Goal: Task Accomplishment & Management: Manage account settings

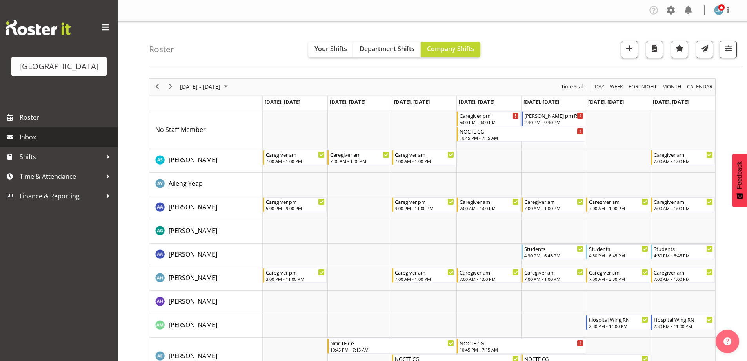
click at [17, 147] on link "Inbox" at bounding box center [59, 137] width 118 height 20
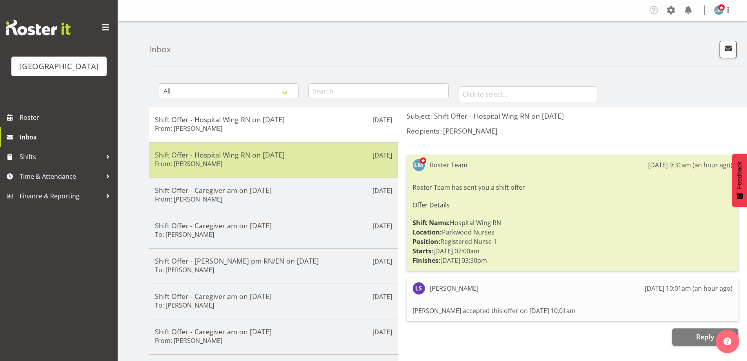
click at [235, 151] on h5 "Shift Offer - Hospital Wing RN on [DATE]" at bounding box center [273, 154] width 237 height 9
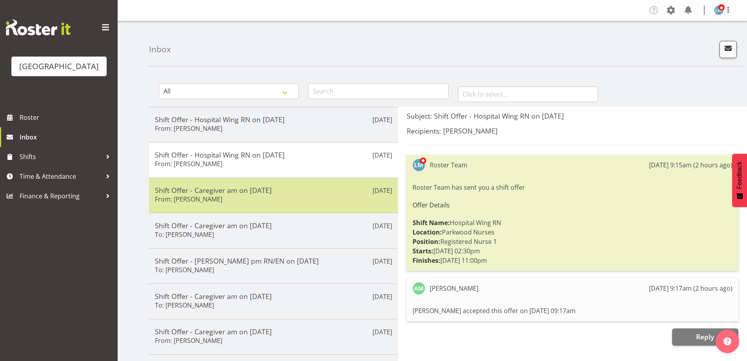
click at [237, 185] on div "Sep 24th Shift Offer - Caregiver am on 07/10/25 From: Jessa Catapang" at bounding box center [273, 194] width 249 height 35
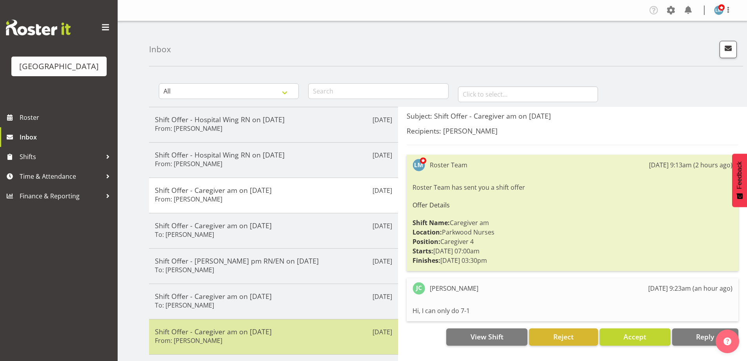
click at [208, 339] on h6 "From: [PERSON_NAME]" at bounding box center [188, 340] width 67 height 8
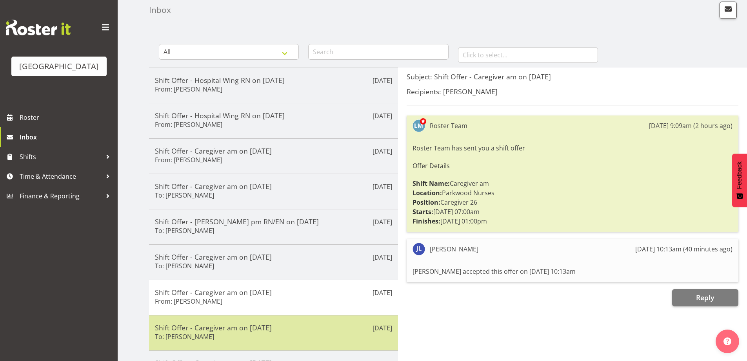
scroll to position [118, 0]
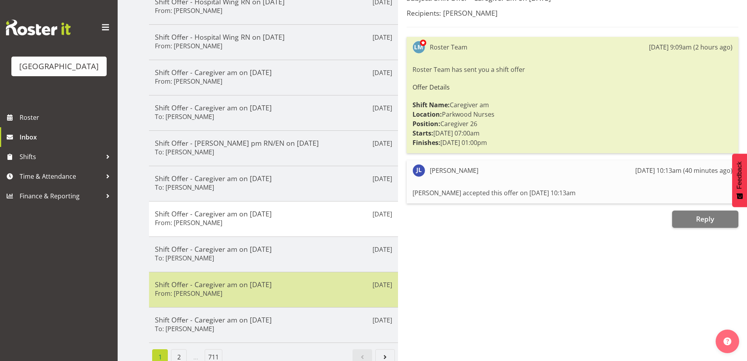
click at [231, 286] on h5 "Shift Offer - Caregiver am on [DATE]" at bounding box center [273, 284] width 237 height 9
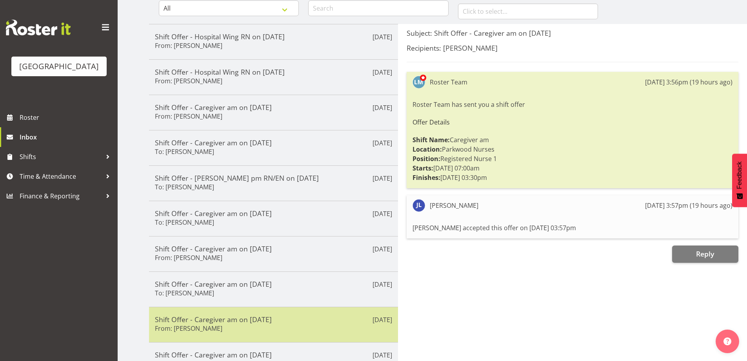
scroll to position [39, 0]
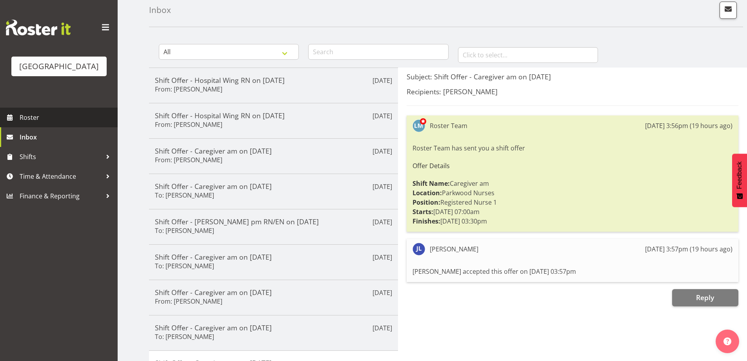
click at [34, 123] on span "Roster" at bounding box center [67, 117] width 94 height 12
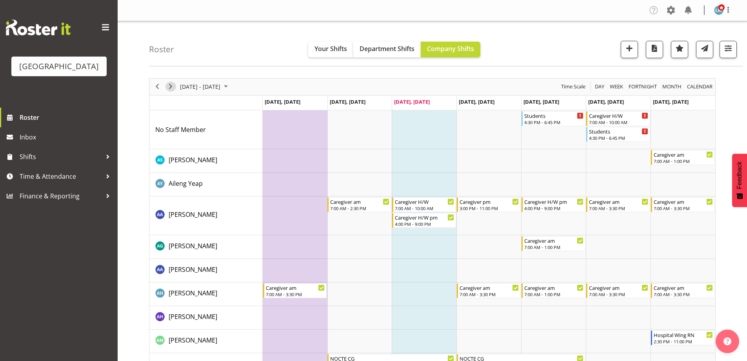
click at [169, 87] on span "Next" at bounding box center [170, 87] width 9 height 10
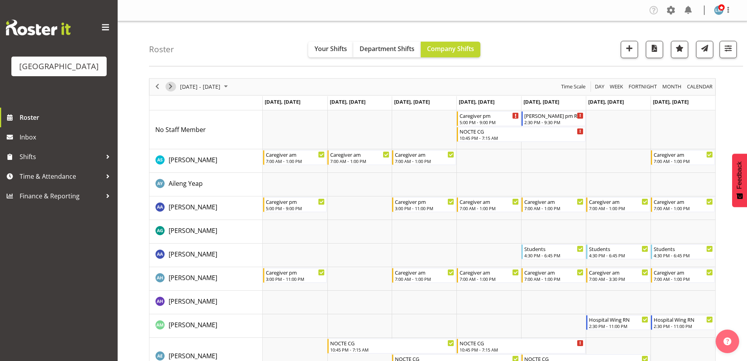
click at [169, 87] on span "Next" at bounding box center [170, 87] width 9 height 10
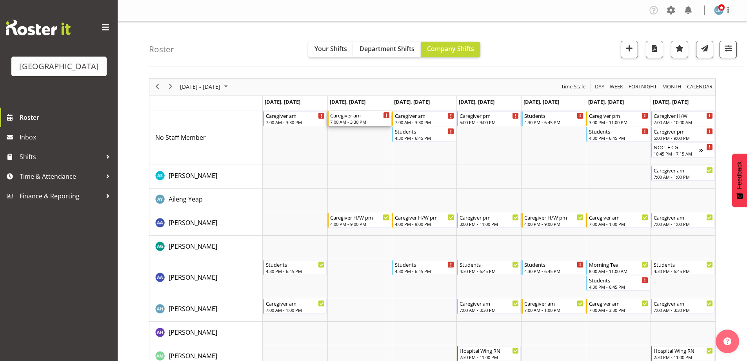
click at [354, 119] on div "7:00 AM - 3:30 PM" at bounding box center [360, 121] width 60 height 6
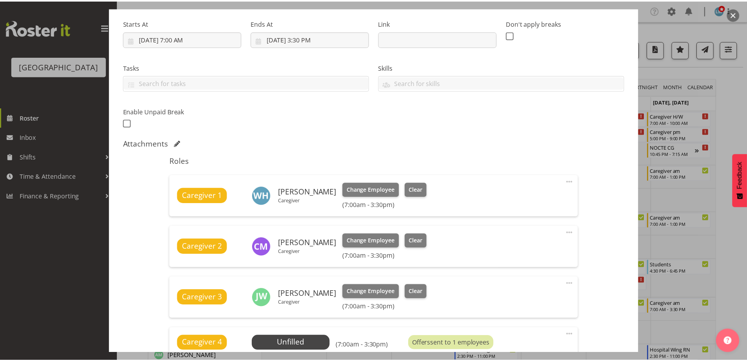
scroll to position [157, 0]
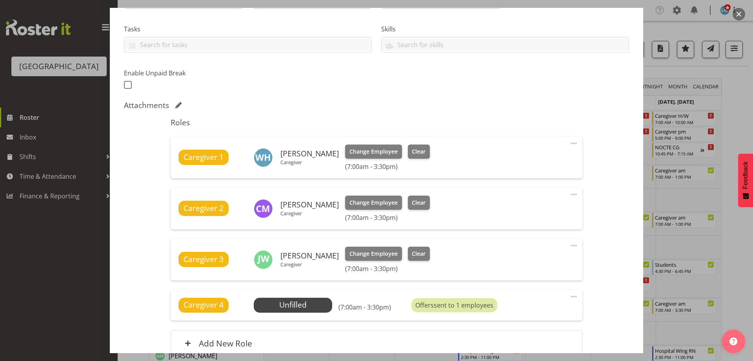
click at [31, 276] on div at bounding box center [376, 180] width 753 height 361
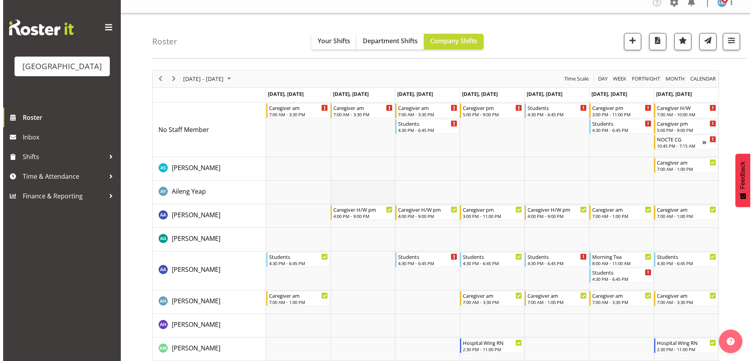
scroll to position [0, 0]
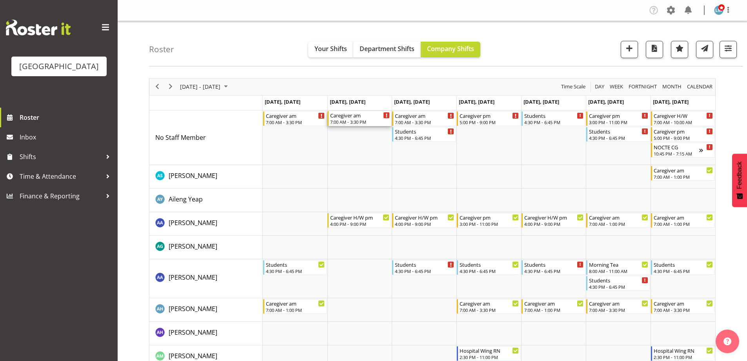
click at [358, 118] on div "Caregiver am" at bounding box center [360, 115] width 60 height 8
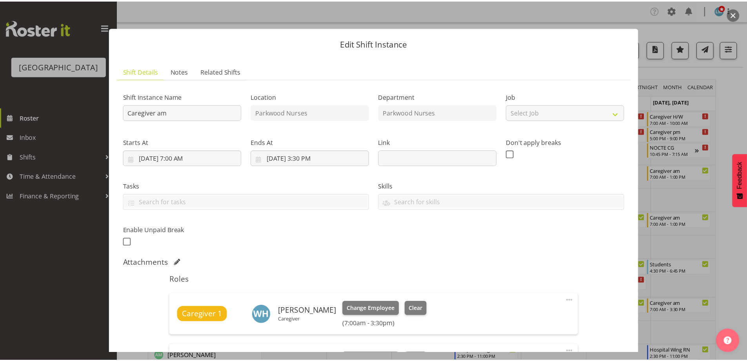
scroll to position [118, 0]
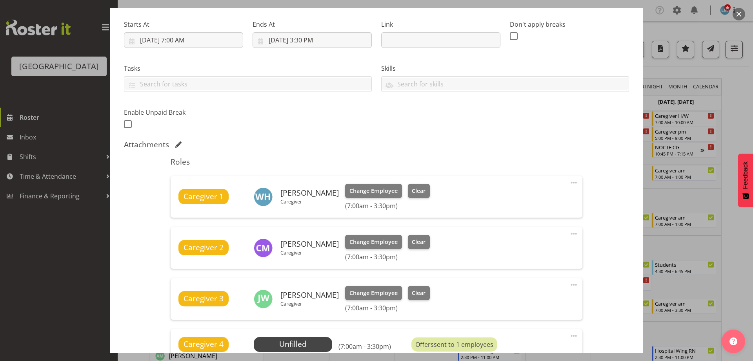
click at [39, 268] on div at bounding box center [376, 180] width 753 height 361
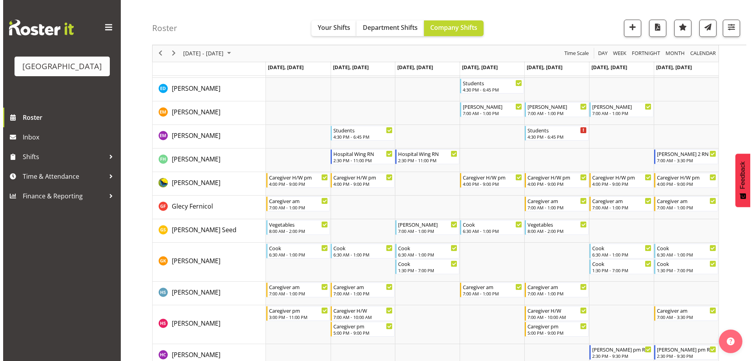
scroll to position [785, 0]
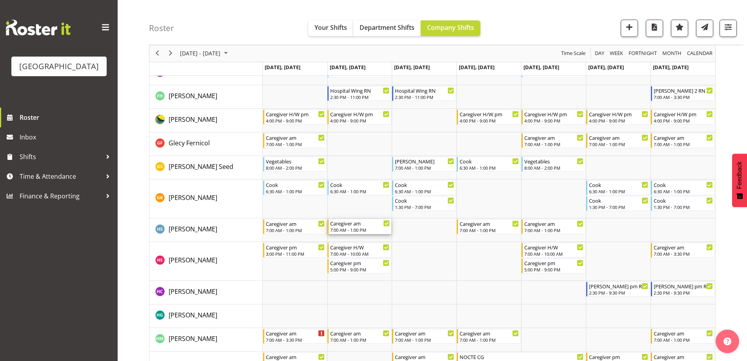
click at [358, 226] on div "Caregiver am" at bounding box center [360, 223] width 60 height 8
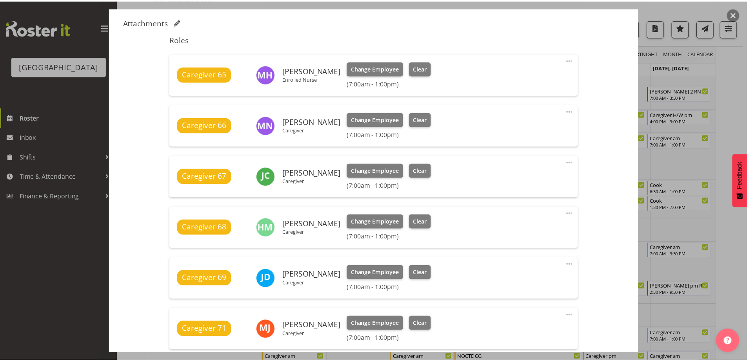
scroll to position [196, 0]
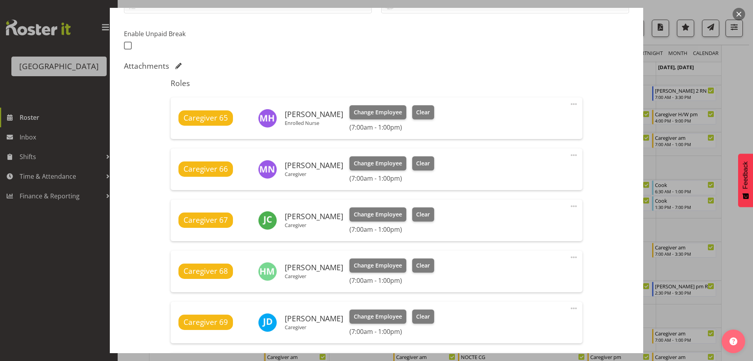
click at [138, 229] on div "Shift Instance Name Caregiver am Location [GEOGRAPHIC_DATA] Nurses Job Select J…" at bounding box center [376, 240] width 505 height 703
click at [65, 257] on div at bounding box center [376, 180] width 753 height 361
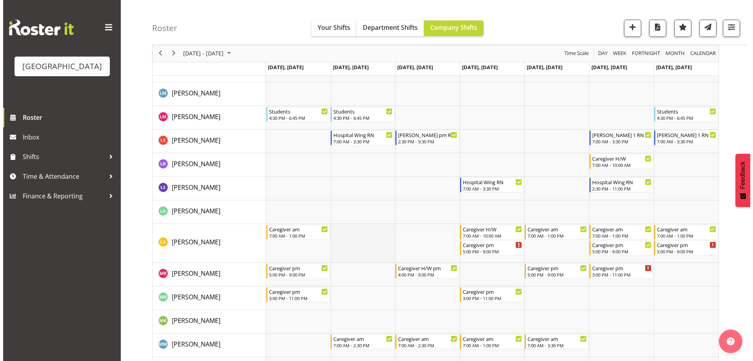
scroll to position [1608, 0]
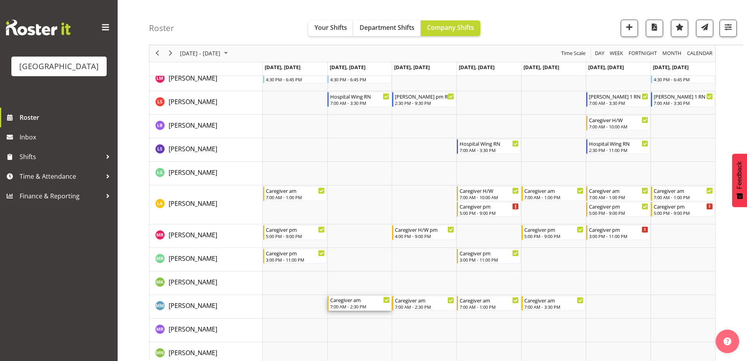
click at [361, 305] on div "7:00 AM - 2:30 PM" at bounding box center [360, 306] width 60 height 6
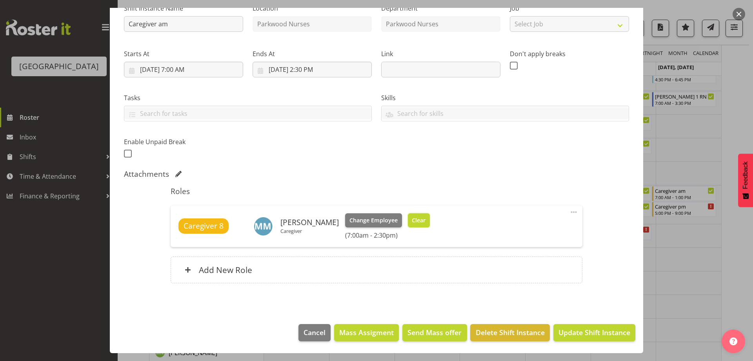
click at [412, 220] on span "Clear" at bounding box center [419, 220] width 14 height 9
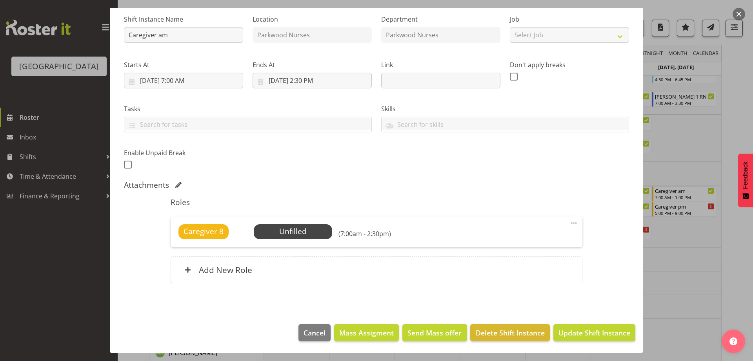
scroll to position [77, 0]
click at [583, 335] on span "Update Shift Instance" at bounding box center [595, 332] width 72 height 10
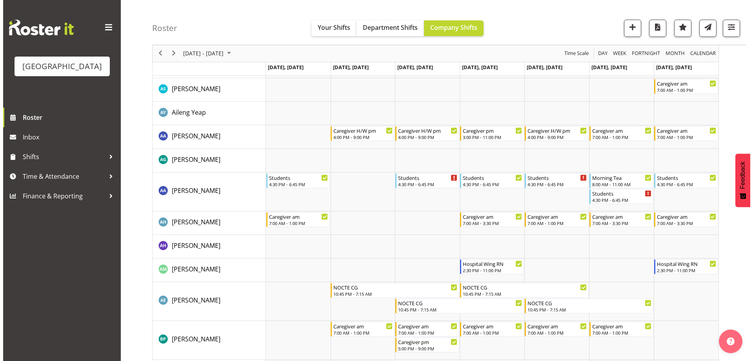
scroll to position [0, 0]
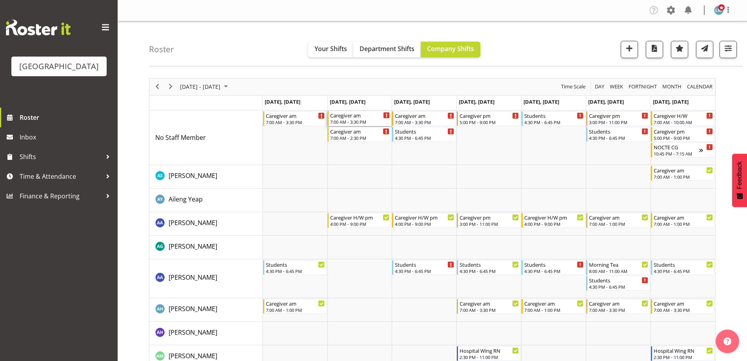
click at [351, 118] on div "Caregiver am" at bounding box center [360, 115] width 60 height 8
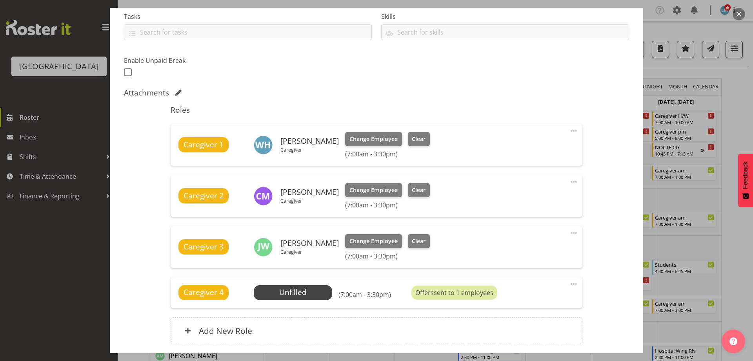
scroll to position [230, 0]
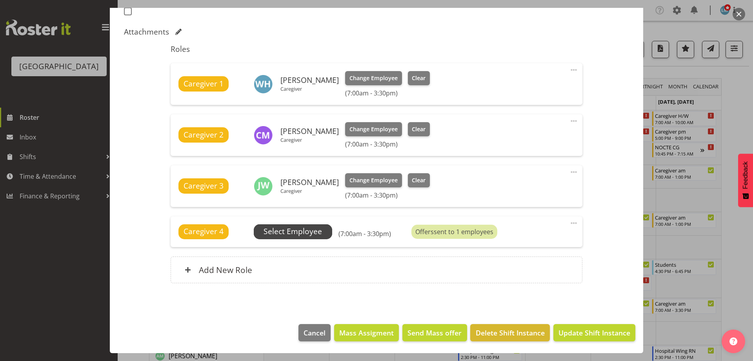
click at [306, 228] on span "Select Employee" at bounding box center [293, 231] width 58 height 11
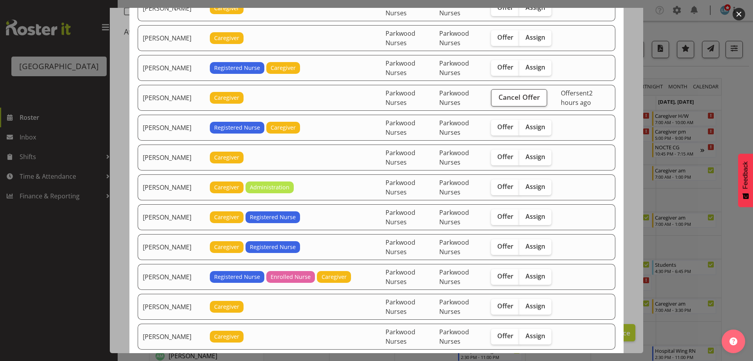
scroll to position [628, 0]
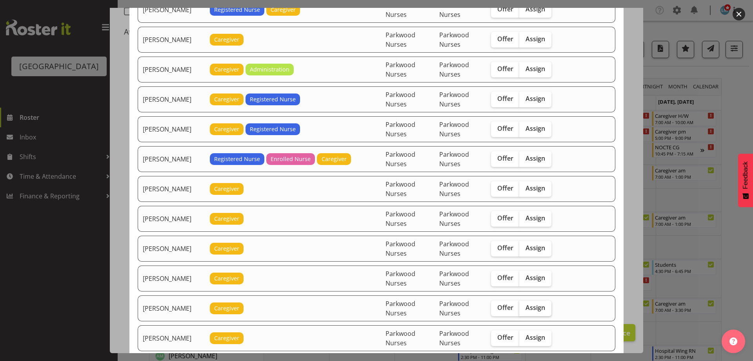
click at [534, 306] on span "Assign" at bounding box center [536, 307] width 20 height 8
click at [525, 306] on input "Assign" at bounding box center [521, 307] width 5 height 5
checkbox input "true"
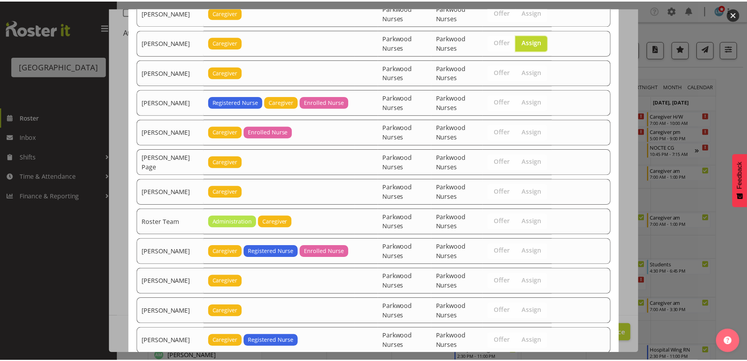
scroll to position [973, 0]
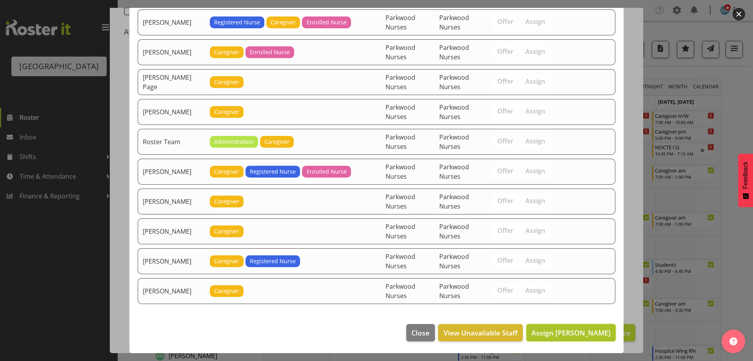
click at [560, 331] on span "Assign Maria Morgan" at bounding box center [571, 332] width 79 height 9
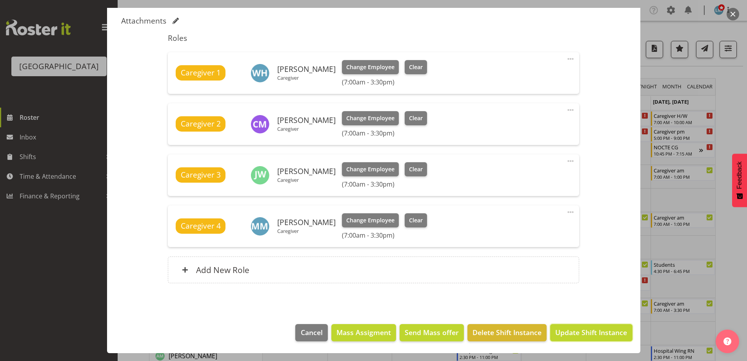
click at [560, 331] on span "Update Shift Instance" at bounding box center [591, 332] width 72 height 10
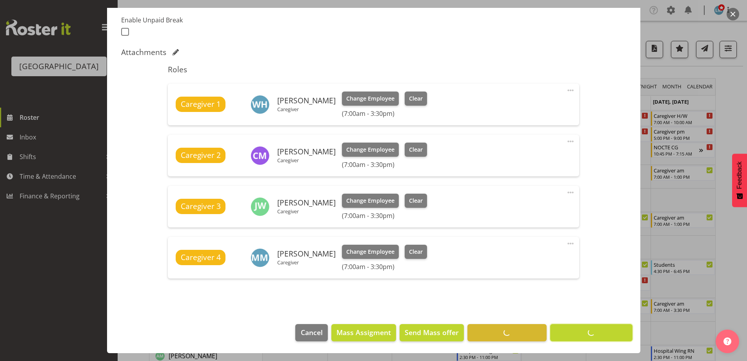
scroll to position [210, 0]
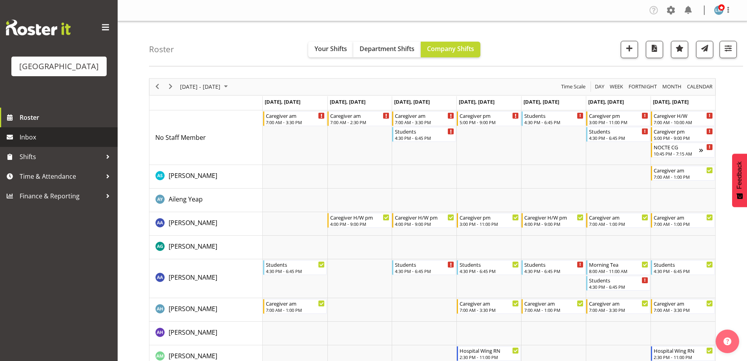
click at [28, 143] on span "Inbox" at bounding box center [67, 137] width 94 height 12
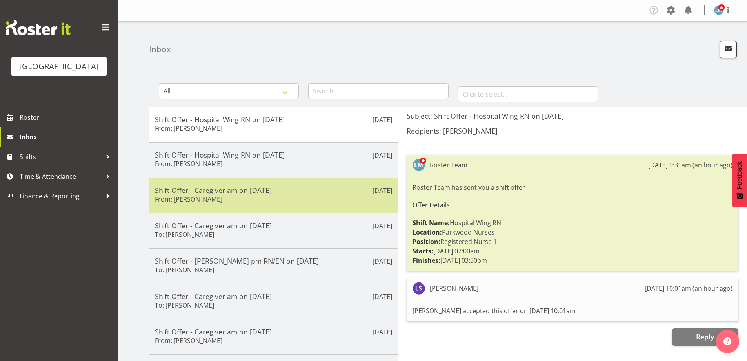
click at [253, 196] on div "Shift Offer - Caregiver am on [DATE] From: [PERSON_NAME]" at bounding box center [273, 195] width 237 height 19
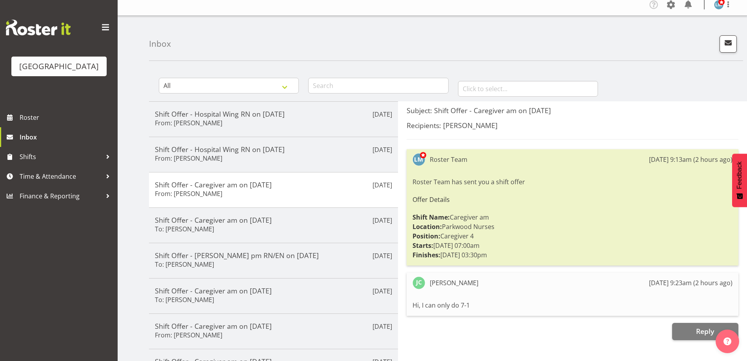
scroll to position [131, 0]
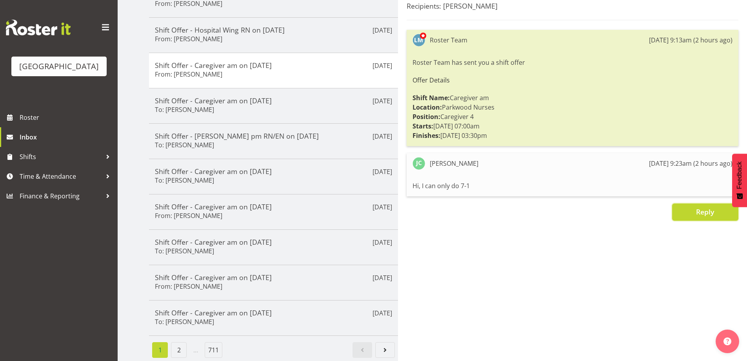
click at [706, 207] on span "Reply" at bounding box center [705, 211] width 18 height 9
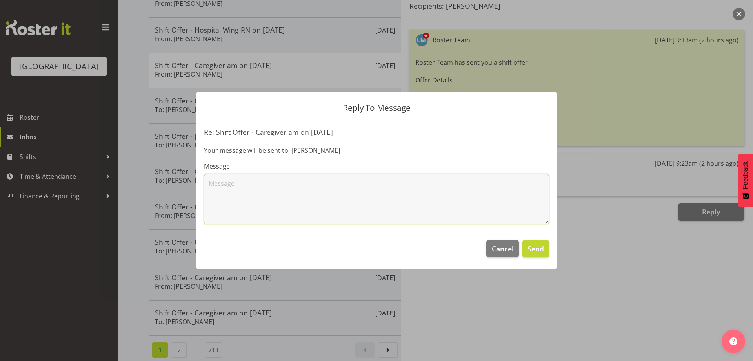
click at [275, 193] on textarea at bounding box center [376, 199] width 345 height 50
type textarea "can you stay till 230pm ?"
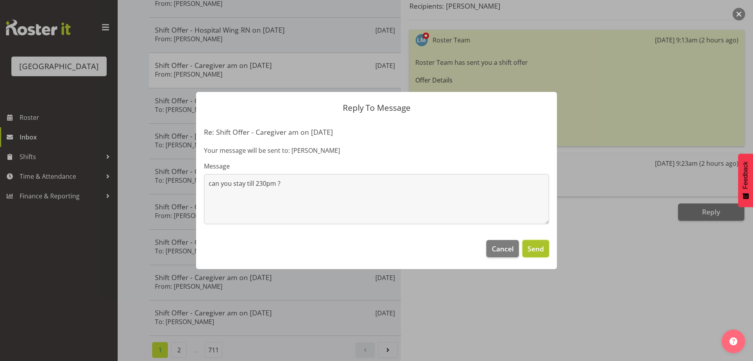
click at [536, 251] on span "Send" at bounding box center [536, 248] width 16 height 10
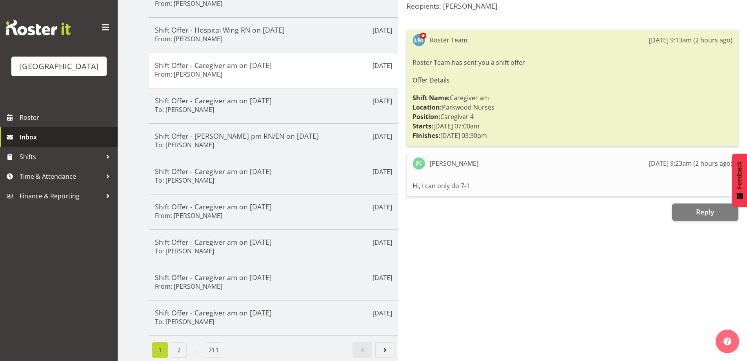
click at [27, 143] on span "Inbox" at bounding box center [67, 137] width 94 height 12
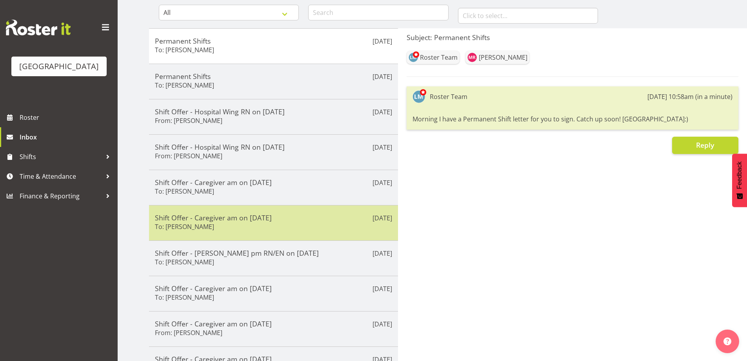
scroll to position [131, 0]
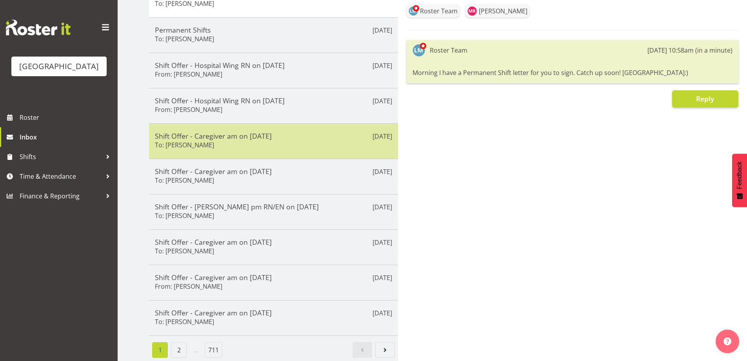
click at [215, 135] on div "Shift Offer - Caregiver am on 07/10/25 To: Jessa Catapang" at bounding box center [273, 140] width 237 height 19
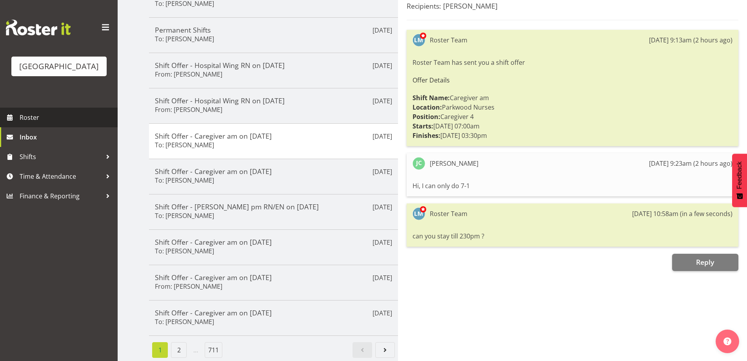
click at [23, 123] on span "Roster" at bounding box center [67, 117] width 94 height 12
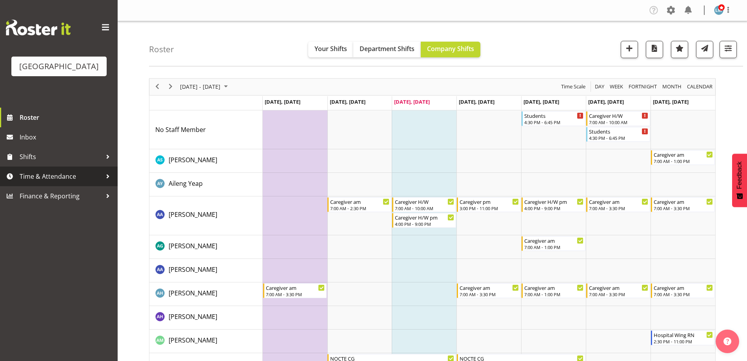
click at [27, 182] on span "Time & Attendance" at bounding box center [61, 176] width 82 height 12
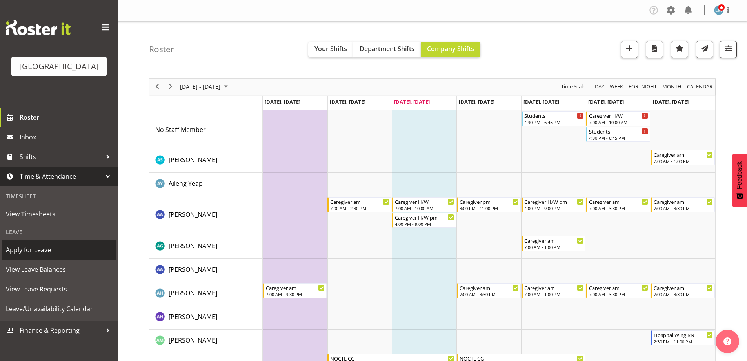
click at [33, 255] on span "Apply for Leave" at bounding box center [59, 250] width 106 height 12
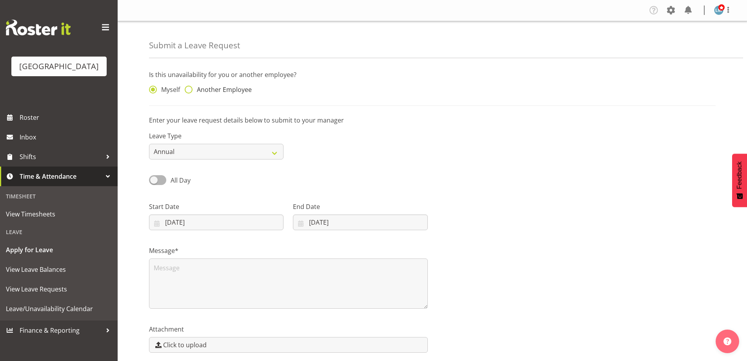
click at [186, 89] on span at bounding box center [189, 90] width 8 height 8
click at [186, 89] on input "Another Employee" at bounding box center [187, 89] width 5 height 5
radio input "true"
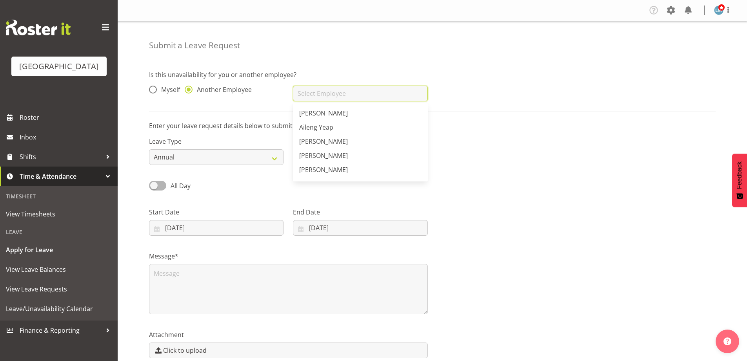
click at [315, 93] on input "text" at bounding box center [360, 94] width 135 height 16
click at [322, 109] on span "[PERSON_NAME]" at bounding box center [323, 113] width 49 height 9
type input "[PERSON_NAME]"
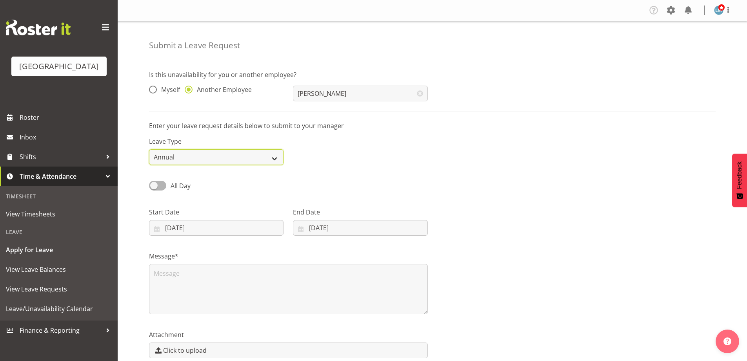
click at [246, 155] on select "Annual Sick Leave Without Pay Bereavement Domestic Violence Parental Jury Servi…" at bounding box center [216, 157] width 135 height 16
select select "Sick"
click at [149, 149] on select "Annual Sick Leave Without Pay Bereavement Domestic Violence Parental Jury Servi…" at bounding box center [216, 157] width 135 height 16
click at [158, 229] on input "24/09/2025" at bounding box center [216, 228] width 135 height 16
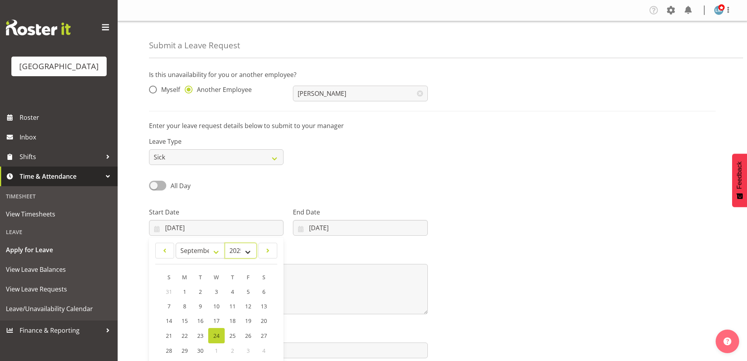
click at [248, 252] on select "2035 2034 2033 2032 2031 2030 2029 2028 2027 2026 2025 2024 2023 2022 2021 2020…" at bounding box center [241, 250] width 32 height 16
click at [306, 181] on div "All Day Single Day" at bounding box center [432, 182] width 576 height 27
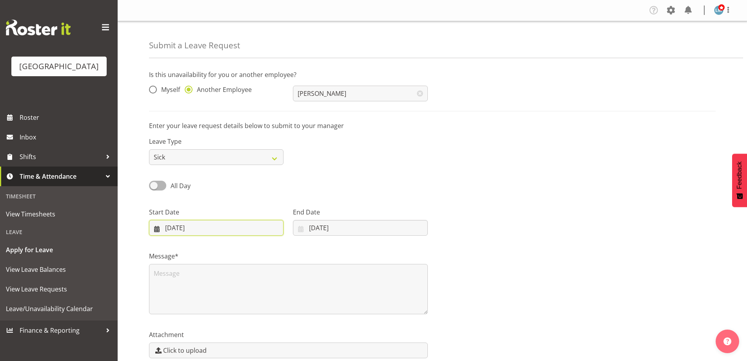
click at [158, 227] on input "24/09/2025" at bounding box center [216, 228] width 135 height 16
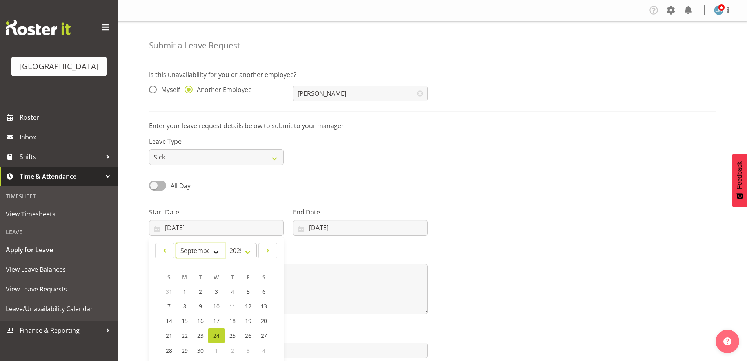
click at [215, 250] on select "January February March April May June July August September October November De…" at bounding box center [200, 250] width 49 height 16
select select "9"
click at [176, 242] on select "January February March April May June July August September October November De…" at bounding box center [200, 250] width 49 height 16
click at [200, 308] on span "7" at bounding box center [200, 305] width 3 height 7
type input "07/10/2025"
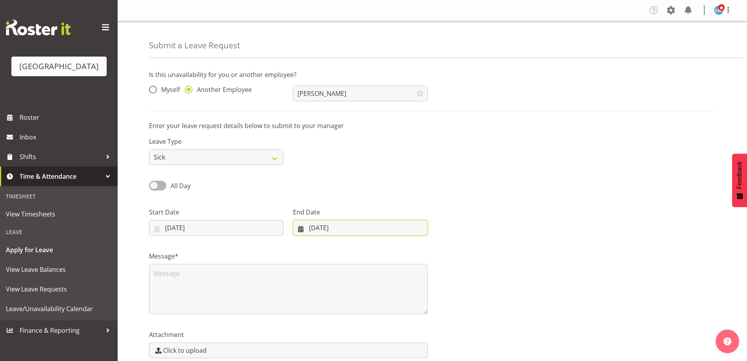
click at [302, 228] on input "24/09/2025" at bounding box center [360, 228] width 135 height 16
click at [346, 256] on select "January February March April May June July August September October November De…" at bounding box center [327, 250] width 54 height 16
select select "9"
click at [300, 242] on select "January February March April May June July August September October November De…" at bounding box center [327, 250] width 54 height 16
click at [339, 304] on span "7" at bounding box center [340, 305] width 3 height 7
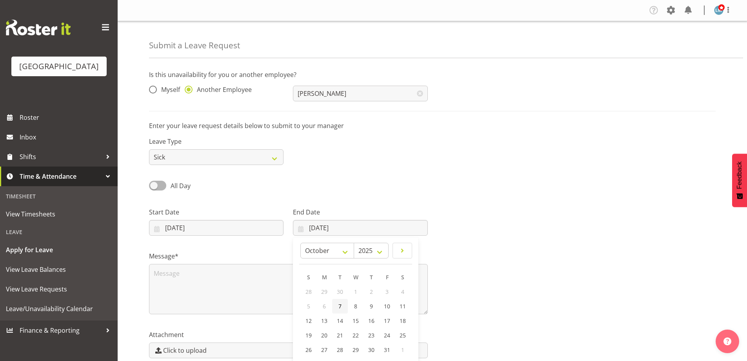
type input "07/10/2025"
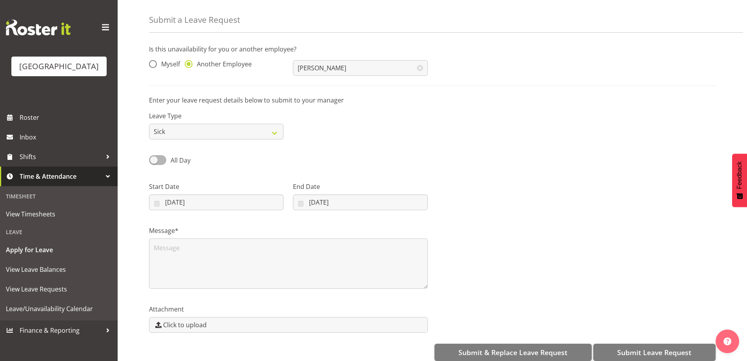
scroll to position [37, 0]
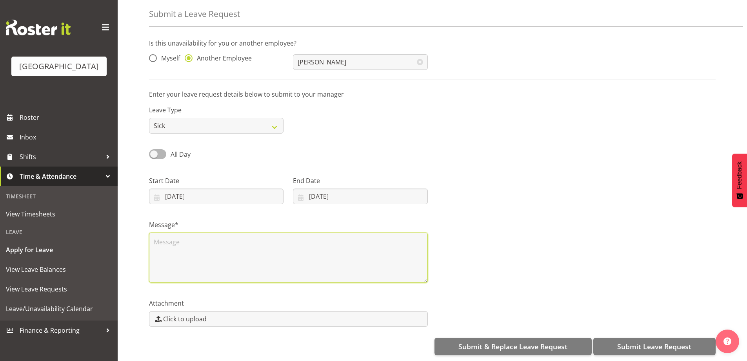
click at [274, 232] on textarea at bounding box center [288, 257] width 279 height 50
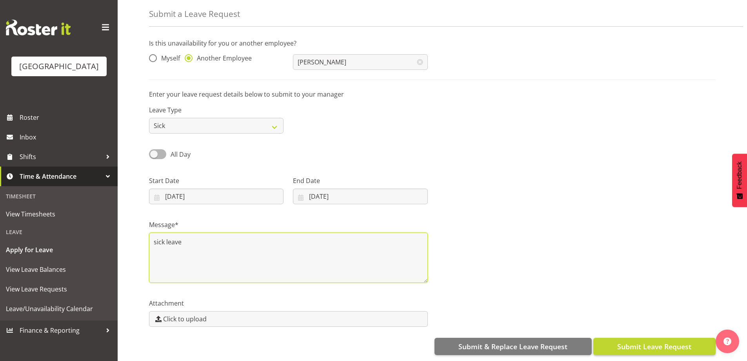
type textarea "sick leave"
click at [696, 337] on button "Submit Leave Request" at bounding box center [655, 345] width 122 height 17
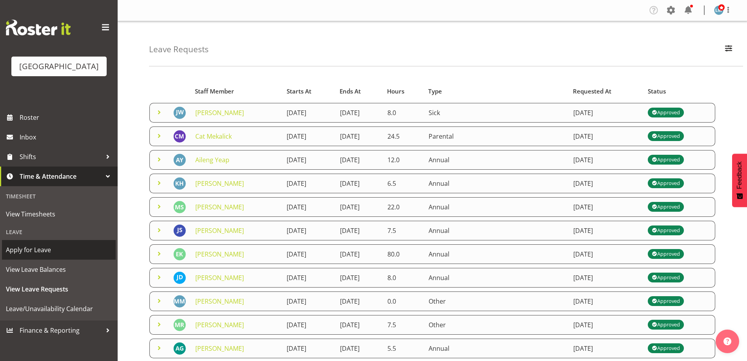
click at [33, 255] on span "Apply for Leave" at bounding box center [59, 250] width 106 height 12
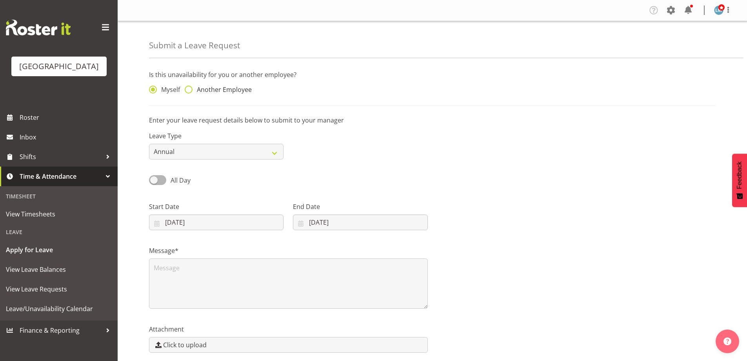
click at [190, 89] on span at bounding box center [189, 90] width 8 height 8
click at [190, 89] on input "Another Employee" at bounding box center [187, 89] width 5 height 5
radio input "true"
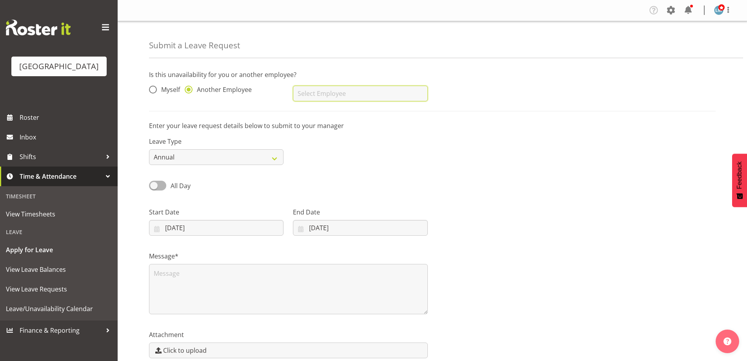
click at [306, 96] on input "text" at bounding box center [360, 94] width 135 height 16
click at [315, 117] on span "[PERSON_NAME]" at bounding box center [323, 113] width 49 height 9
type input "[PERSON_NAME]"
click at [240, 158] on select "Annual Sick Leave Without Pay Bereavement Domestic Violence Parental Jury Servi…" at bounding box center [216, 157] width 135 height 16
select select "Leave Without Pay"
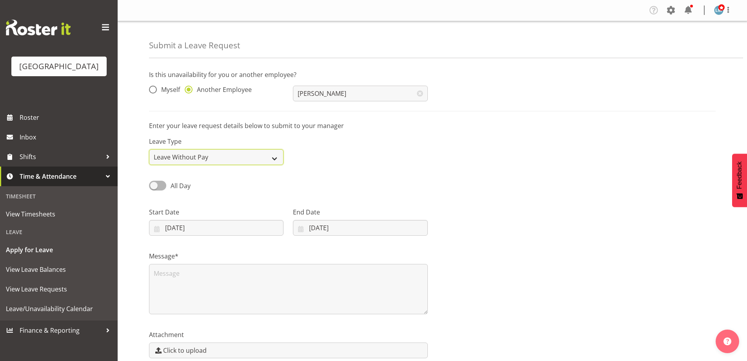
click at [149, 149] on select "Annual Sick Leave Without Pay Bereavement Domestic Violence Parental Jury Servi…" at bounding box center [216, 157] width 135 height 16
click at [158, 227] on input "24/09/2025" at bounding box center [216, 228] width 135 height 16
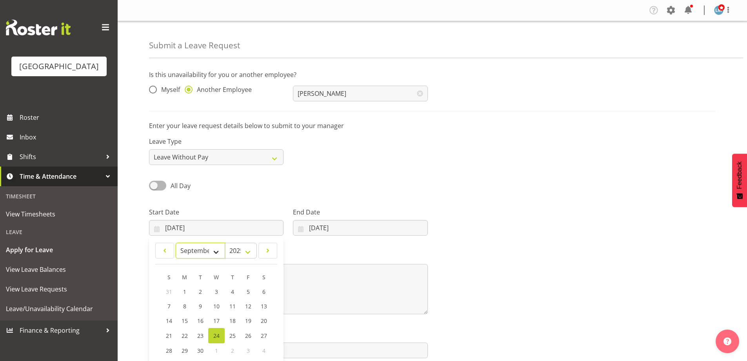
click at [215, 251] on select "January February March April May June July August September October November De…" at bounding box center [200, 250] width 49 height 16
select select "9"
click at [176, 242] on select "January February March April May June July August September October November De…" at bounding box center [200, 250] width 49 height 16
click at [231, 309] on span "9" at bounding box center [232, 305] width 3 height 7
type input "09/10/2025"
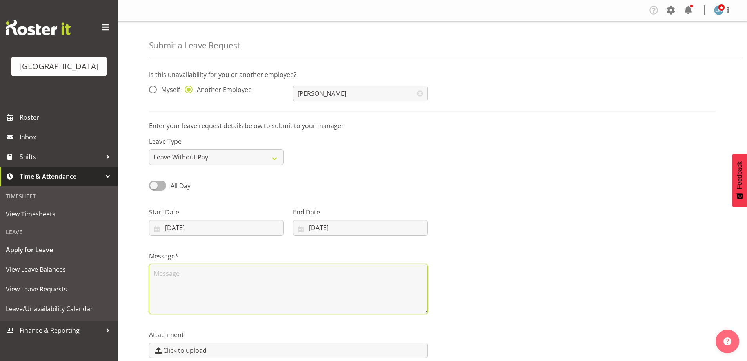
click at [230, 284] on textarea at bounding box center [288, 289] width 279 height 50
type textarea "LWP"
click at [300, 229] on input "24/09/2025" at bounding box center [360, 228] width 135 height 16
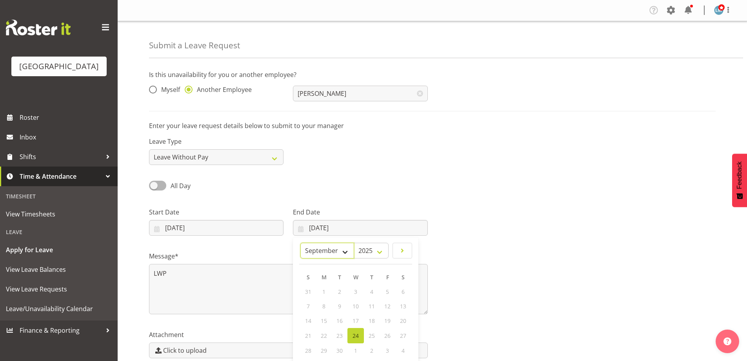
click at [350, 250] on select "January February March April May June July August September October November De…" at bounding box center [327, 250] width 54 height 16
select select "9"
click at [300, 242] on select "January February March April May June July August September October November De…" at bounding box center [327, 250] width 54 height 16
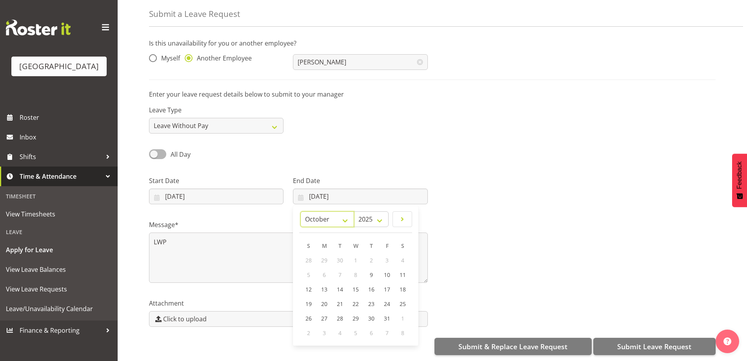
scroll to position [37, 0]
click at [313, 285] on link "12" at bounding box center [309, 289] width 16 height 15
type input "12/10/2025"
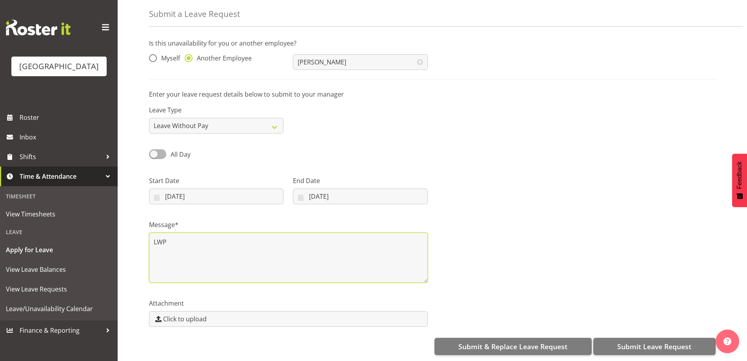
click at [302, 252] on textarea "LWP" at bounding box center [288, 257] width 279 height 50
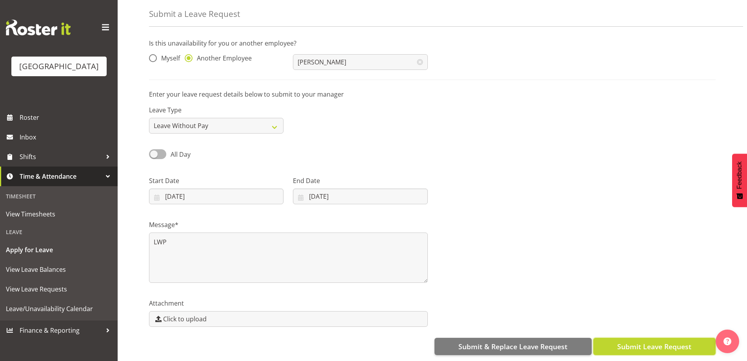
click at [672, 337] on button "Submit Leave Request" at bounding box center [655, 345] width 122 height 17
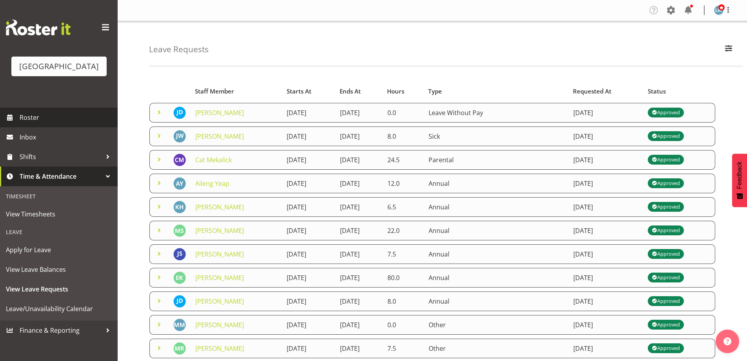
click at [29, 123] on span "Roster" at bounding box center [67, 117] width 94 height 12
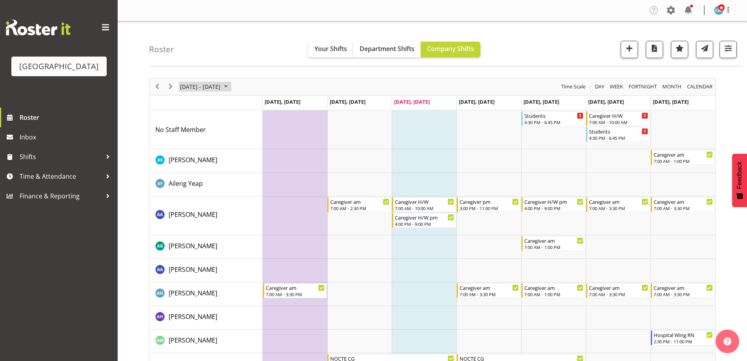
click at [231, 88] on span "September 2025" at bounding box center [225, 87] width 9 height 10
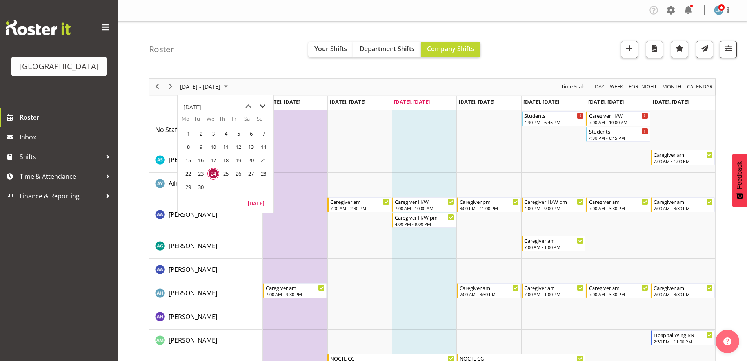
click at [261, 105] on span "next month" at bounding box center [263, 106] width 14 height 14
click at [224, 149] on span "9" at bounding box center [226, 147] width 12 height 12
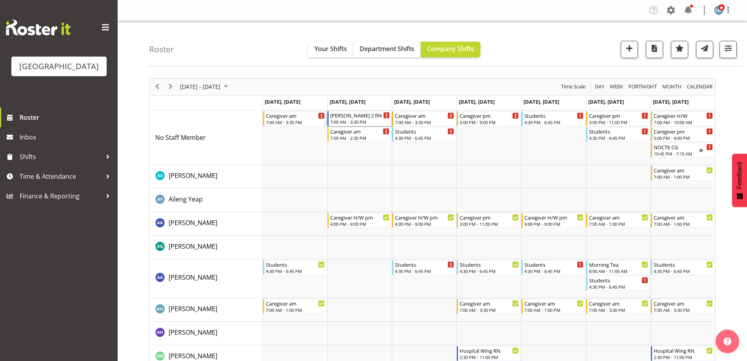
click at [338, 122] on div "7:00 AM - 3:30 PM" at bounding box center [360, 121] width 60 height 6
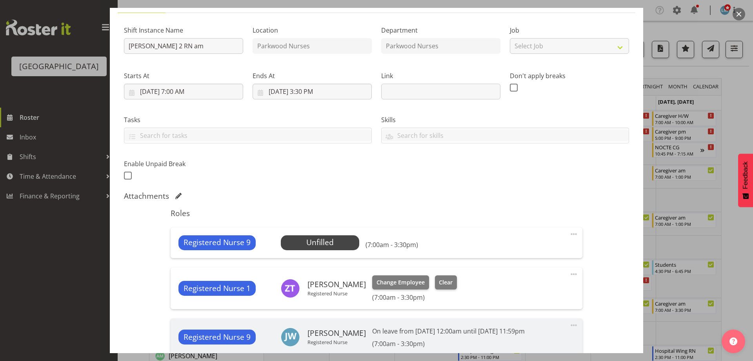
scroll to position [157, 0]
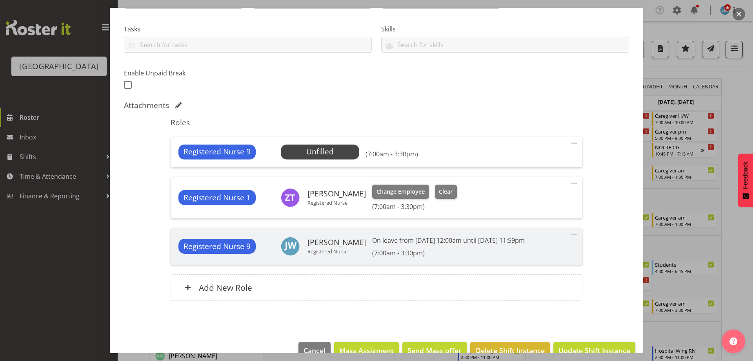
click at [570, 141] on span at bounding box center [573, 142] width 9 height 9
click at [517, 188] on link "Delete" at bounding box center [540, 189] width 75 height 14
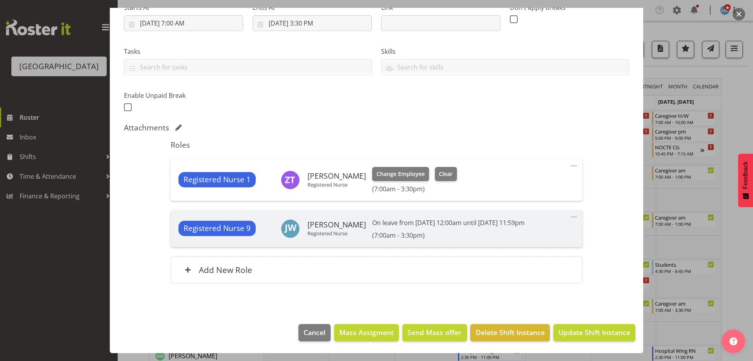
scroll to position [135, 0]
click at [596, 331] on span "Update Shift Instance" at bounding box center [595, 332] width 72 height 10
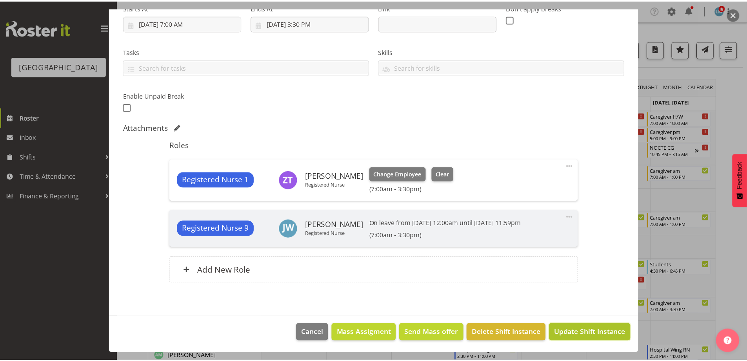
scroll to position [103, 0]
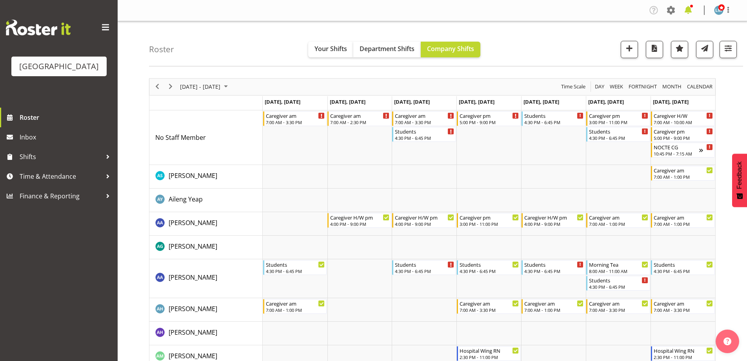
click at [689, 5] on span at bounding box center [688, 10] width 13 height 13
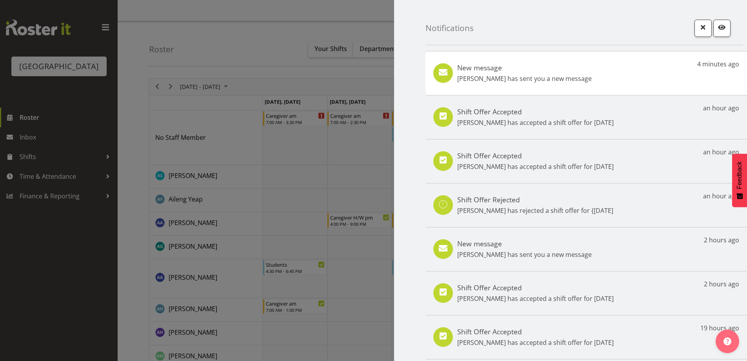
click at [603, 71] on div "New message [PERSON_NAME] has sent you a new message 4 minutes ago" at bounding box center [587, 73] width 322 height 44
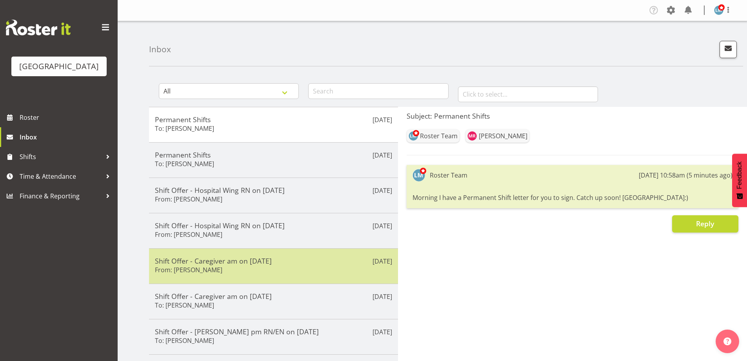
click at [214, 272] on h6 "From: Jessa Catapang" at bounding box center [188, 270] width 67 height 8
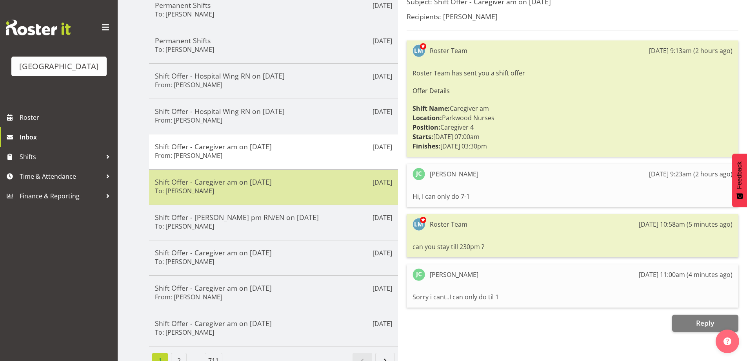
scroll to position [118, 0]
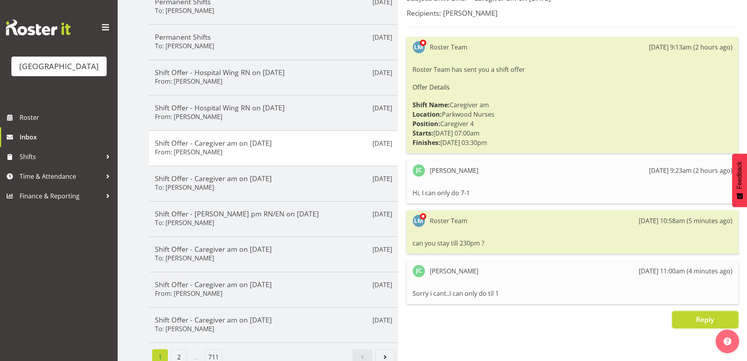
click at [705, 317] on span "Reply" at bounding box center [705, 318] width 18 height 9
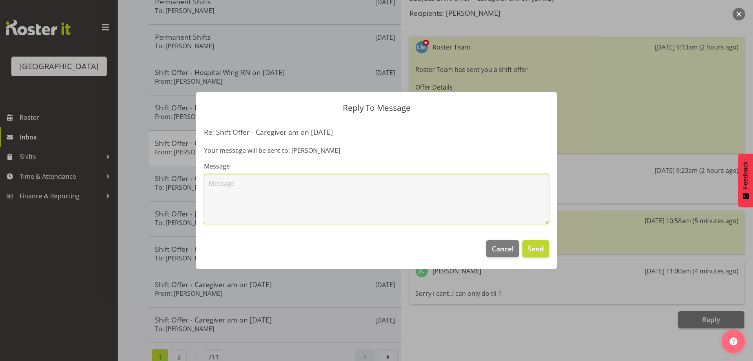
click at [249, 195] on textarea at bounding box center [376, 199] width 345 height 50
type textarea "O"
type textarea "t"
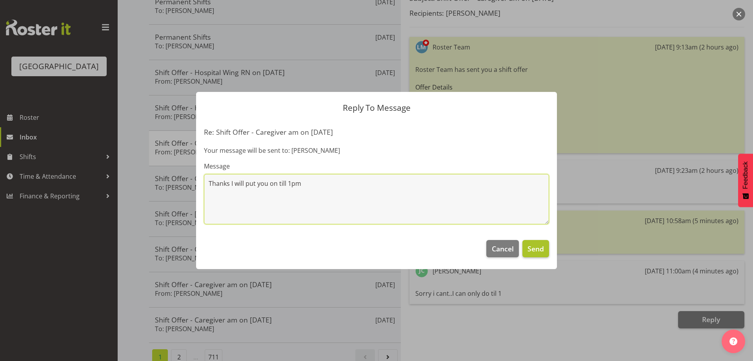
type textarea "Thanks I will put you on till 1pm"
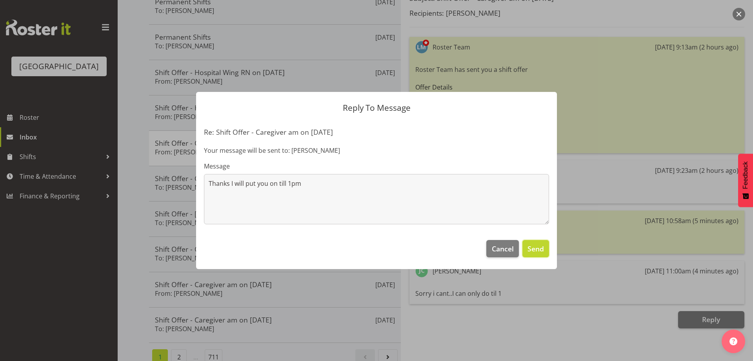
click at [534, 253] on span "Send" at bounding box center [536, 248] width 16 height 10
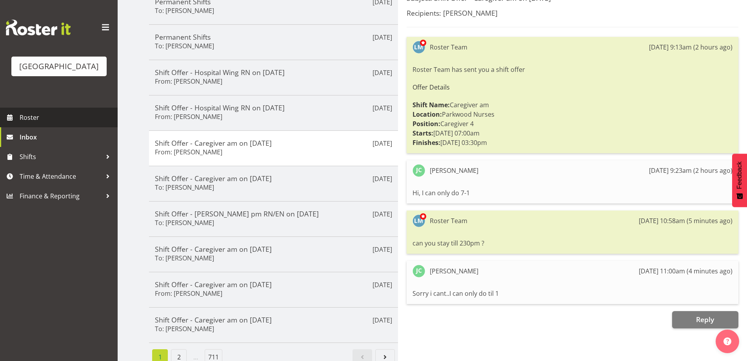
click at [26, 123] on span "Roster" at bounding box center [67, 117] width 94 height 12
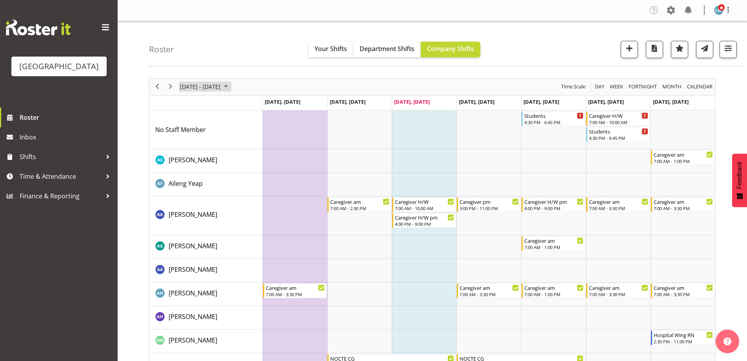
click at [231, 86] on span "September 2025" at bounding box center [225, 87] width 9 height 10
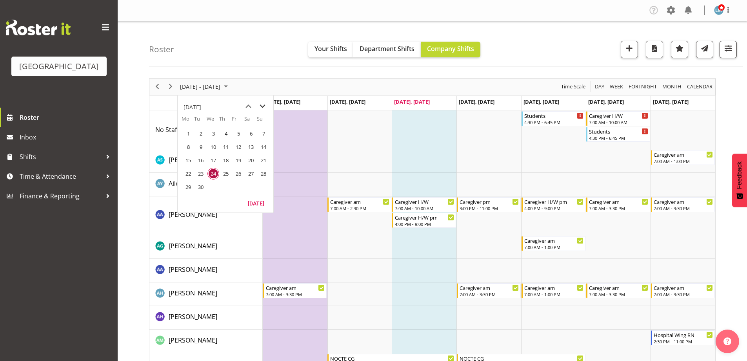
click at [258, 107] on span "next month" at bounding box center [263, 106] width 14 height 14
drag, startPoint x: 200, startPoint y: 147, endPoint x: 209, endPoint y: 146, distance: 8.3
click at [200, 147] on span "7" at bounding box center [201, 147] width 12 height 12
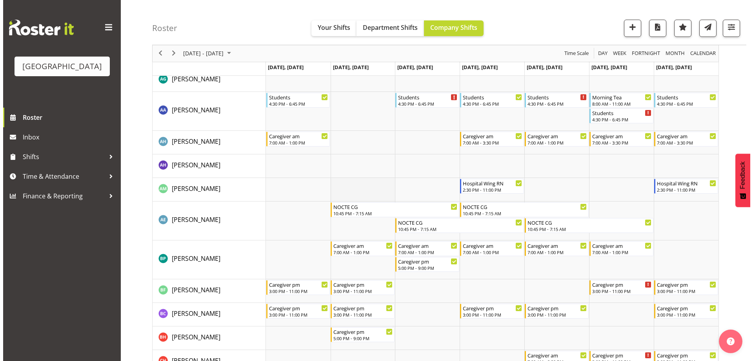
scroll to position [196, 0]
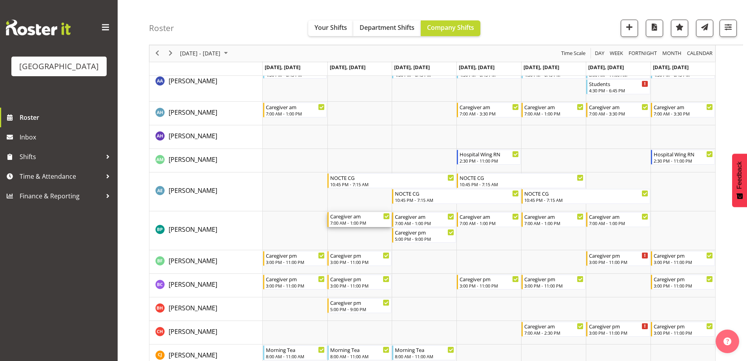
click at [359, 218] on div "Caregiver am" at bounding box center [360, 216] width 60 height 8
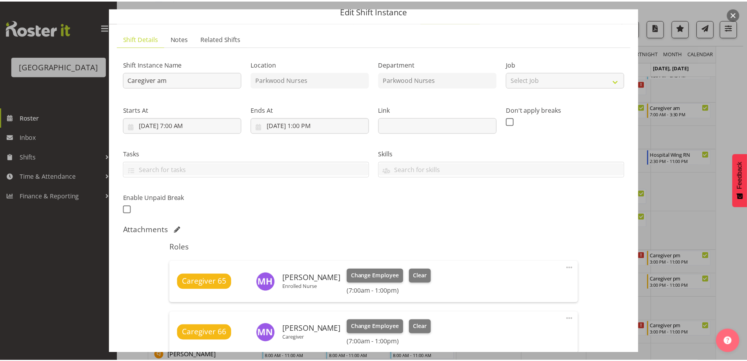
scroll to position [0, 0]
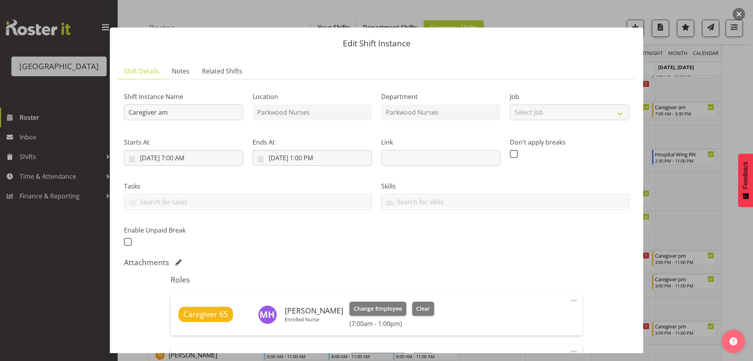
click at [43, 271] on div at bounding box center [376, 180] width 753 height 361
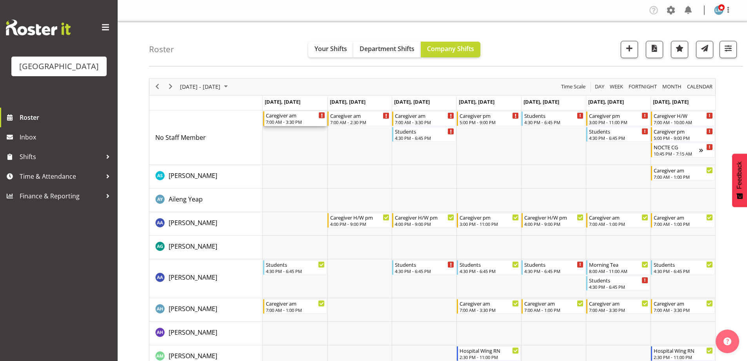
click at [306, 122] on div "7:00 AM - 3:30 PM" at bounding box center [296, 121] width 60 height 6
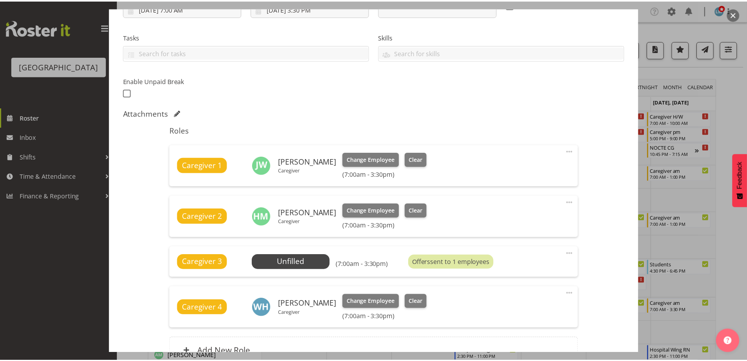
scroll to position [78, 0]
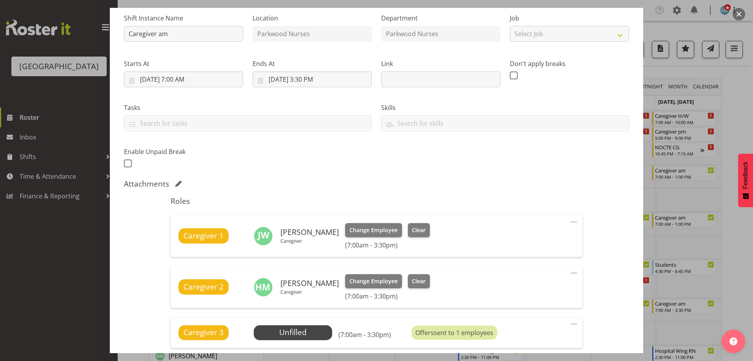
click at [40, 291] on div at bounding box center [376, 180] width 753 height 361
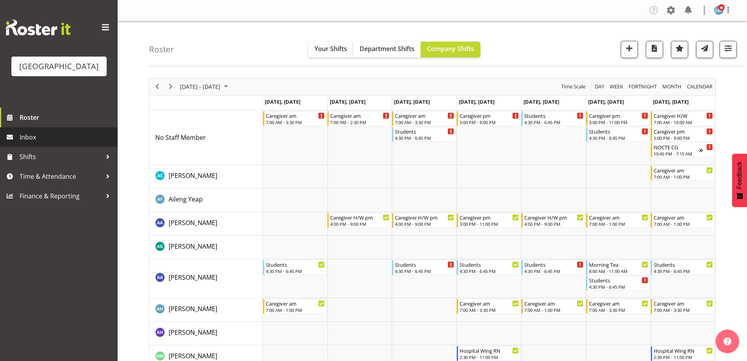
click at [23, 143] on span "Inbox" at bounding box center [67, 137] width 94 height 12
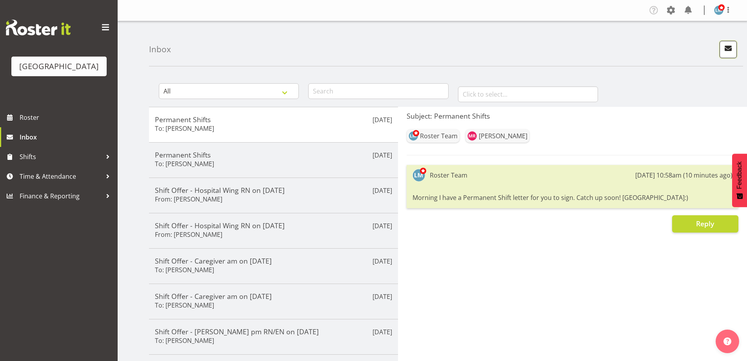
click at [728, 46] on span "button" at bounding box center [728, 48] width 10 height 10
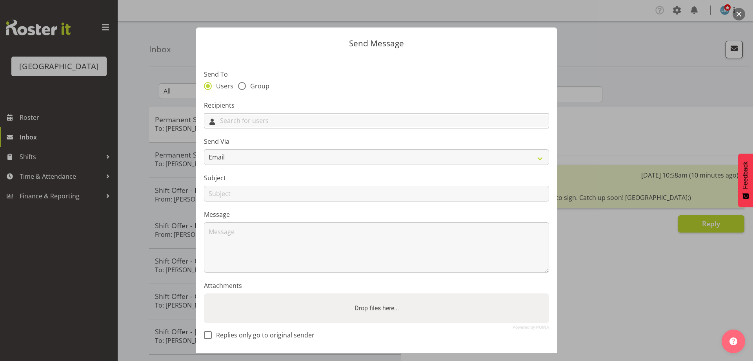
click at [256, 122] on input "text" at bounding box center [376, 121] width 344 height 12
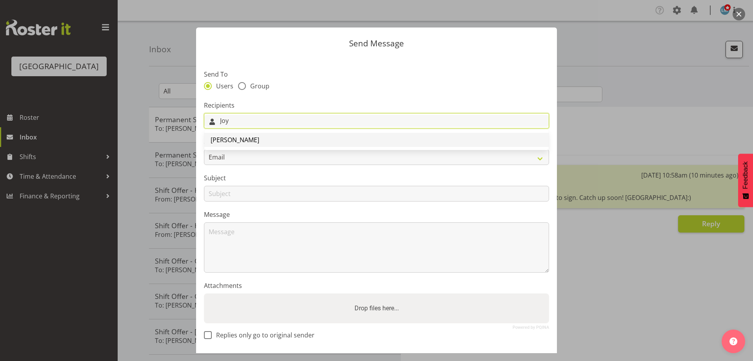
type input "Joy"
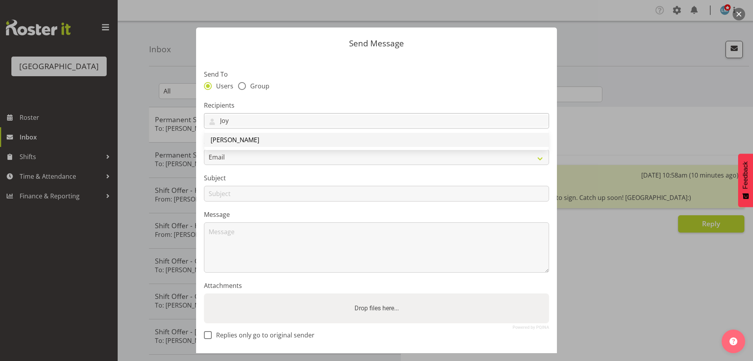
click at [254, 136] on span "[PERSON_NAME]" at bounding box center [235, 139] width 49 height 9
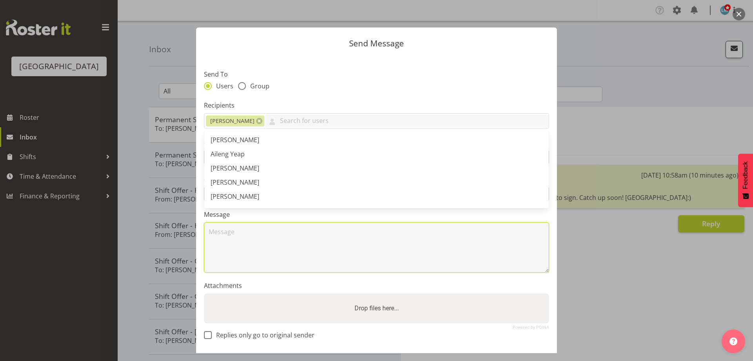
click at [223, 242] on textarea at bounding box center [376, 247] width 345 height 50
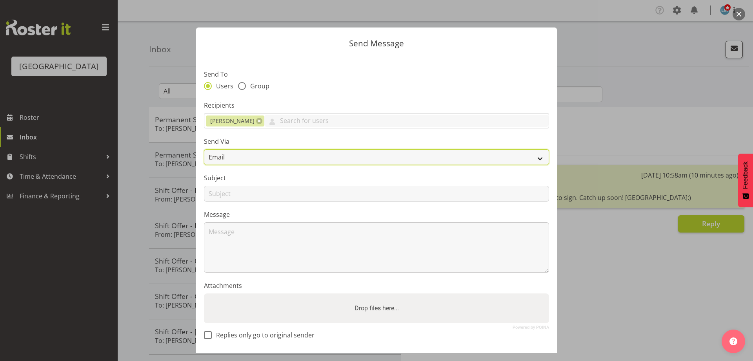
click at [238, 155] on select "Email SMS" at bounding box center [376, 157] width 345 height 16
select select "sms"
click at [204, 149] on select "Email SMS" at bounding box center [376, 157] width 345 height 16
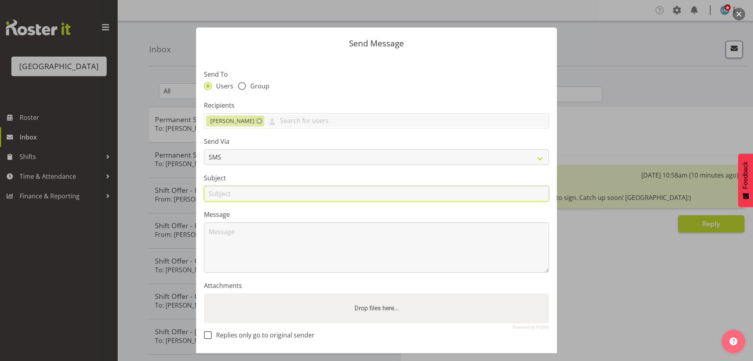
click at [219, 189] on input "text" at bounding box center [376, 194] width 345 height 16
type input "Leave"
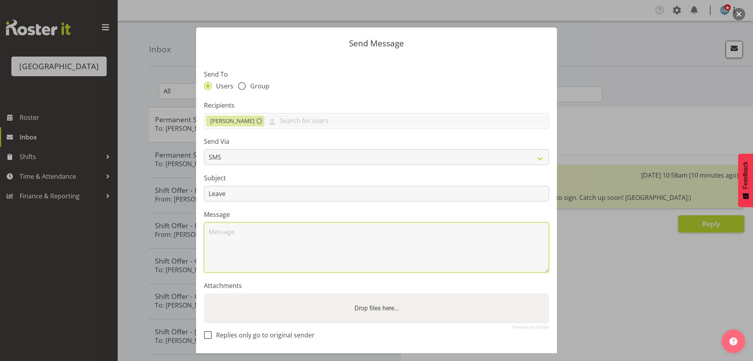
click at [241, 241] on textarea at bounding box center [376, 247] width 345 height 50
click at [393, 231] on textarea "Hi Joyce Your leave for 9/10 and 12/10 ha been approved. Enjoy Thanks Wendy" at bounding box center [376, 247] width 345 height 50
click at [434, 234] on textarea "Hi Joyce Your leave for 9/10 and 12/10 ha been approved. Thanks Wendy" at bounding box center [376, 247] width 345 height 50
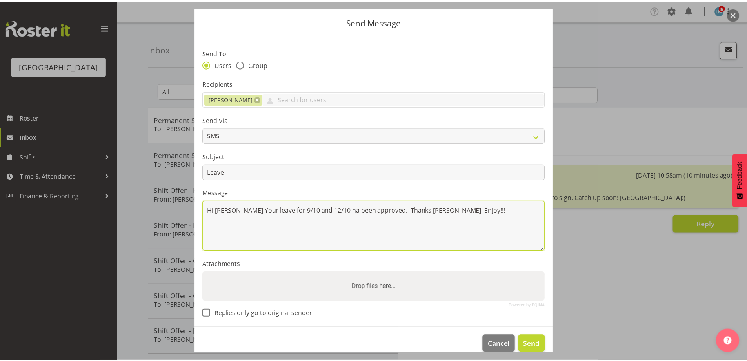
scroll to position [33, 0]
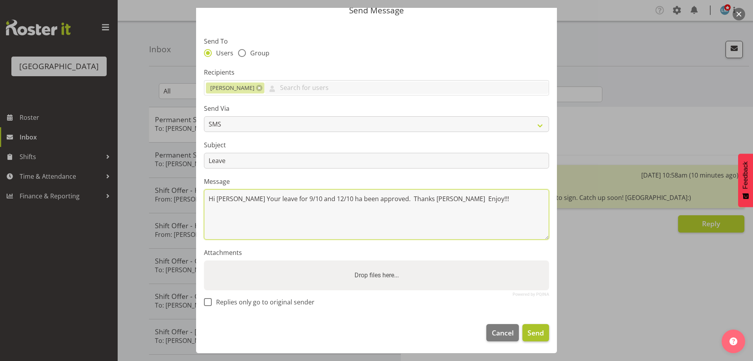
type textarea "Hi Joyce Your leave for 9/10 and 12/10 ha been approved. Thanks Wendy Enjoy!!!"
click at [530, 336] on span "Send" at bounding box center [536, 332] width 16 height 10
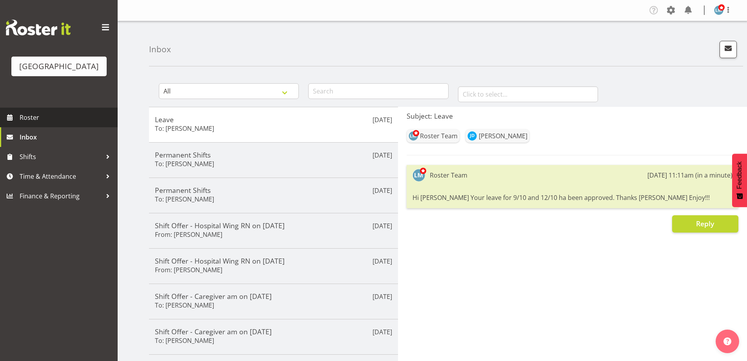
click at [38, 123] on span "Roster" at bounding box center [67, 117] width 94 height 12
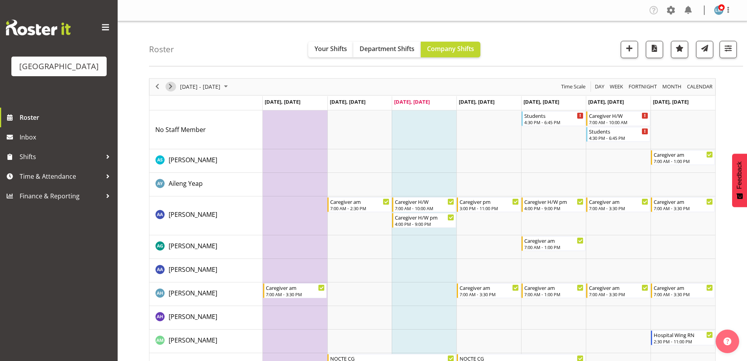
click at [172, 87] on span "Next" at bounding box center [170, 87] width 9 height 10
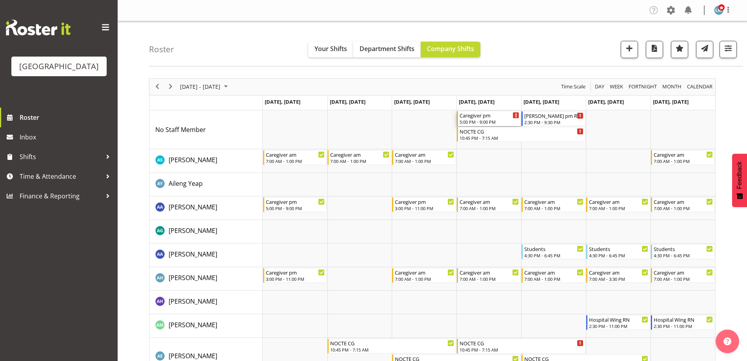
click at [484, 116] on div "Caregiver pm" at bounding box center [490, 115] width 60 height 8
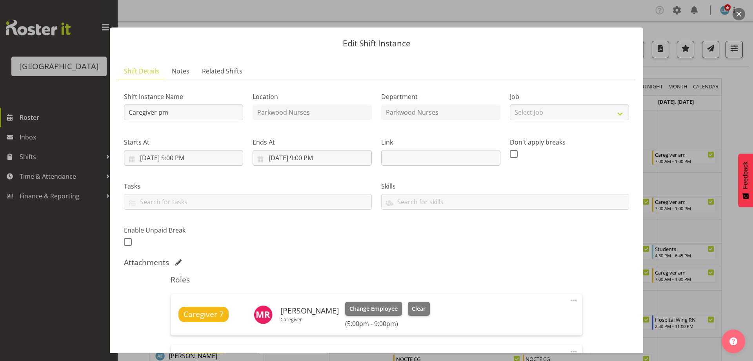
scroll to position [118, 0]
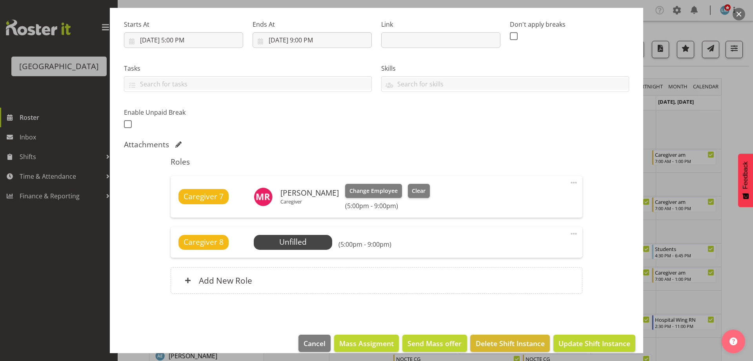
click at [732, 105] on div at bounding box center [376, 180] width 753 height 361
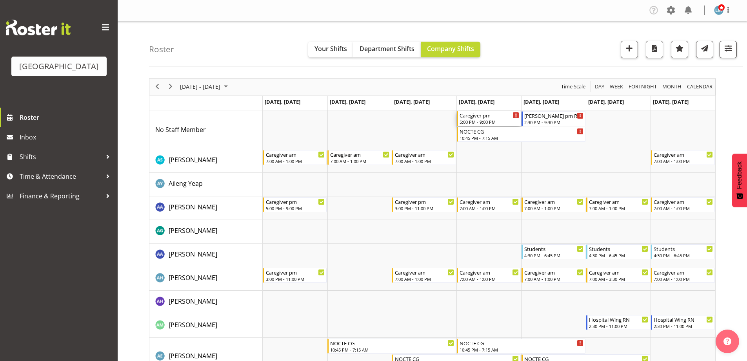
click at [479, 120] on div "5:00 PM - 9:00 PM" at bounding box center [490, 121] width 60 height 6
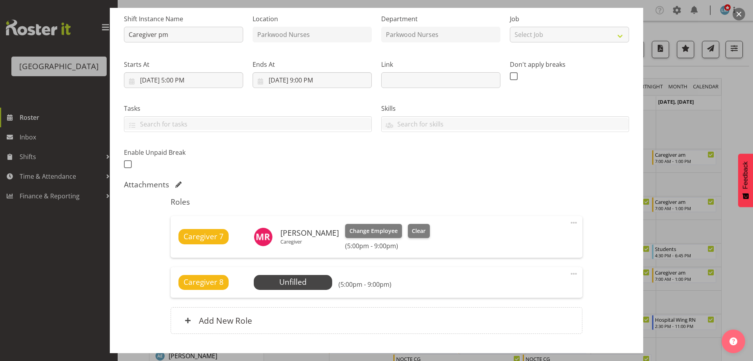
scroll to position [128, 0]
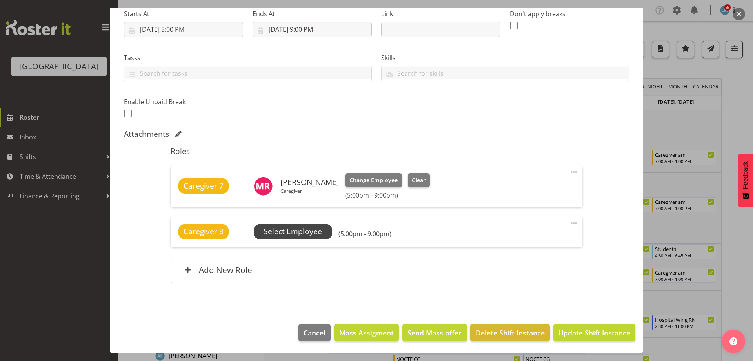
click at [318, 234] on span "Select Employee" at bounding box center [293, 231] width 58 height 11
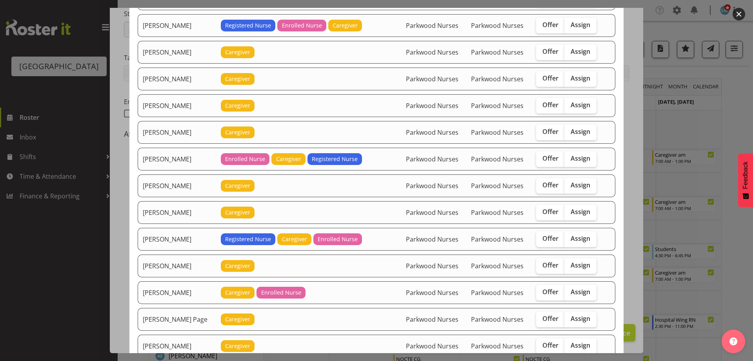
scroll to position [1020, 0]
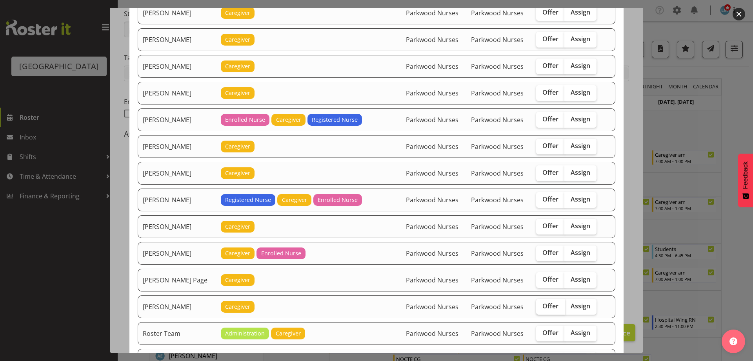
click at [545, 306] on span "Offer" at bounding box center [551, 306] width 16 height 8
click at [541, 306] on input "Offer" at bounding box center [538, 305] width 5 height 5
checkbox input "true"
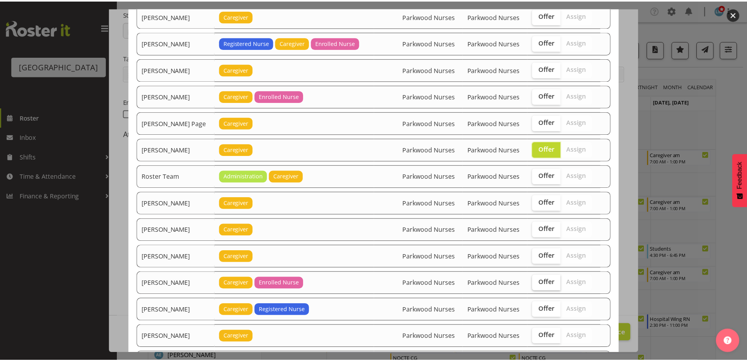
scroll to position [1328, 0]
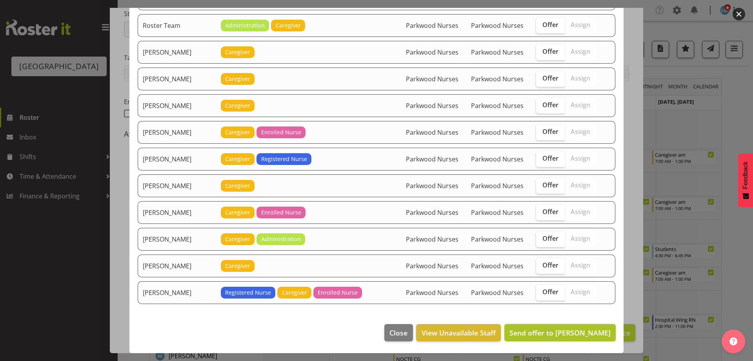
click at [572, 332] on span "Send offer to [PERSON_NAME]" at bounding box center [560, 332] width 101 height 9
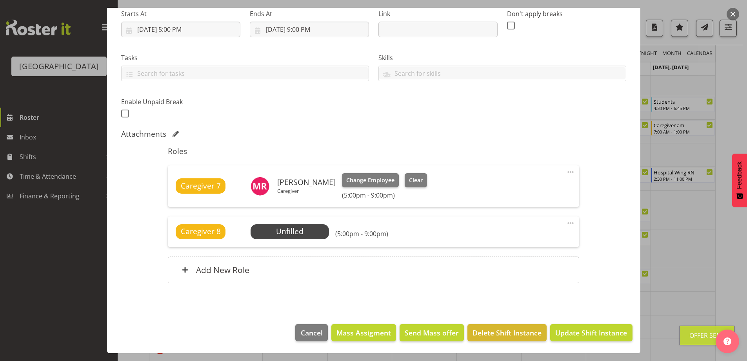
scroll to position [196, 0]
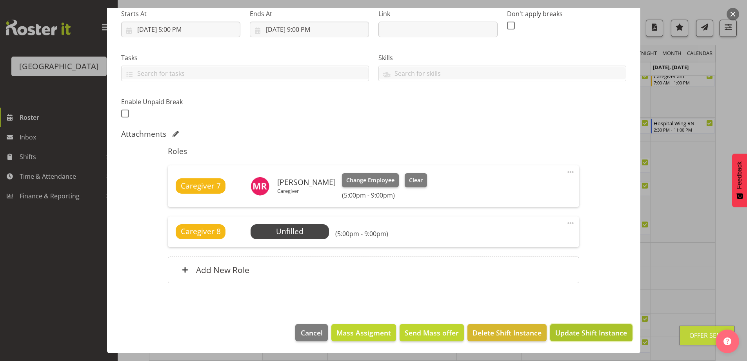
click at [573, 331] on span "Update Shift Instance" at bounding box center [591, 332] width 72 height 10
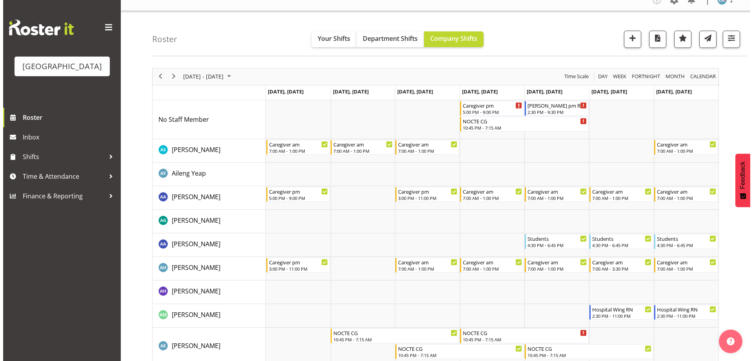
scroll to position [0, 0]
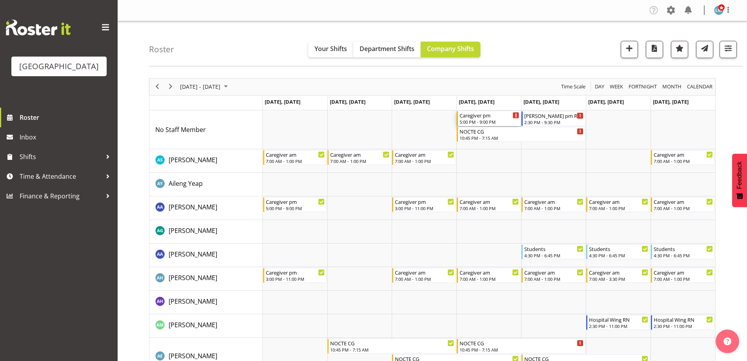
click at [491, 115] on div "Caregiver pm" at bounding box center [490, 115] width 60 height 8
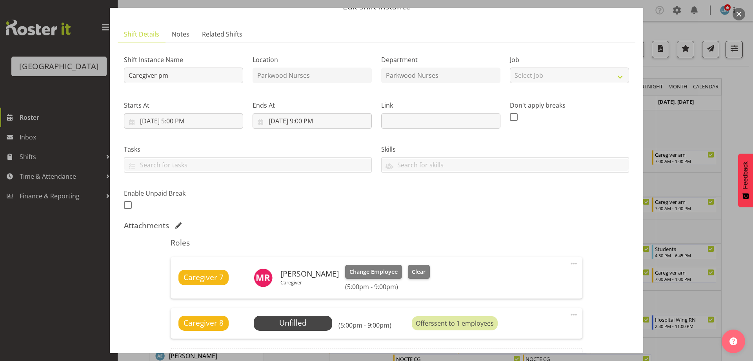
scroll to position [78, 0]
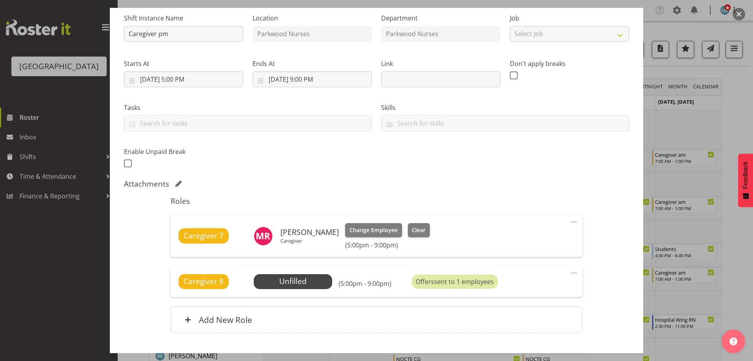
click at [739, 95] on div at bounding box center [376, 180] width 753 height 361
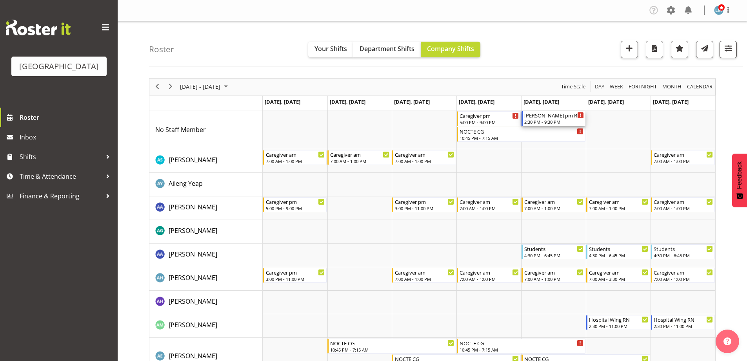
click at [544, 121] on div "2:30 PM - 9:30 PM" at bounding box center [555, 121] width 60 height 6
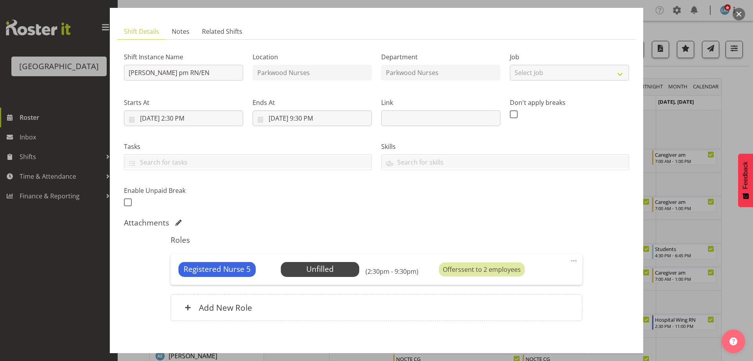
scroll to position [77, 0]
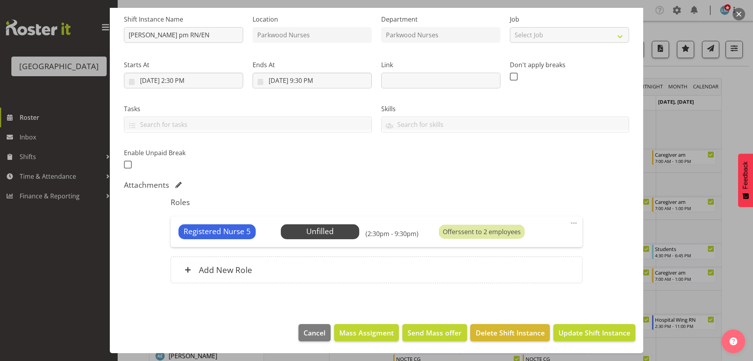
click at [736, 103] on div at bounding box center [376, 180] width 753 height 361
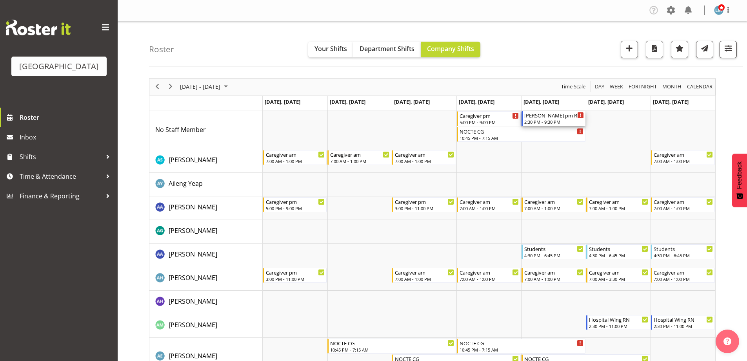
click at [551, 117] on div "Ressie pm RN/EN" at bounding box center [555, 115] width 60 height 8
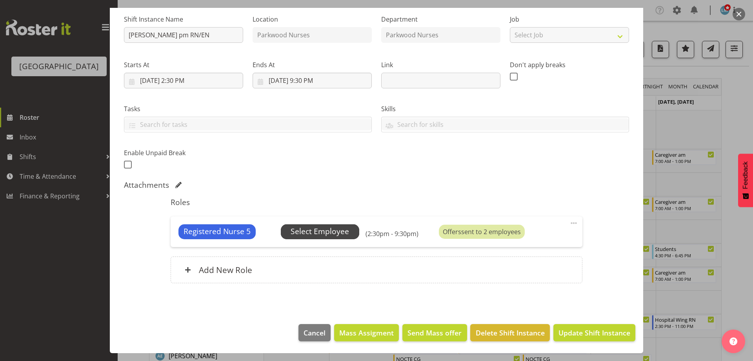
click at [349, 229] on span "Select Employee" at bounding box center [320, 231] width 78 height 15
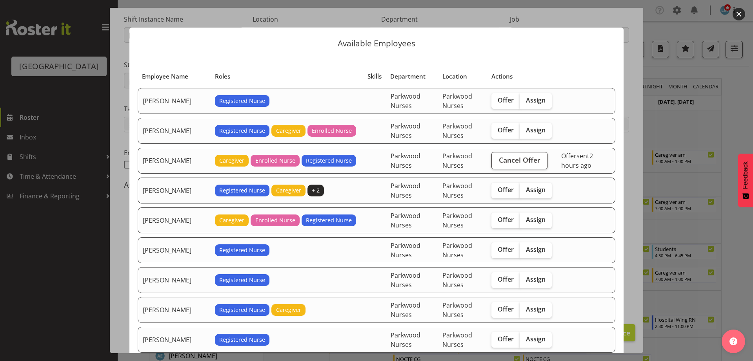
click at [736, 115] on div at bounding box center [376, 180] width 753 height 361
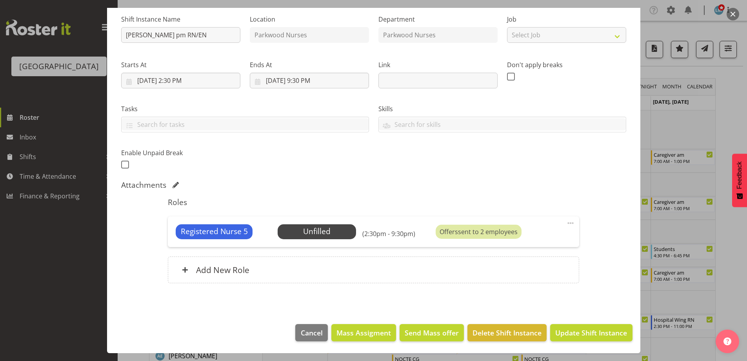
click at [736, 115] on div at bounding box center [373, 180] width 747 height 361
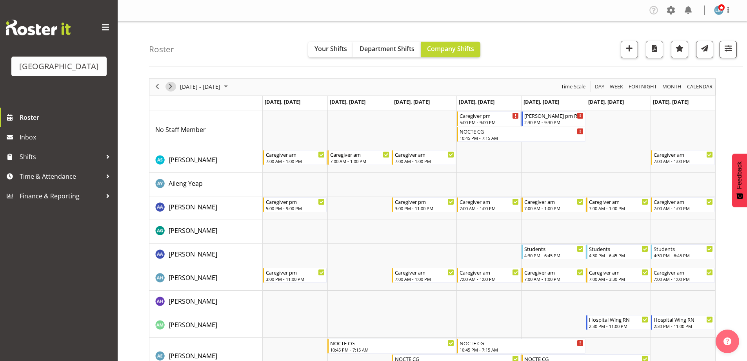
click at [173, 83] on span "Next" at bounding box center [170, 87] width 9 height 10
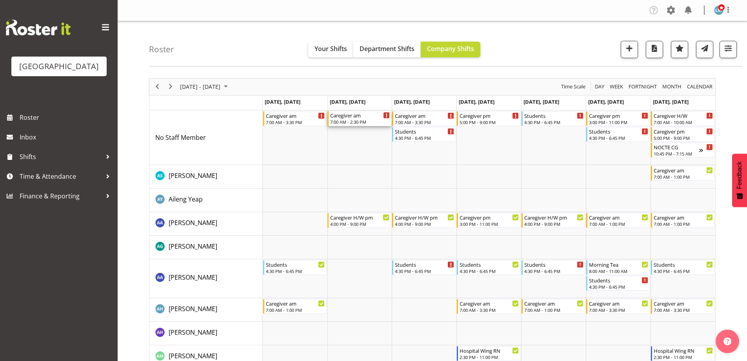
click at [358, 122] on div "7:00 AM - 2:30 PM" at bounding box center [360, 121] width 60 height 6
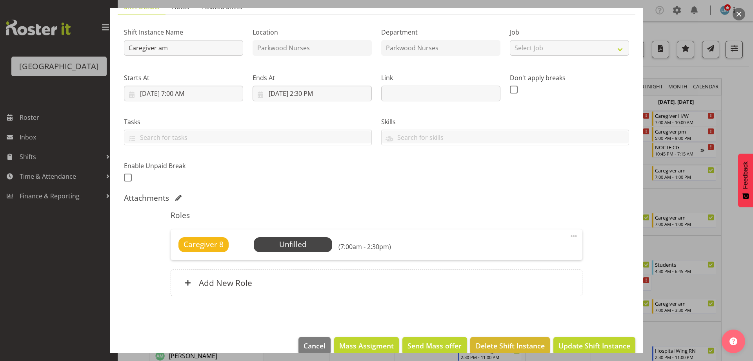
scroll to position [77, 0]
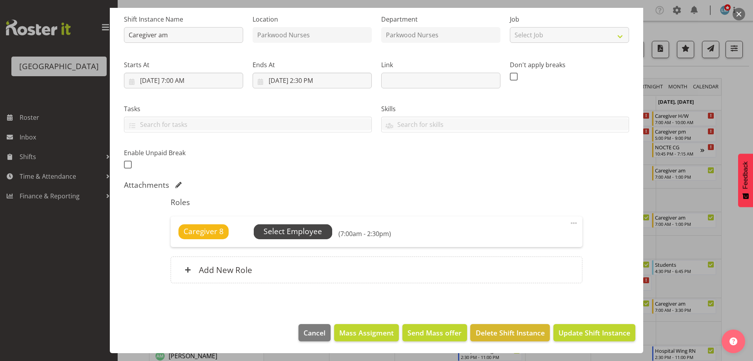
click at [296, 228] on span "Select Employee" at bounding box center [293, 231] width 58 height 11
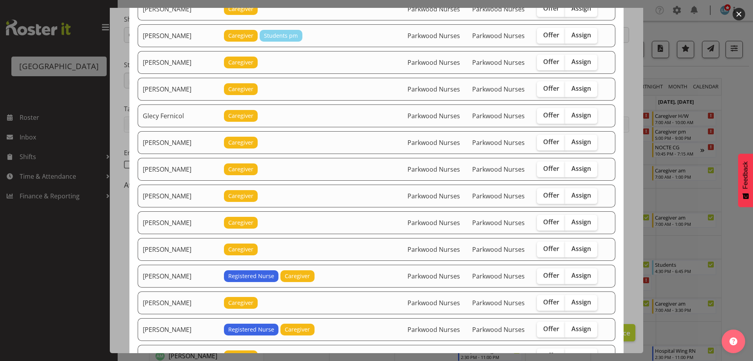
scroll to position [392, 0]
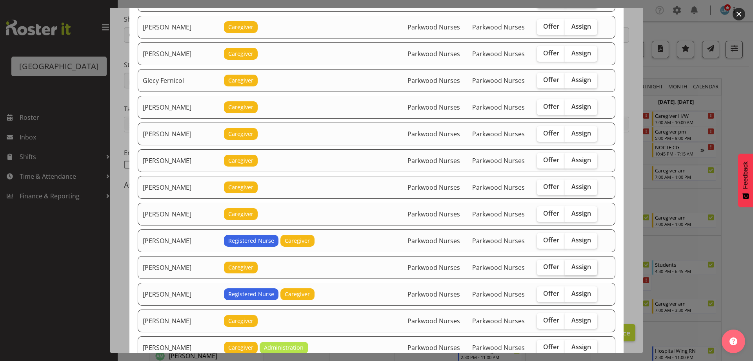
click at [575, 268] on span "Assign" at bounding box center [582, 266] width 20 height 8
click at [570, 268] on input "Assign" at bounding box center [567, 266] width 5 height 5
checkbox input "true"
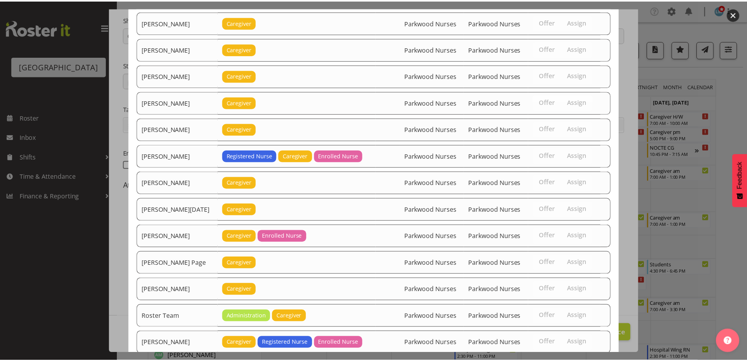
scroll to position [981, 0]
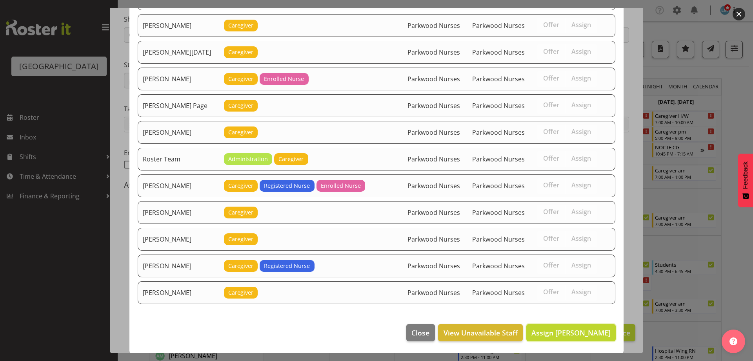
click at [581, 332] on span "Assign [PERSON_NAME]" at bounding box center [571, 332] width 79 height 9
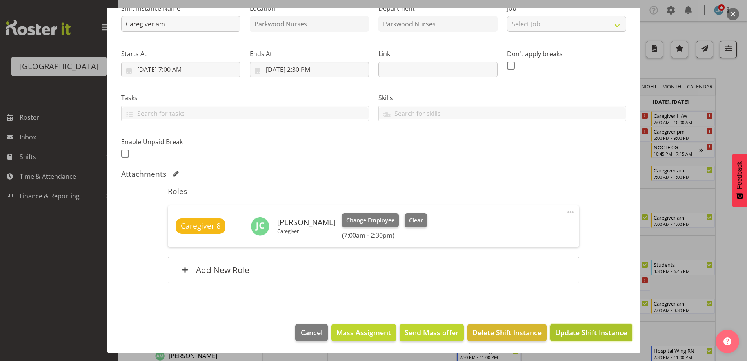
click at [583, 332] on span "Update Shift Instance" at bounding box center [591, 332] width 72 height 10
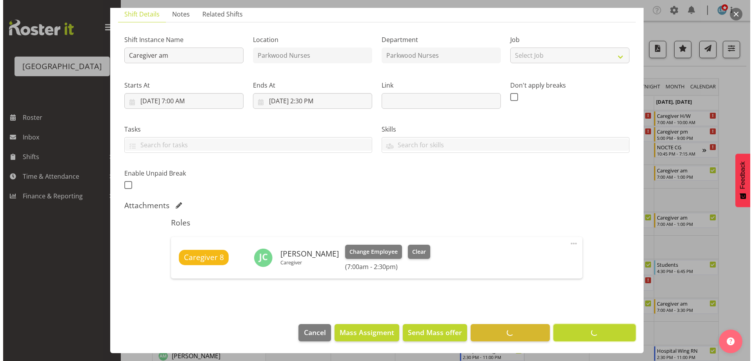
scroll to position [57, 0]
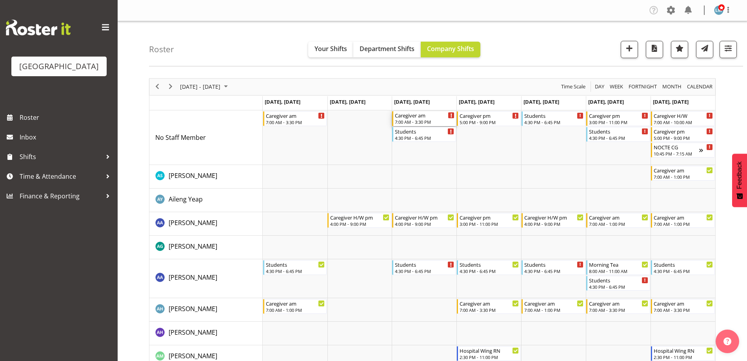
click at [427, 117] on div "Caregiver am" at bounding box center [425, 115] width 60 height 8
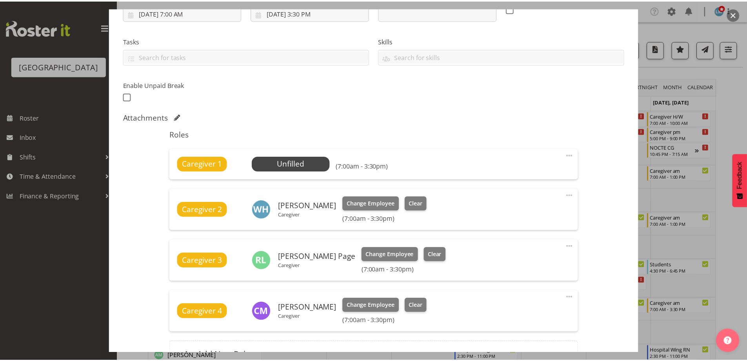
scroll to position [157, 0]
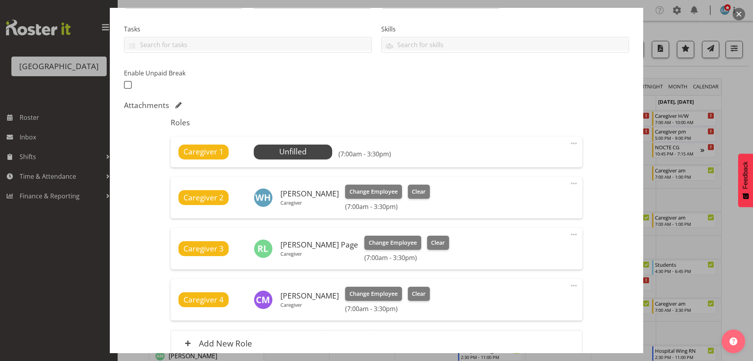
click at [734, 113] on div at bounding box center [376, 180] width 753 height 361
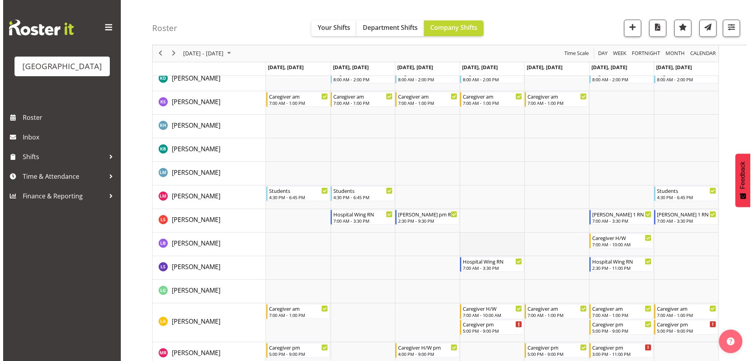
scroll to position [1608, 0]
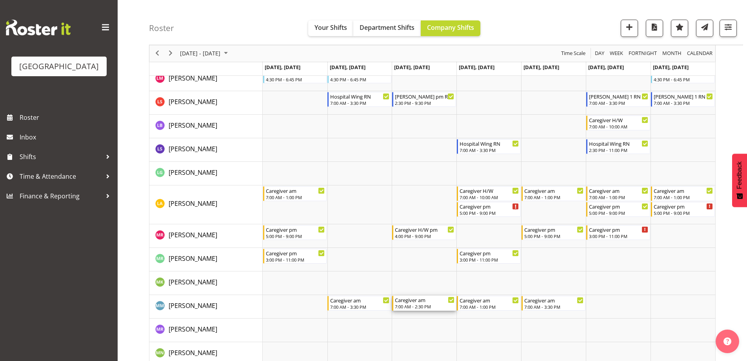
click at [418, 304] on div "7:00 AM - 2:30 PM" at bounding box center [425, 306] width 60 height 6
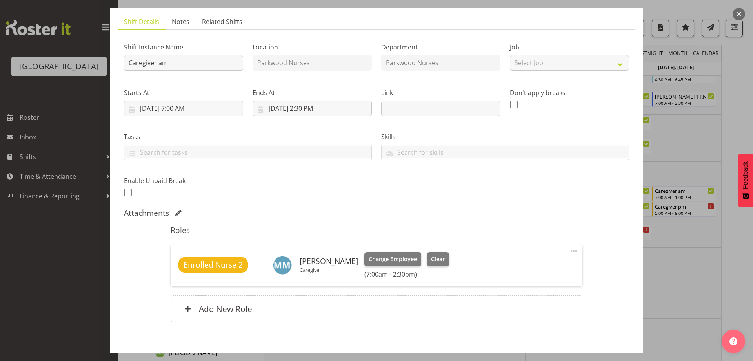
scroll to position [78, 0]
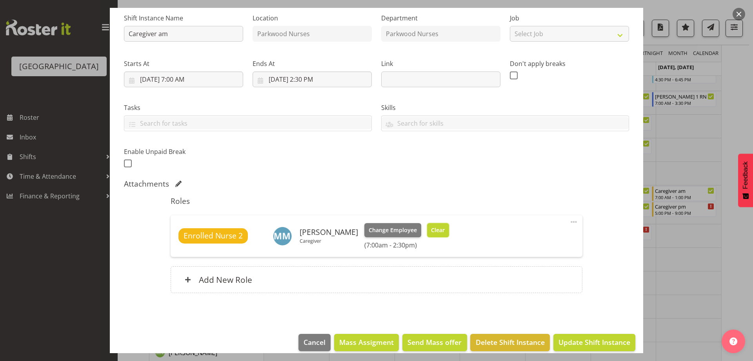
click at [431, 231] on span "Clear" at bounding box center [438, 230] width 14 height 9
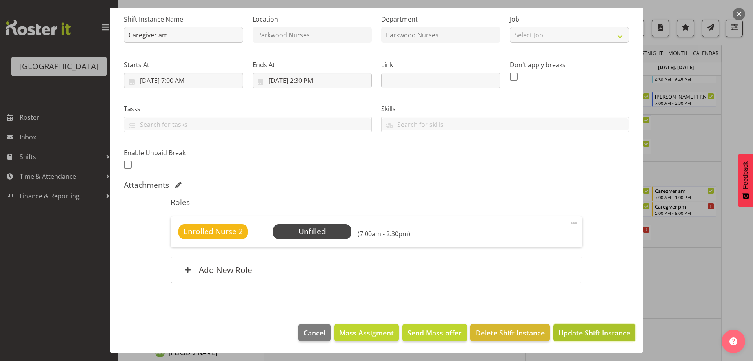
click at [559, 335] on span "Update Shift Instance" at bounding box center [595, 332] width 72 height 10
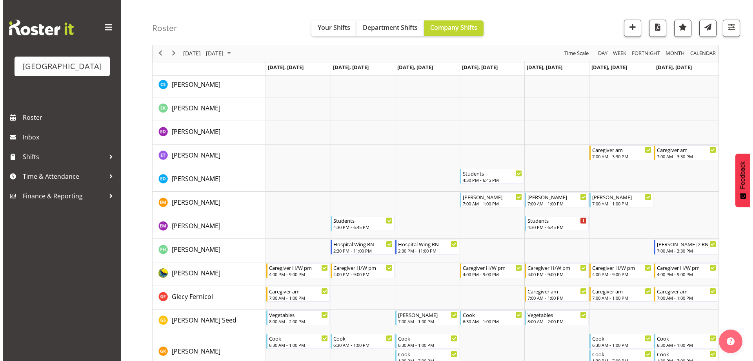
scroll to position [0, 0]
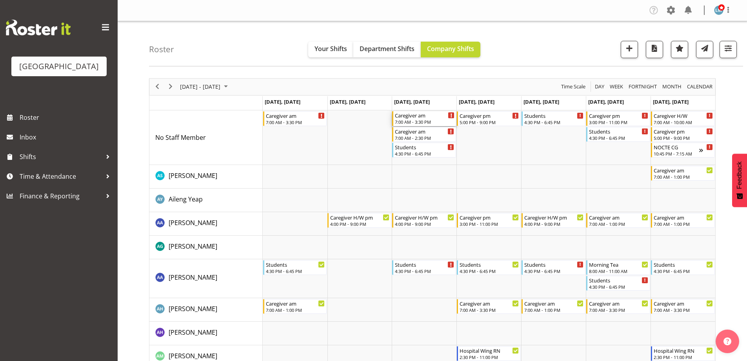
click at [427, 120] on div "7:00 AM - 3:30 PM" at bounding box center [425, 121] width 60 height 6
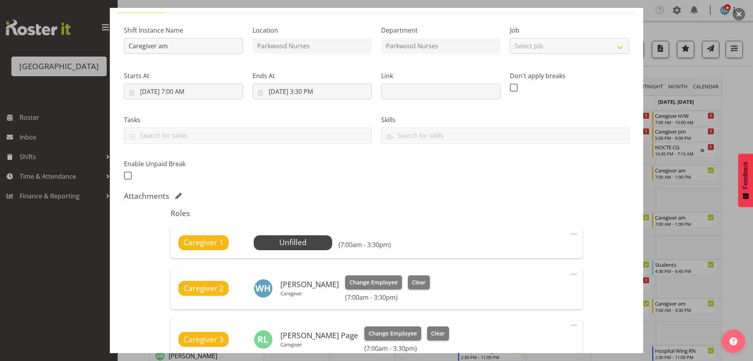
scroll to position [118, 0]
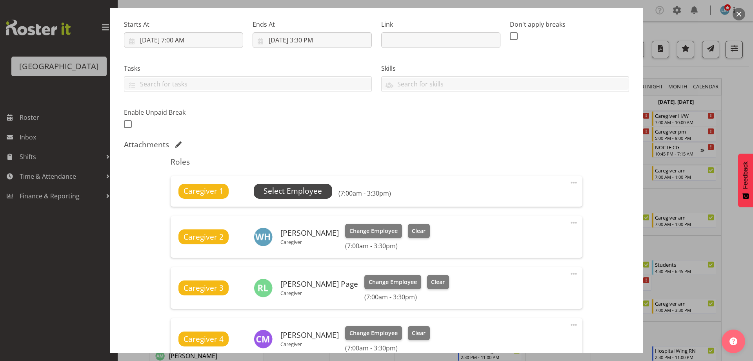
click at [321, 192] on span "Select Employee" at bounding box center [293, 190] width 58 height 11
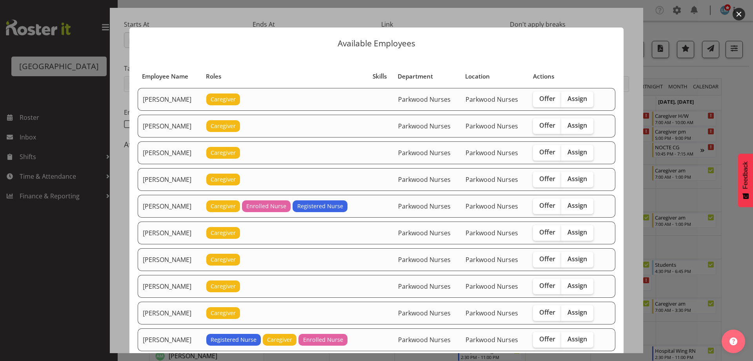
click at [726, 95] on div at bounding box center [376, 180] width 753 height 361
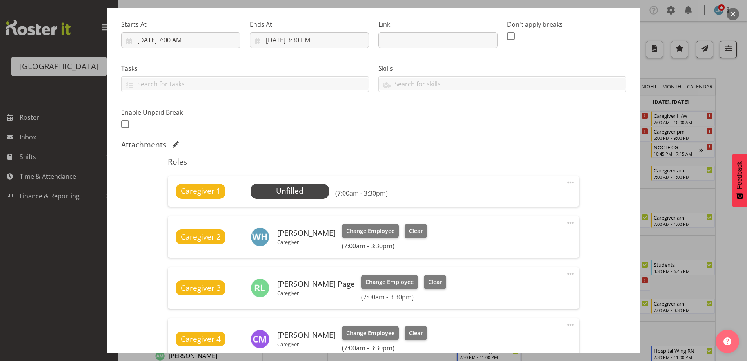
click at [727, 93] on div at bounding box center [373, 180] width 747 height 361
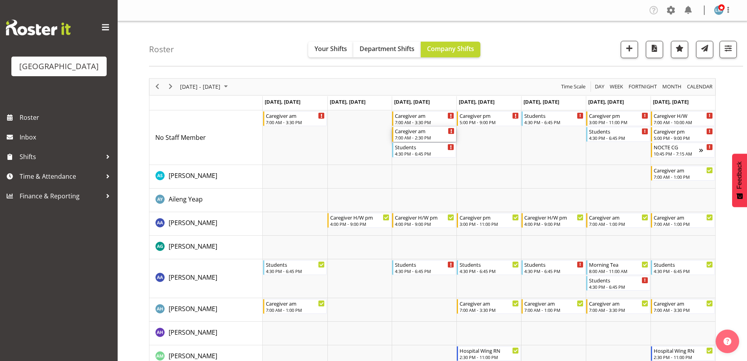
click at [424, 137] on div "7:00 AM - 2:30 PM" at bounding box center [425, 137] width 60 height 6
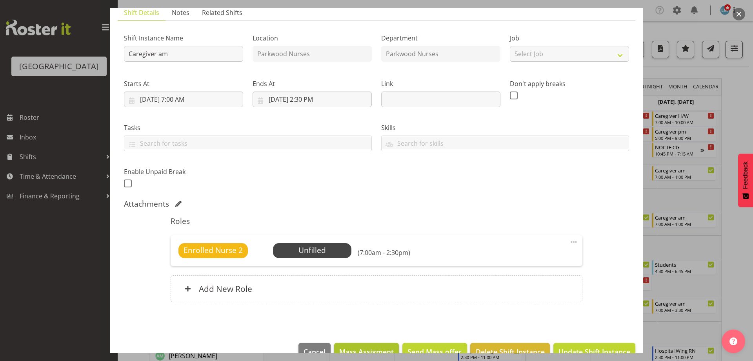
scroll to position [77, 0]
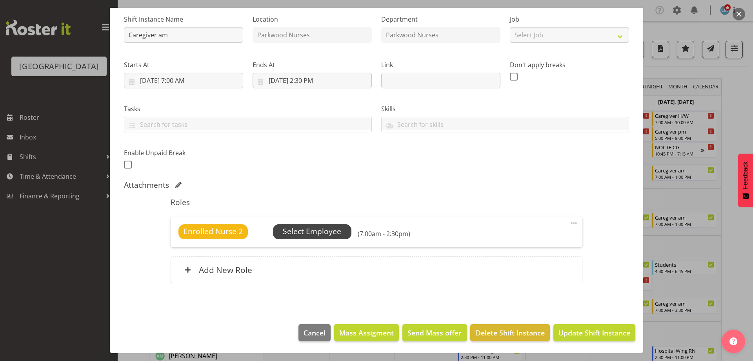
click at [332, 230] on span "Select Employee" at bounding box center [312, 231] width 58 height 11
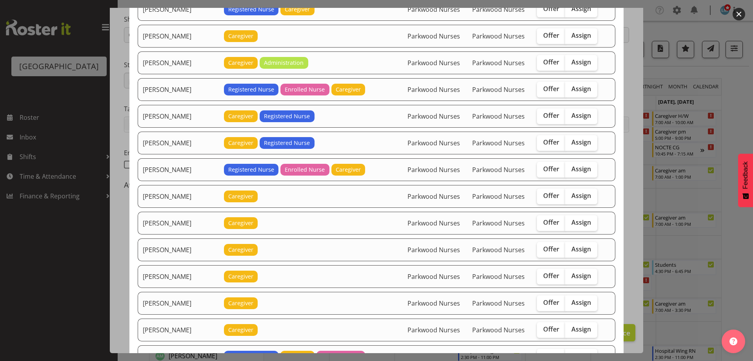
scroll to position [706, 0]
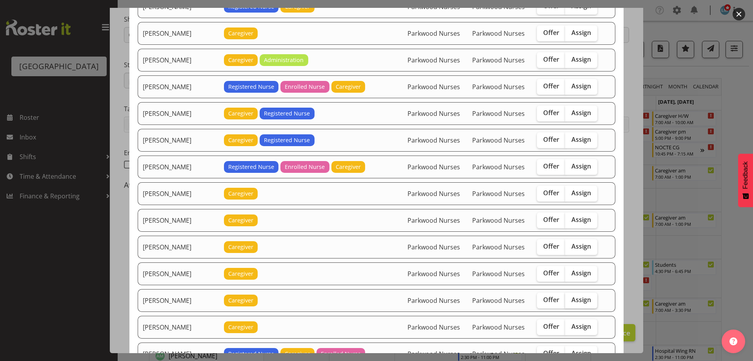
click at [572, 301] on span "Assign" at bounding box center [582, 299] width 20 height 8
click at [569, 301] on input "Assign" at bounding box center [567, 299] width 5 height 5
checkbox input "true"
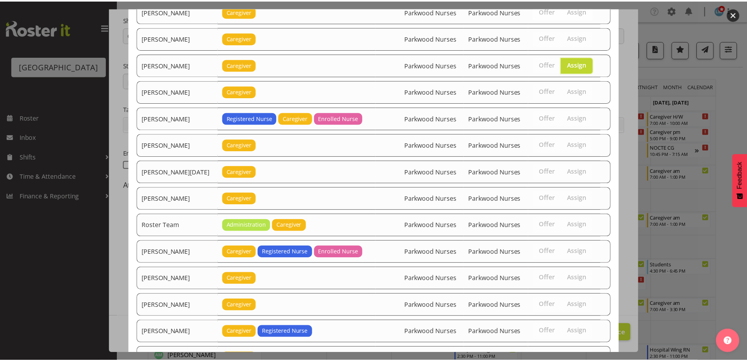
scroll to position [1034, 0]
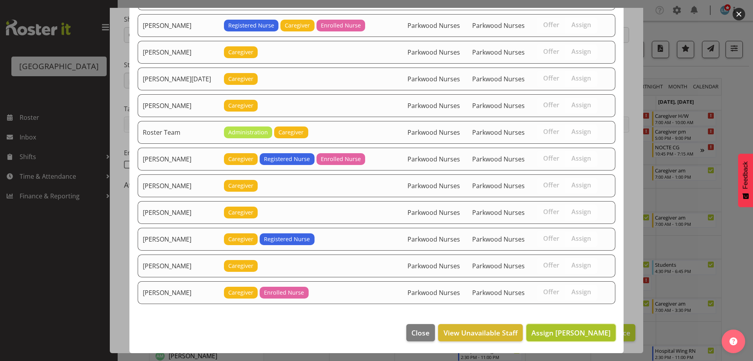
click at [572, 332] on span "Assign Maria Morgan" at bounding box center [571, 332] width 79 height 9
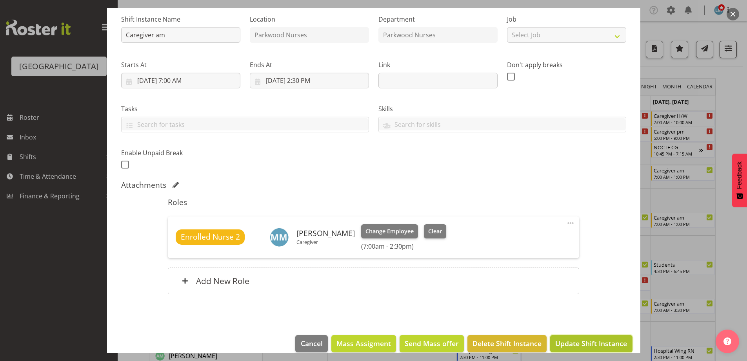
click at [569, 343] on span "Update Shift Instance" at bounding box center [591, 343] width 72 height 10
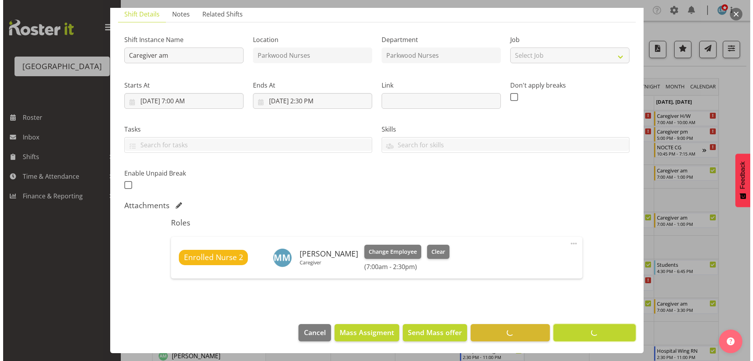
scroll to position [57, 0]
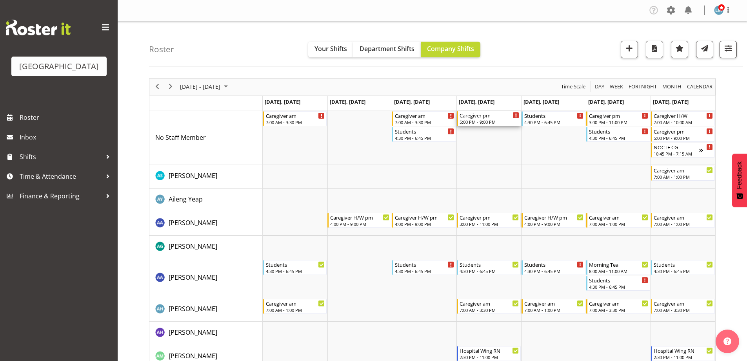
click at [485, 122] on div "5:00 PM - 9:00 PM" at bounding box center [490, 121] width 60 height 6
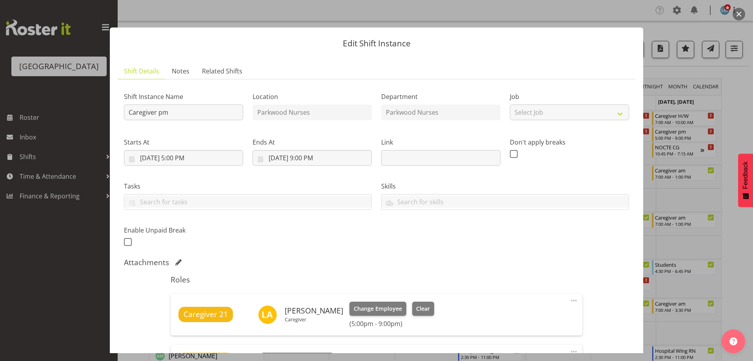
scroll to position [196, 0]
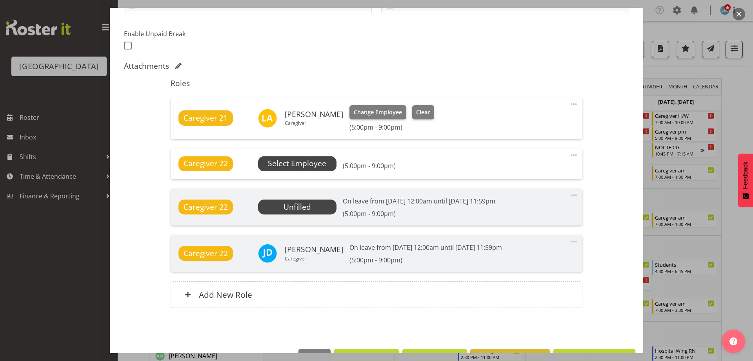
click at [300, 168] on span "Select Employee" at bounding box center [297, 163] width 58 height 11
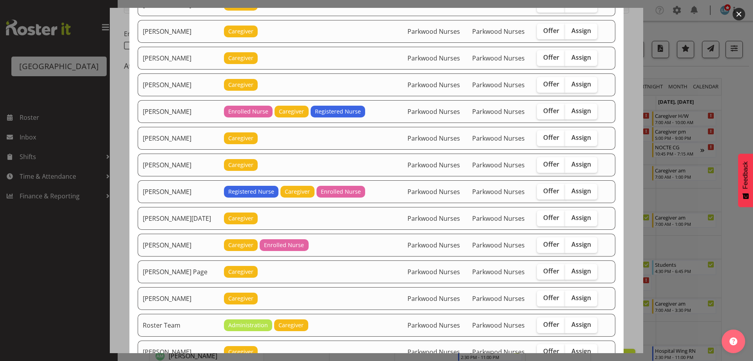
scroll to position [1020, 0]
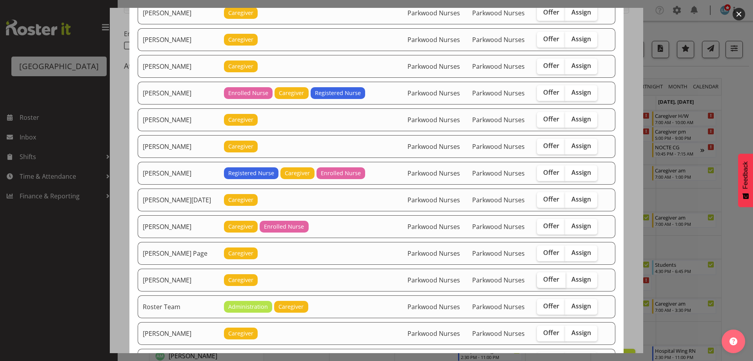
click at [555, 284] on label "Offer" at bounding box center [551, 280] width 29 height 16
click at [542, 282] on input "Offer" at bounding box center [539, 279] width 5 height 5
checkbox input "true"
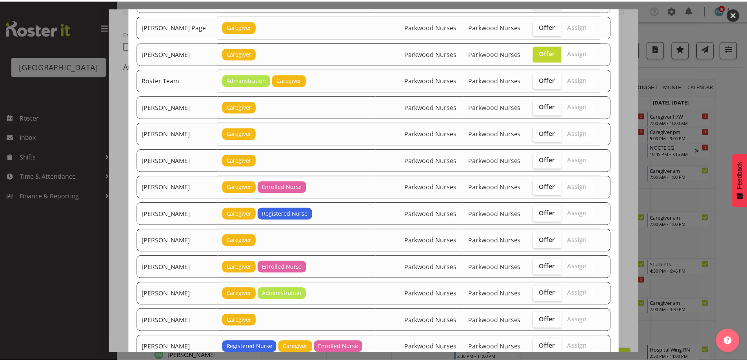
scroll to position [1301, 0]
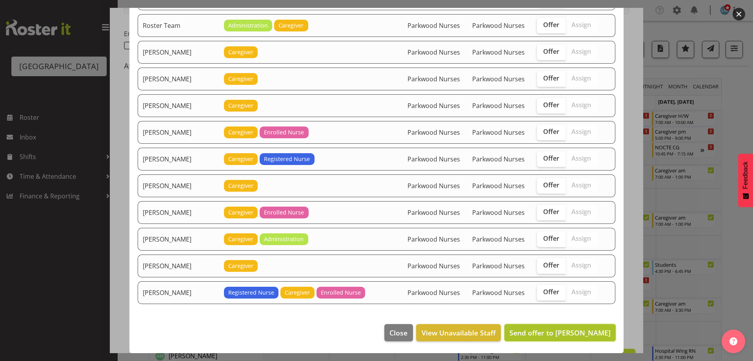
click at [538, 329] on span "Send offer to Roldan R Lopiga" at bounding box center [560, 332] width 101 height 9
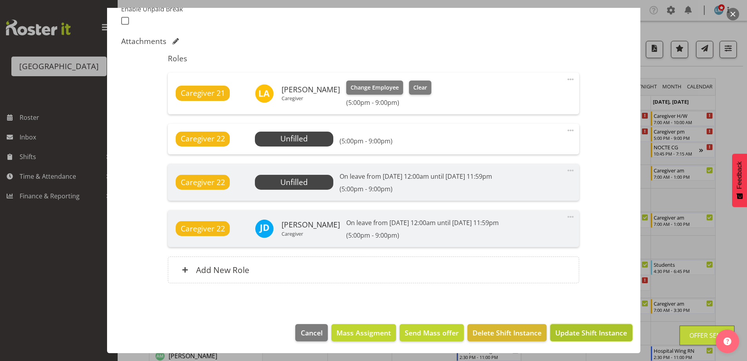
click at [565, 333] on span "Update Shift Instance" at bounding box center [591, 332] width 72 height 10
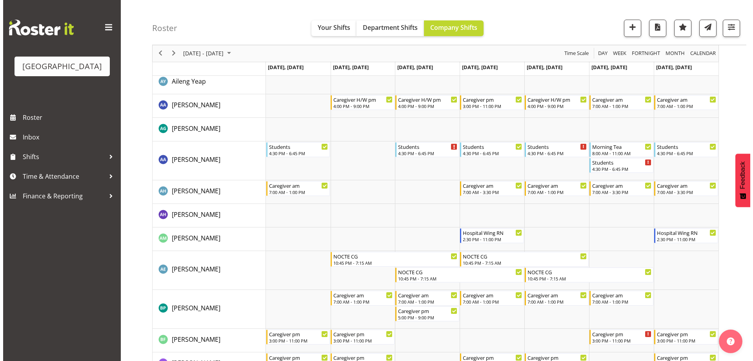
scroll to position [0, 0]
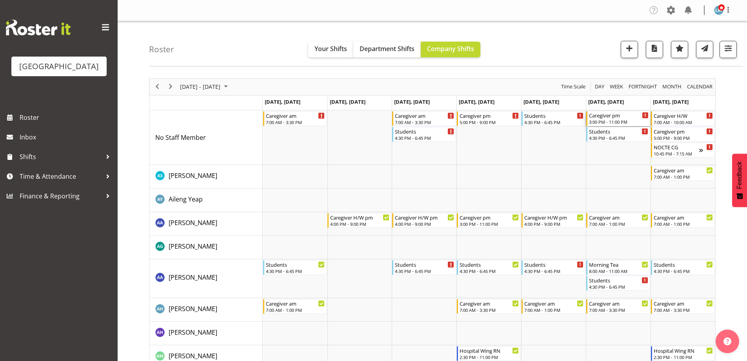
click at [620, 116] on div "Caregiver pm" at bounding box center [619, 115] width 60 height 8
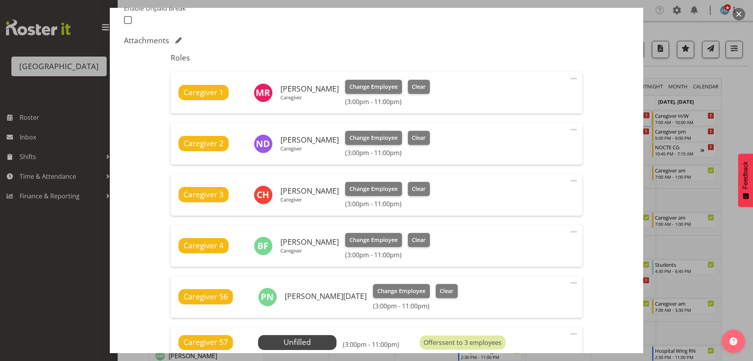
scroll to position [300, 0]
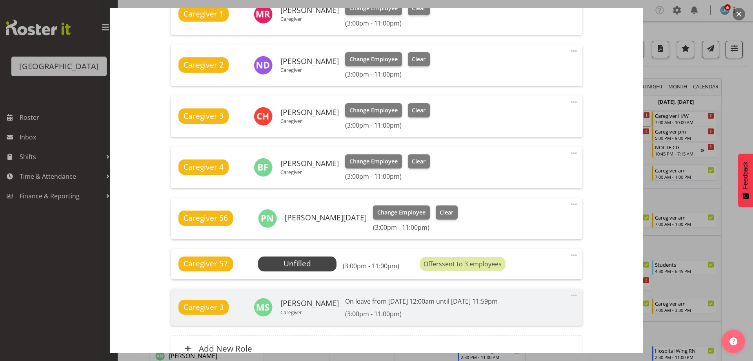
click at [726, 118] on div at bounding box center [376, 180] width 753 height 361
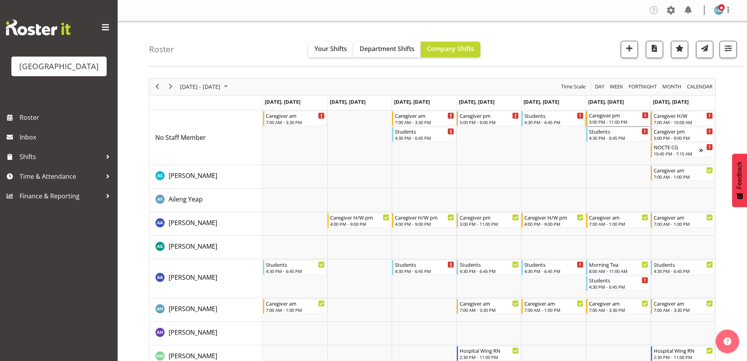
click at [631, 118] on div "Caregiver pm 3:00 PM - 11:00 PM" at bounding box center [619, 118] width 60 height 15
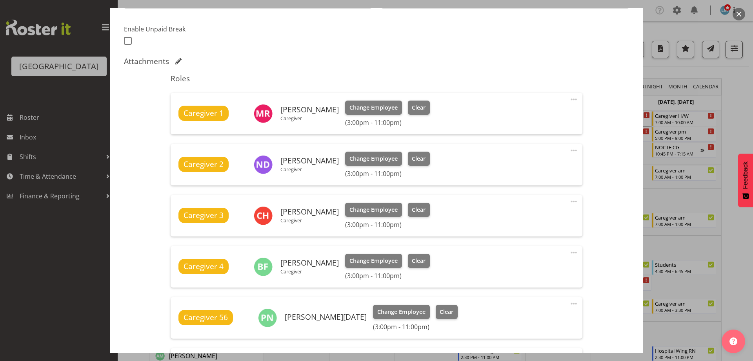
scroll to position [235, 0]
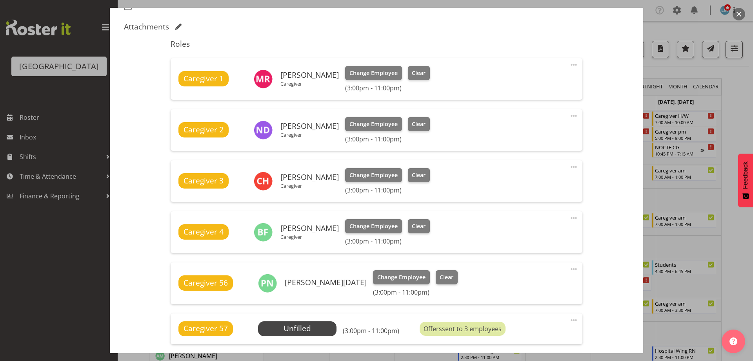
click at [738, 123] on div at bounding box center [376, 180] width 753 height 361
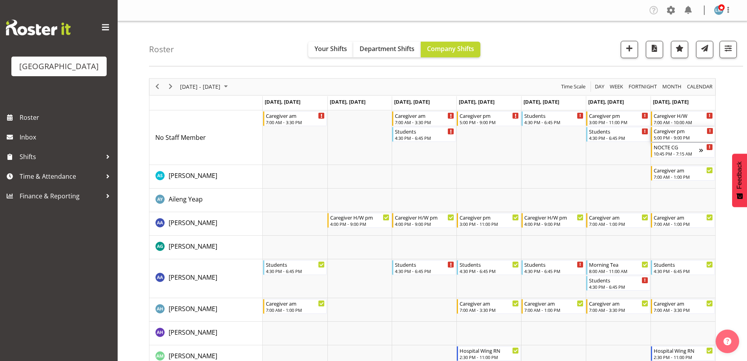
click at [670, 132] on div "Caregiver pm" at bounding box center [684, 131] width 60 height 8
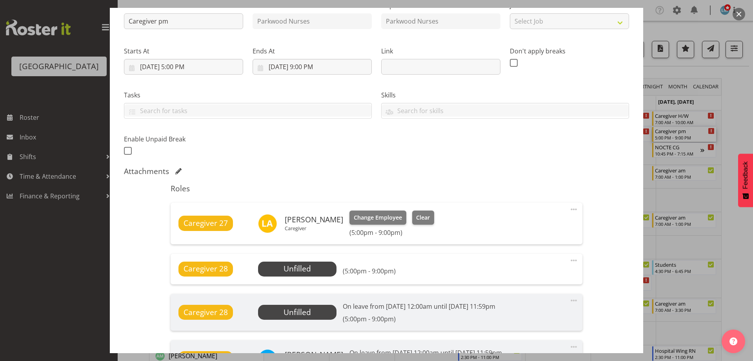
scroll to position [157, 0]
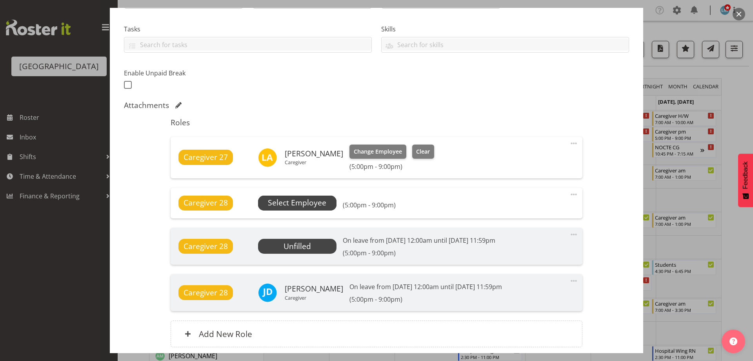
click at [311, 199] on span "Select Employee" at bounding box center [297, 202] width 58 height 11
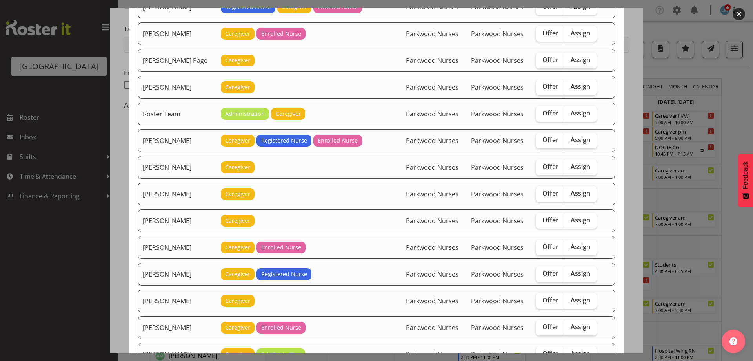
scroll to position [1237, 0]
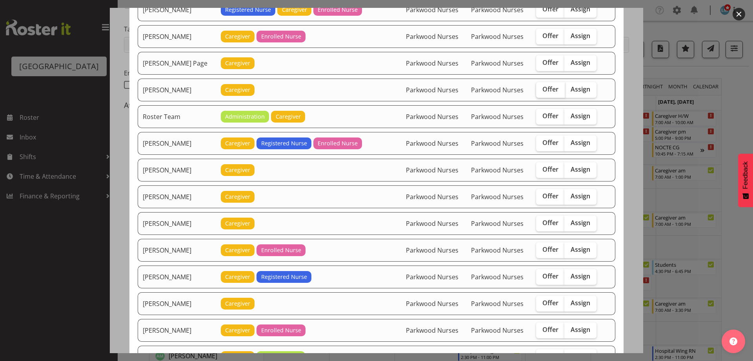
click at [543, 92] on span "Offer" at bounding box center [551, 89] width 16 height 8
click at [539, 92] on input "Offer" at bounding box center [538, 89] width 5 height 5
checkbox input "true"
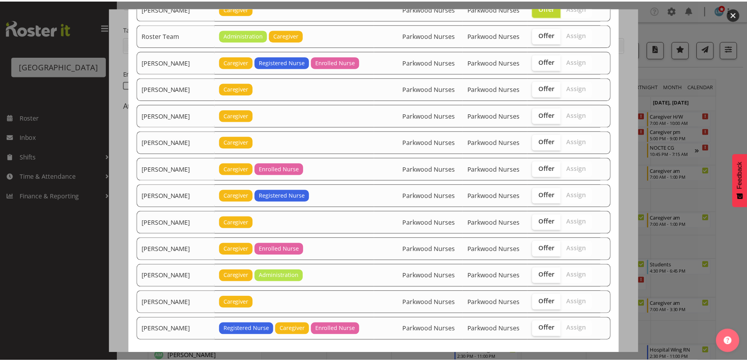
scroll to position [1354, 0]
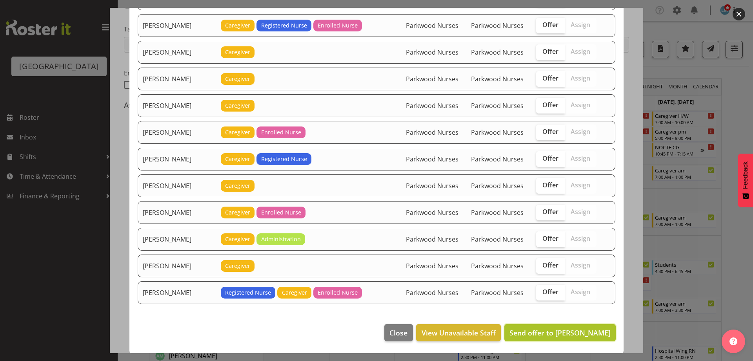
click at [536, 333] on span "Send offer to Roldan R Lopiga" at bounding box center [560, 332] width 101 height 9
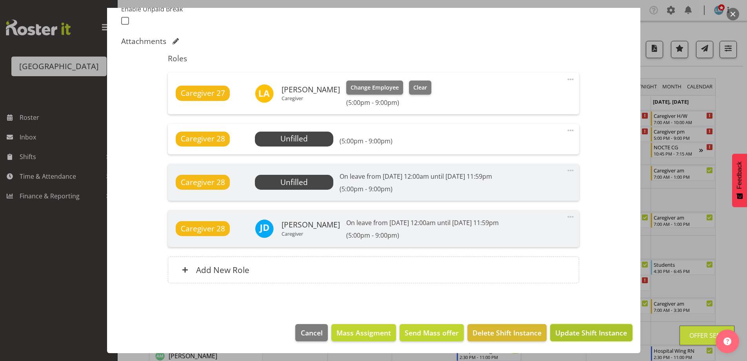
click at [558, 330] on span "Update Shift Instance" at bounding box center [591, 332] width 72 height 10
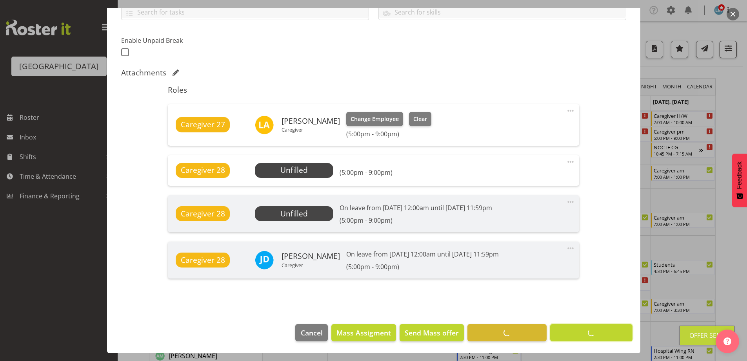
scroll to position [189, 0]
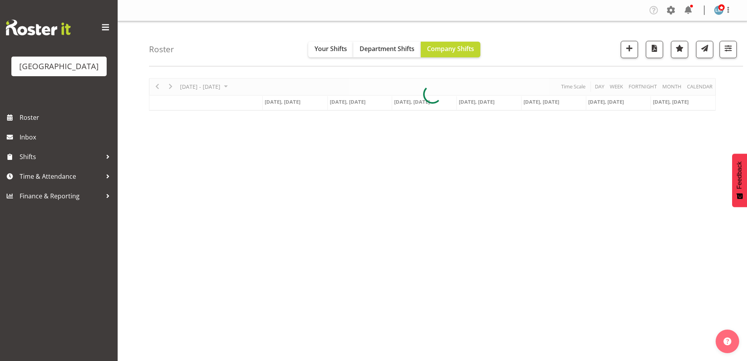
click at [692, 6] on div at bounding box center [691, 6] width 3 height 3
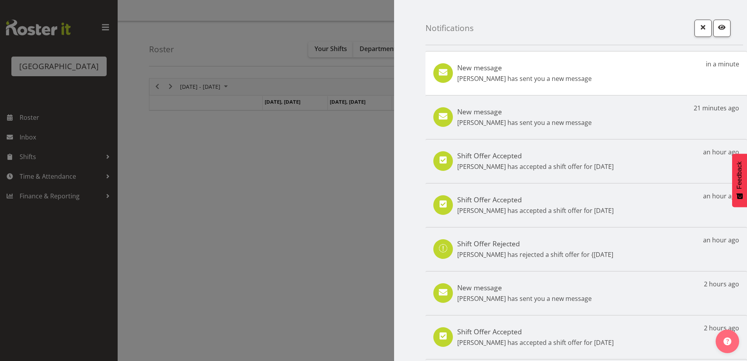
click at [0, 0] on div "Timeline Week of October 6, 2025" at bounding box center [0, 0] width 0 height 0
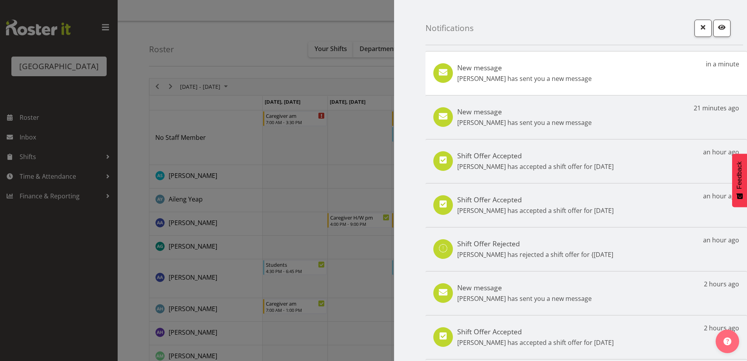
click at [555, 80] on p "[PERSON_NAME] has sent you a new message" at bounding box center [524, 78] width 135 height 9
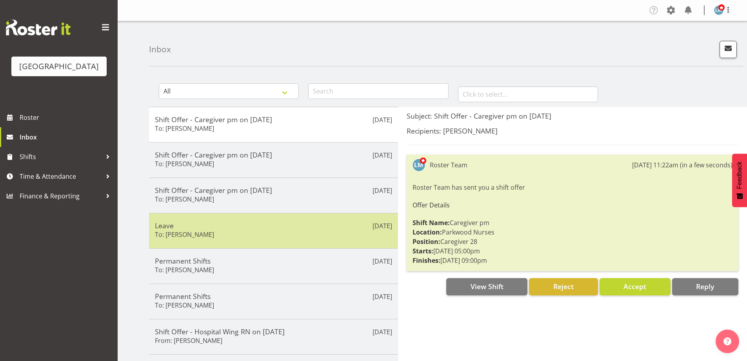
scroll to position [118, 0]
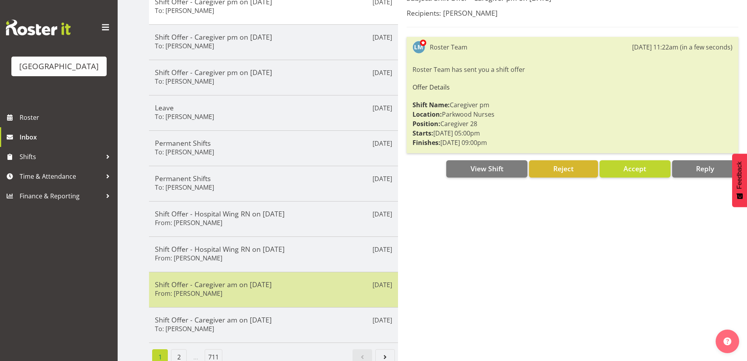
click at [291, 294] on div "Shift Offer - Caregiver am on [DATE] From: [PERSON_NAME]" at bounding box center [273, 289] width 237 height 19
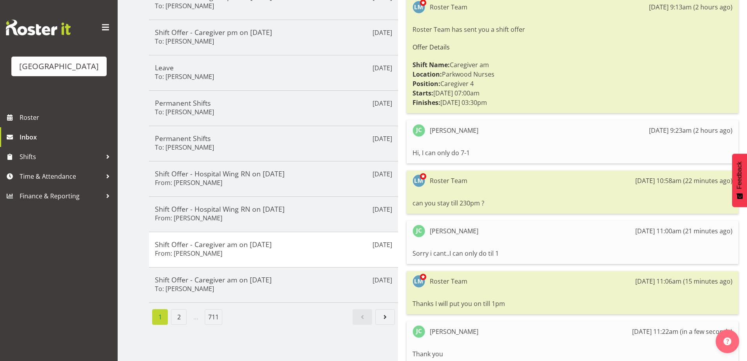
scroll to position [196, 0]
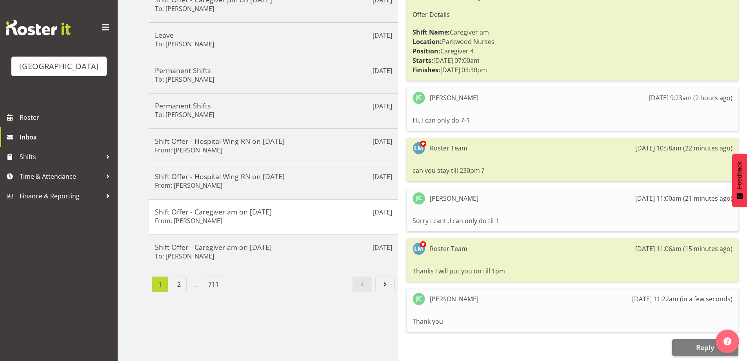
click at [48, 272] on div "Parkwood Retirement Village Roster Inbox Shifts Time & Attendance Finance & Rep…" at bounding box center [59, 180] width 118 height 361
click at [42, 123] on span "Roster" at bounding box center [67, 117] width 94 height 12
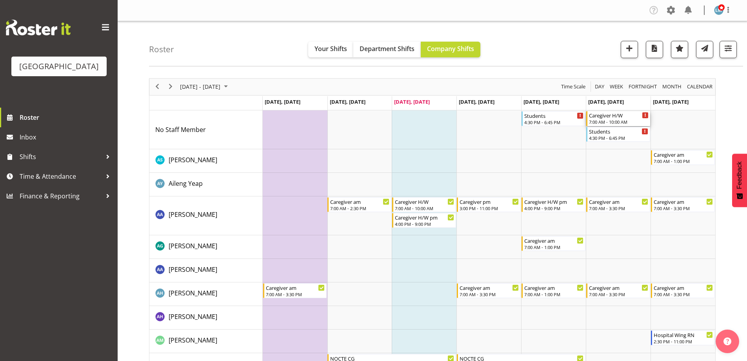
click at [621, 122] on div "7:00 AM - 10:00 AM" at bounding box center [619, 121] width 60 height 6
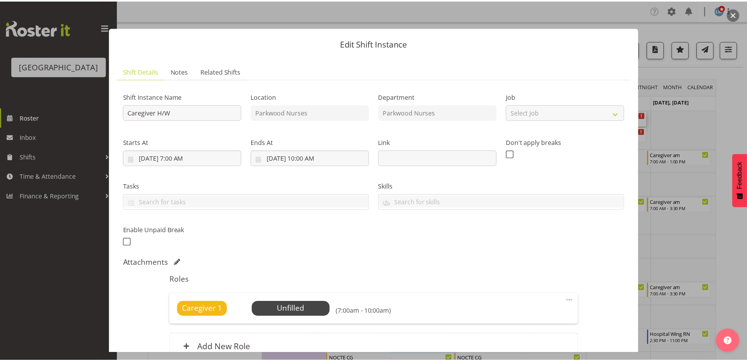
scroll to position [77, 0]
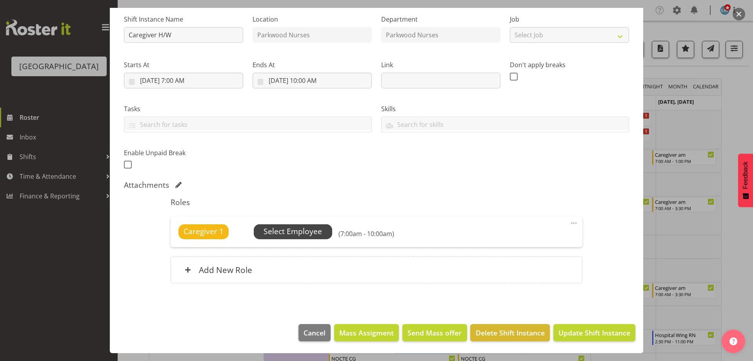
click at [317, 227] on span "Select Employee" at bounding box center [293, 231] width 58 height 11
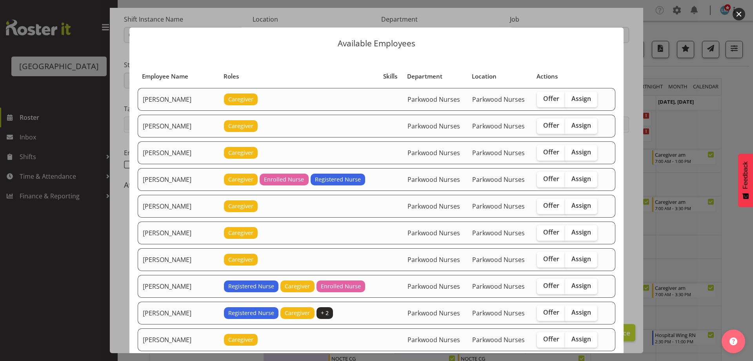
click at [746, 123] on div at bounding box center [376, 180] width 753 height 361
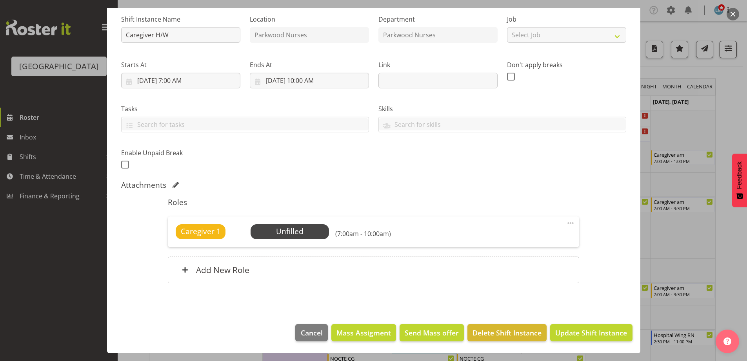
click at [744, 122] on div at bounding box center [373, 180] width 747 height 361
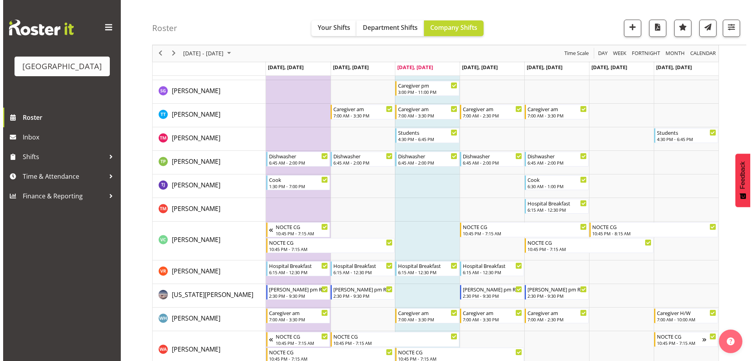
scroll to position [2661, 0]
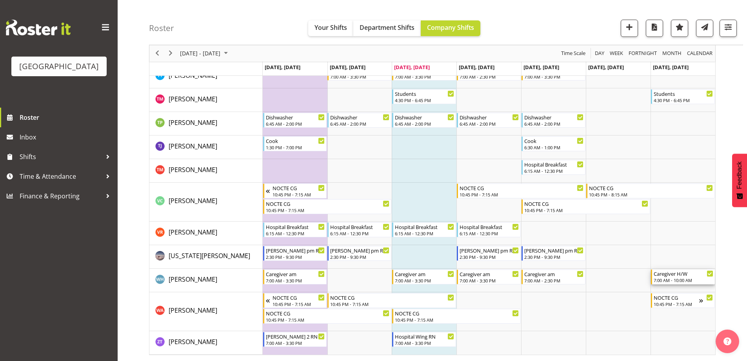
click at [665, 282] on div "7:00 AM - 10:00 AM" at bounding box center [684, 280] width 60 height 6
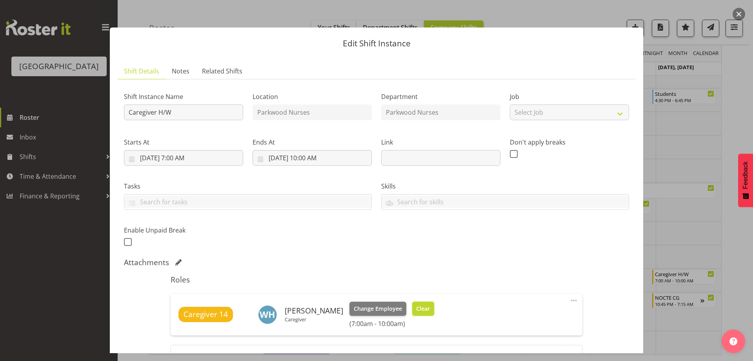
click at [421, 310] on span "Clear" at bounding box center [423, 308] width 14 height 9
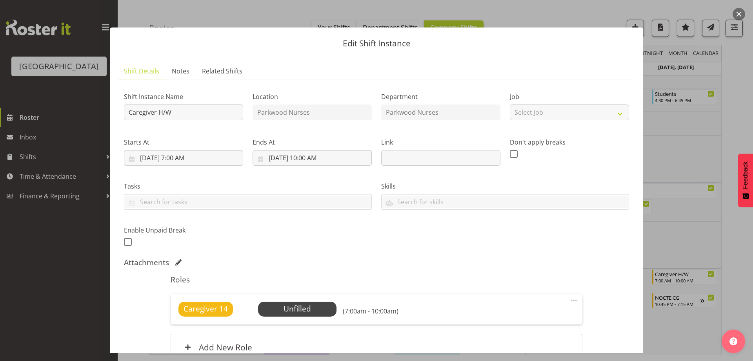
scroll to position [77, 0]
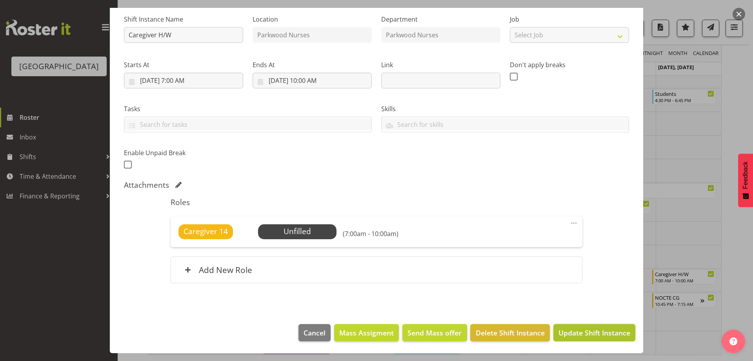
click at [605, 335] on span "Update Shift Instance" at bounding box center [595, 332] width 72 height 10
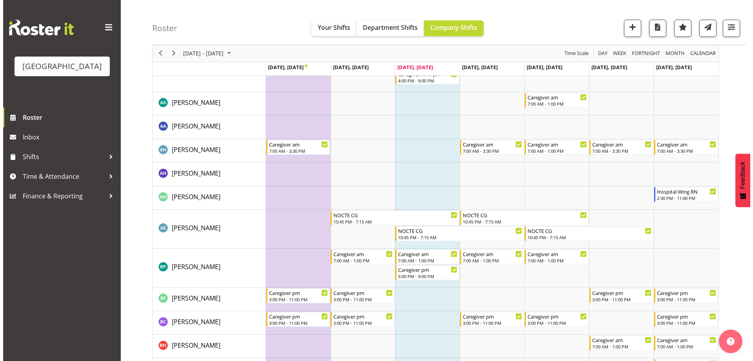
scroll to position [0, 0]
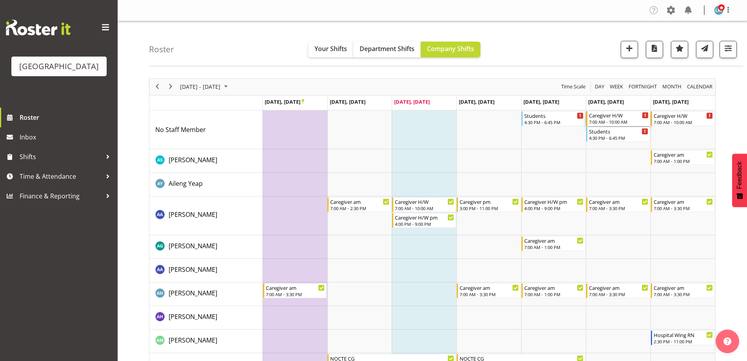
click at [623, 122] on div "7:00 AM - 10:00 AM" at bounding box center [619, 121] width 60 height 6
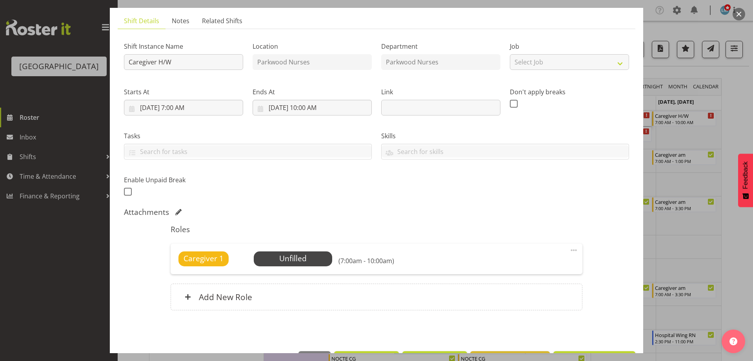
scroll to position [77, 0]
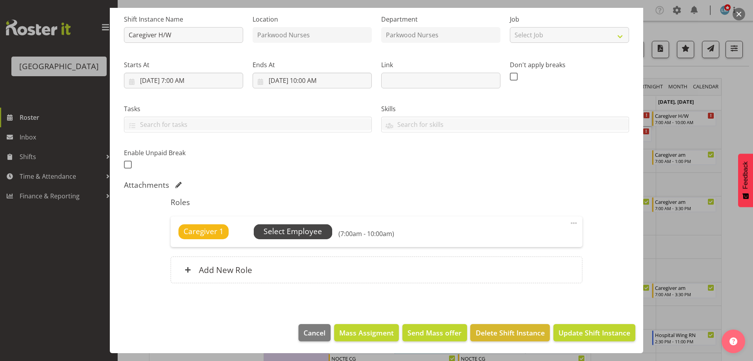
click at [324, 237] on span "Select Employee" at bounding box center [293, 231] width 78 height 15
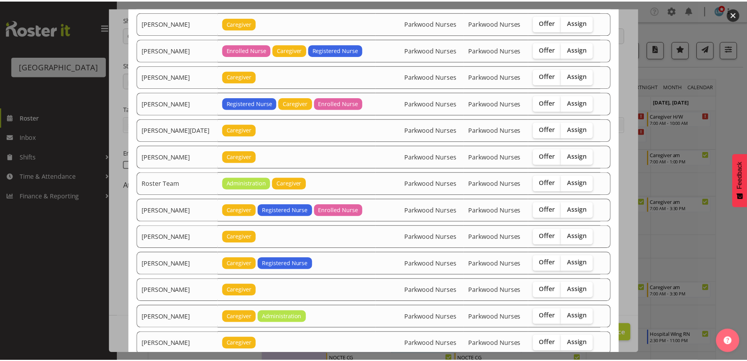
scroll to position [901, 0]
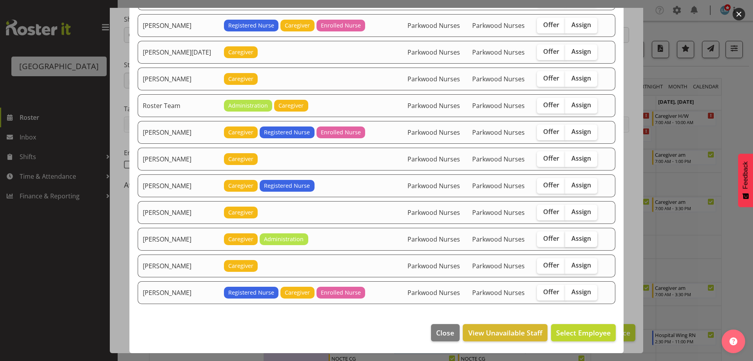
click at [572, 241] on span "Assign" at bounding box center [582, 238] width 20 height 8
click at [570, 241] on input "Assign" at bounding box center [567, 238] width 5 height 5
checkbox input "true"
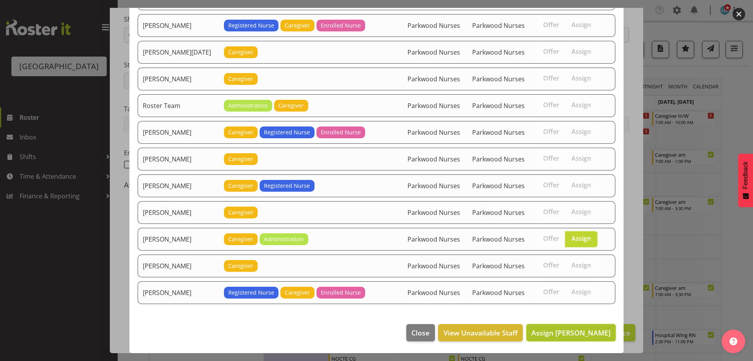
click at [570, 335] on span "Assign Wendy Hayden" at bounding box center [571, 332] width 79 height 9
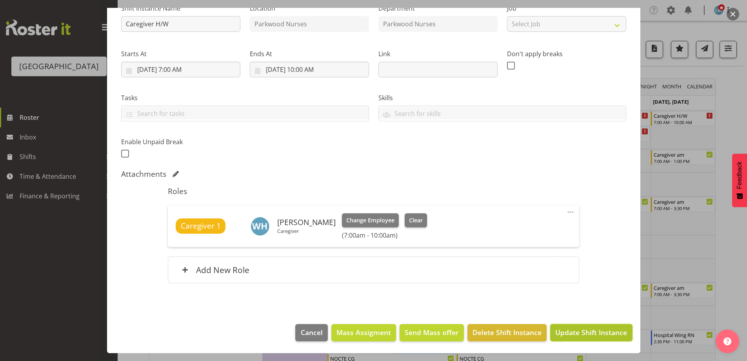
click at [571, 333] on span "Update Shift Instance" at bounding box center [591, 332] width 72 height 10
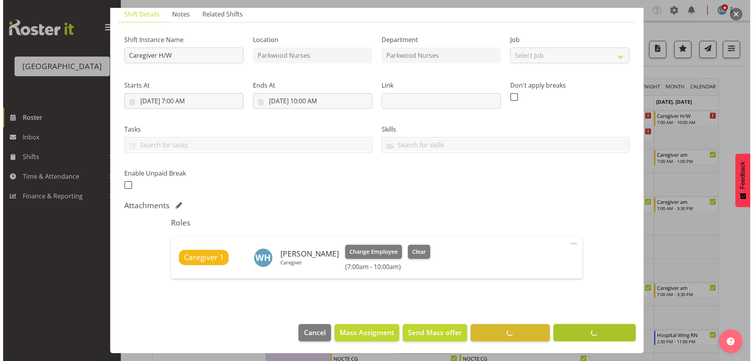
scroll to position [57, 0]
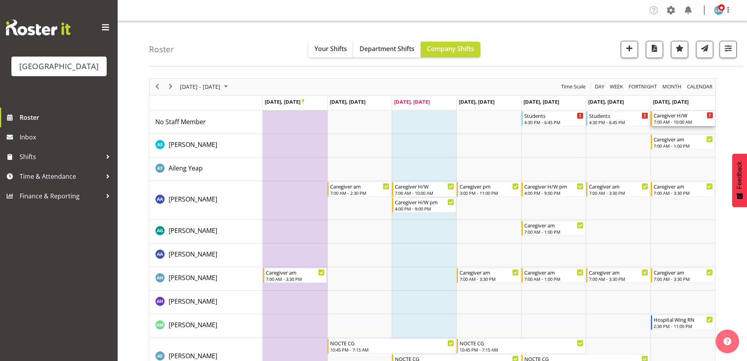
click at [667, 118] on div "Caregiver H/W" at bounding box center [684, 115] width 60 height 8
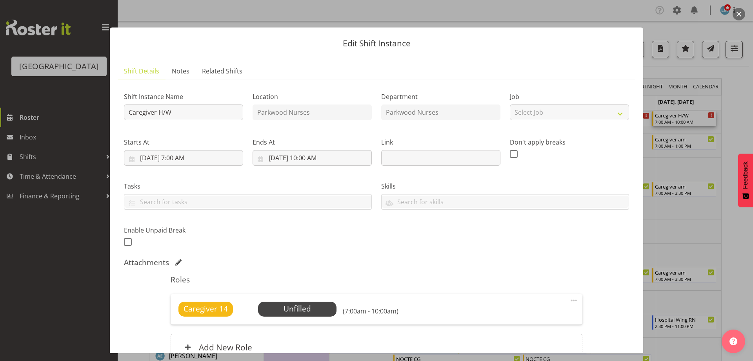
scroll to position [77, 0]
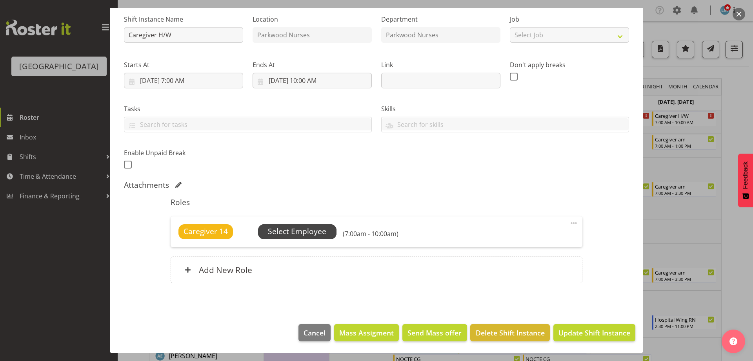
click at [313, 232] on span "Select Employee" at bounding box center [297, 231] width 58 height 11
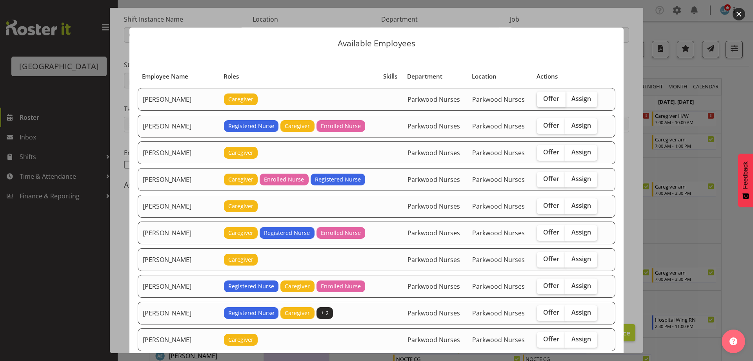
click at [546, 95] on span "Offer" at bounding box center [551, 99] width 16 height 8
click at [542, 96] on input "Offer" at bounding box center [539, 98] width 5 height 5
checkbox input "true"
click at [548, 154] on span "Offer" at bounding box center [551, 152] width 16 height 8
click at [542, 154] on input "Offer" at bounding box center [539, 151] width 5 height 5
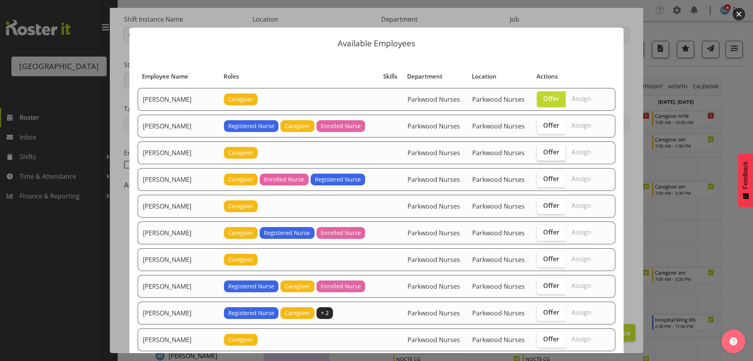
checkbox input "true"
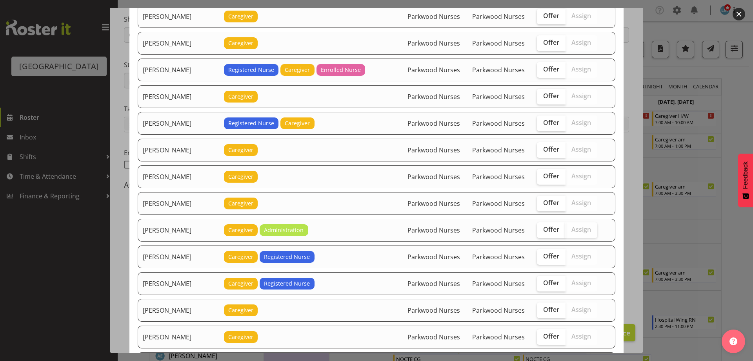
scroll to position [510, 0]
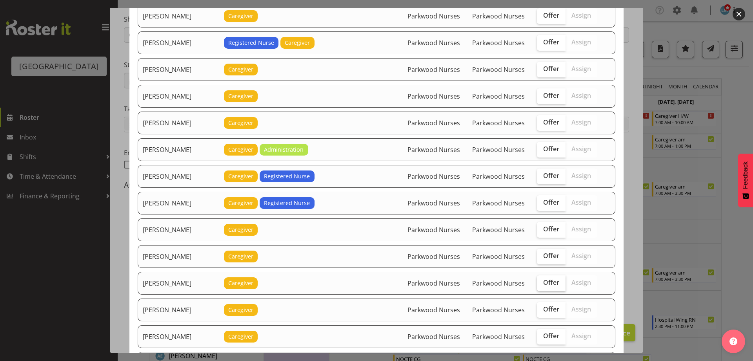
click at [545, 284] on span "Offer" at bounding box center [551, 282] width 16 height 8
click at [542, 284] on input "Offer" at bounding box center [539, 282] width 5 height 5
checkbox input "true"
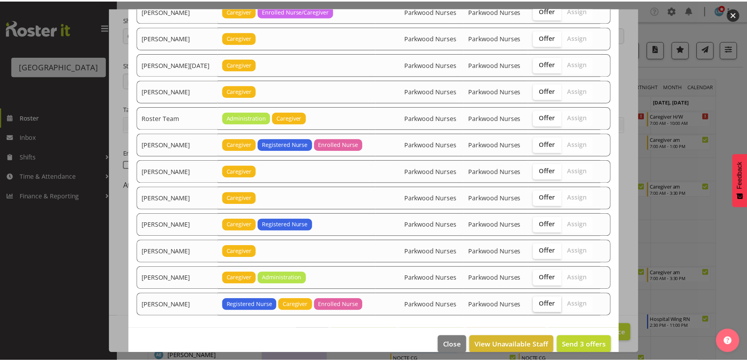
scroll to position [901, 0]
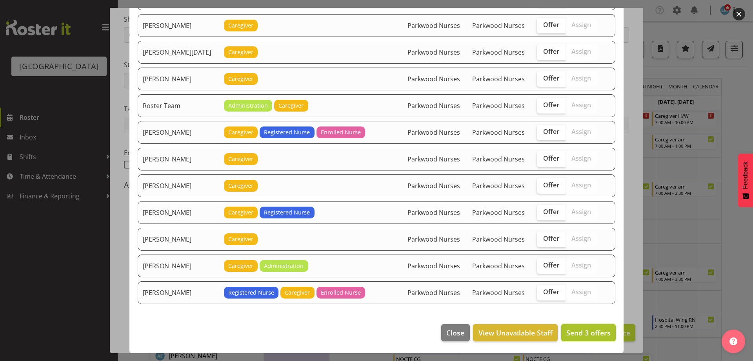
click at [594, 329] on span "Send 3 offers" at bounding box center [588, 332] width 44 height 9
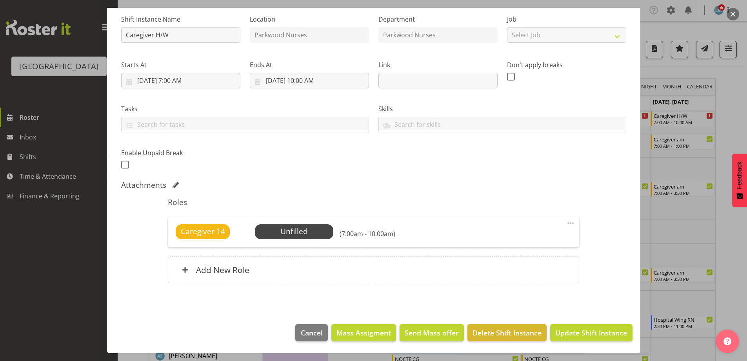
scroll to position [196, 0]
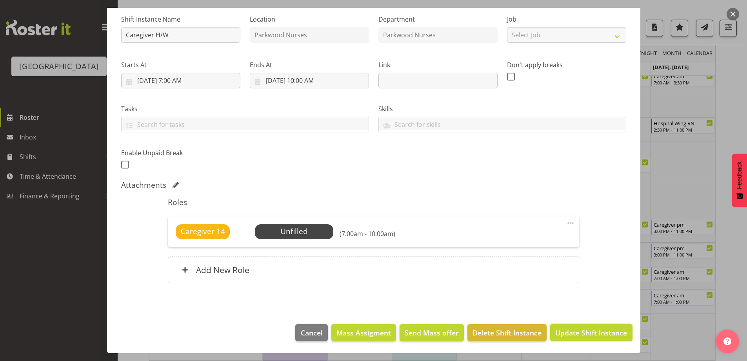
click at [594, 329] on span "Update Shift Instance" at bounding box center [591, 332] width 72 height 10
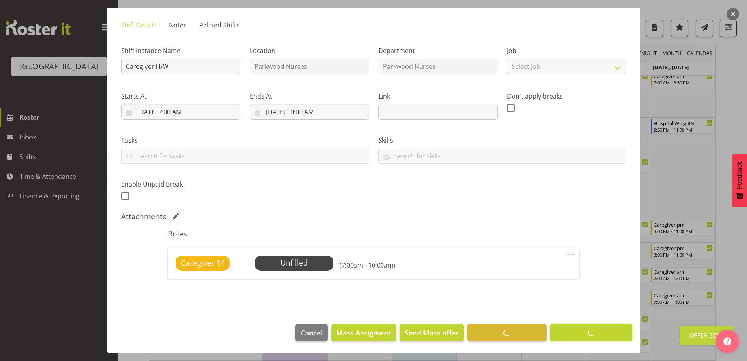
scroll to position [46, 0]
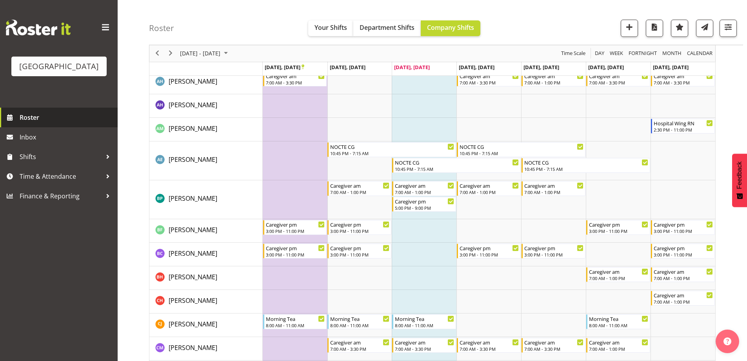
click at [32, 123] on span "Roster" at bounding box center [67, 117] width 94 height 12
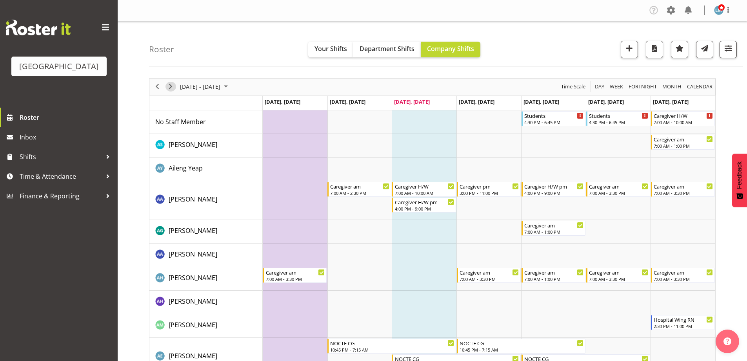
click at [172, 86] on span "Next" at bounding box center [170, 87] width 9 height 10
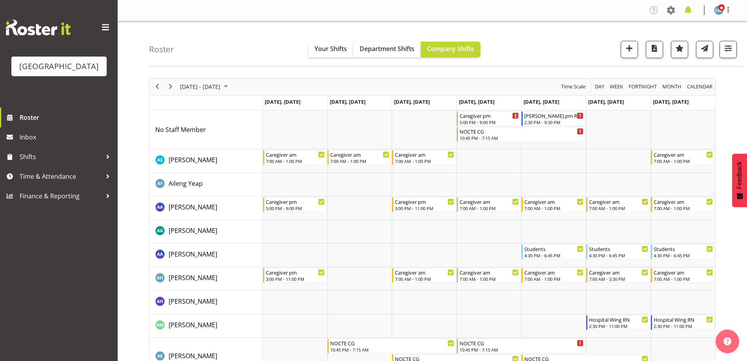
click at [693, 10] on span at bounding box center [688, 10] width 13 height 13
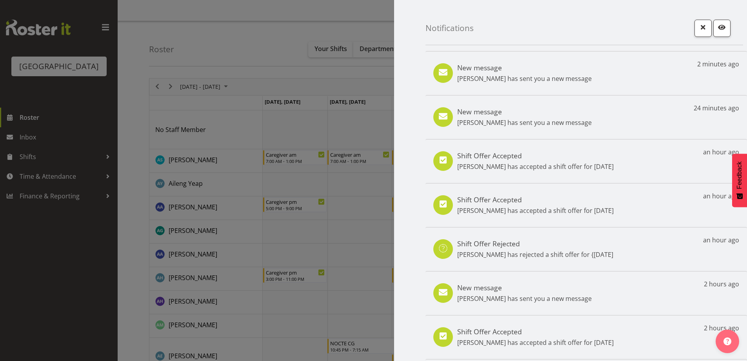
click at [101, 229] on div at bounding box center [373, 180] width 747 height 361
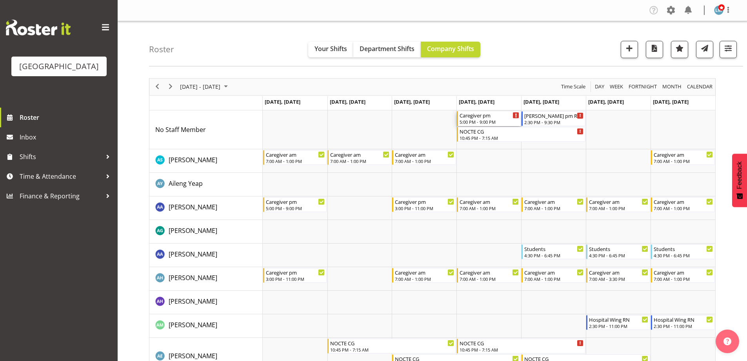
click at [473, 120] on div "5:00 PM - 9:00 PM" at bounding box center [490, 121] width 60 height 6
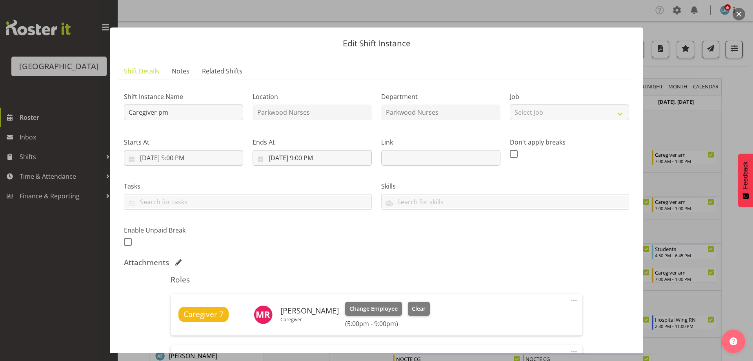
scroll to position [118, 0]
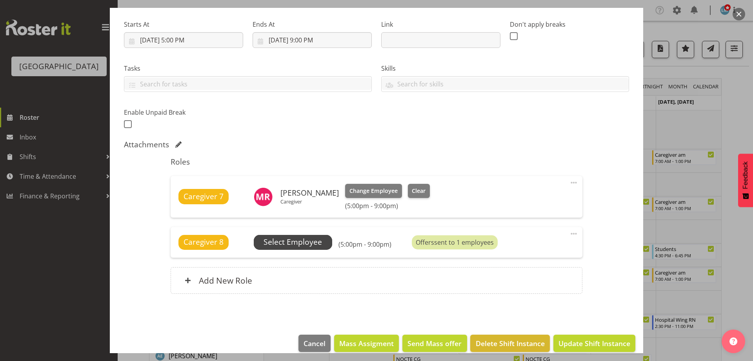
click at [296, 240] on span "Select Employee" at bounding box center [293, 241] width 58 height 11
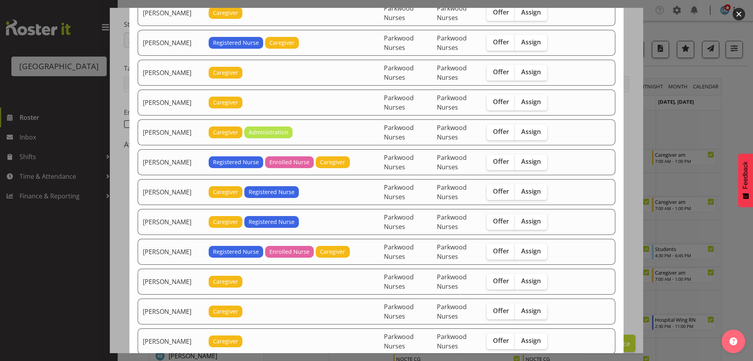
scroll to position [942, 0]
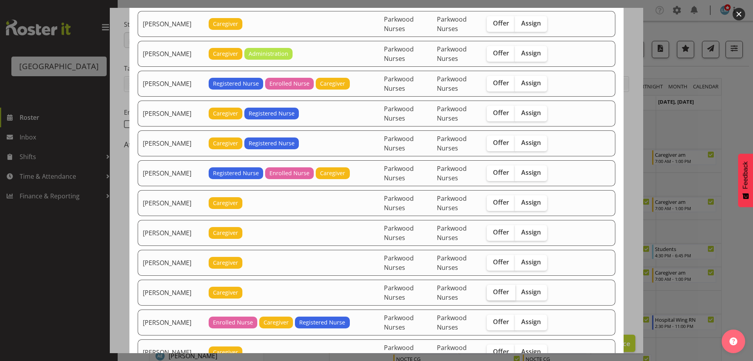
click at [503, 293] on span "Offer" at bounding box center [501, 292] width 16 height 8
click at [492, 293] on input "Offer" at bounding box center [489, 291] width 5 height 5
checkbox input "true"
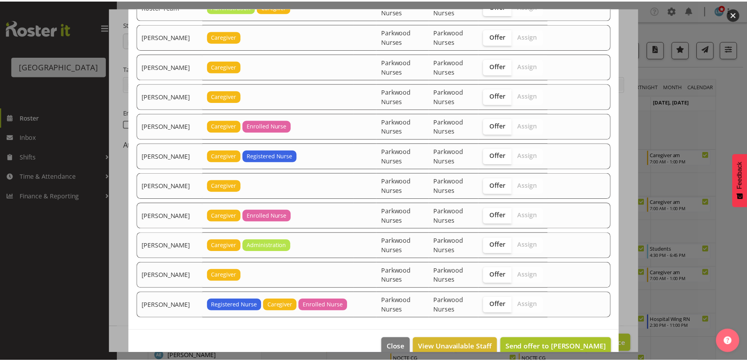
scroll to position [1510, 0]
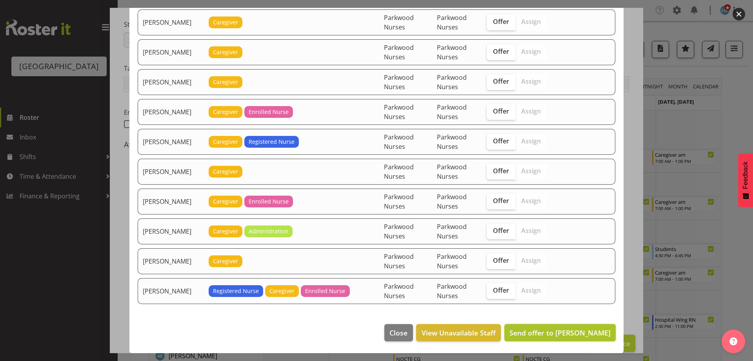
click at [569, 334] on span "Send offer to Maricon Nillo" at bounding box center [560, 332] width 101 height 9
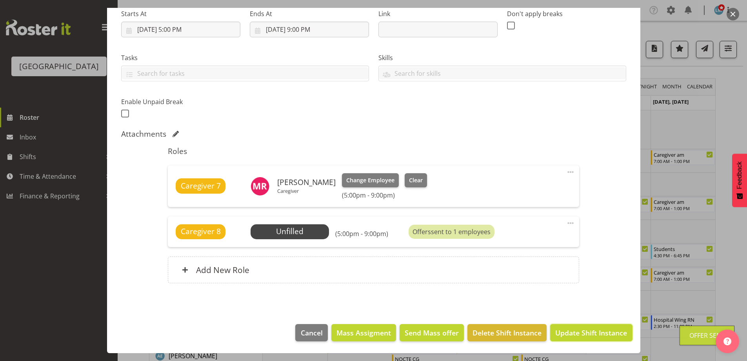
click at [569, 334] on span "Update Shift Instance" at bounding box center [591, 332] width 72 height 10
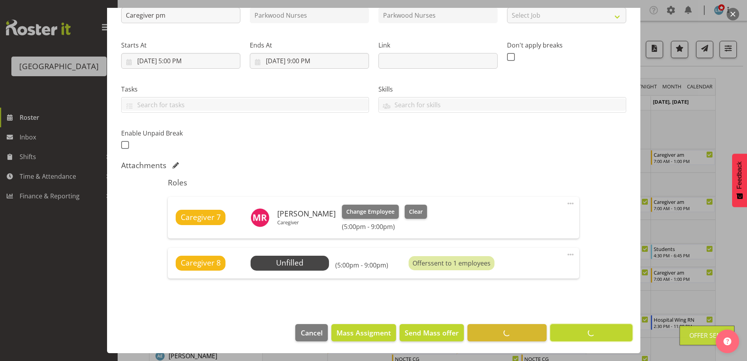
scroll to position [97, 0]
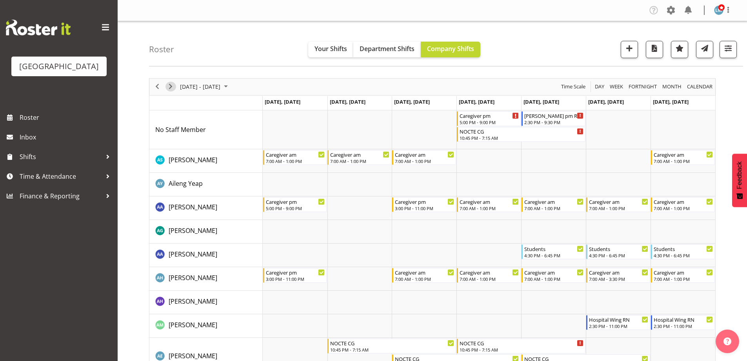
click at [170, 87] on span "Next" at bounding box center [170, 87] width 9 height 10
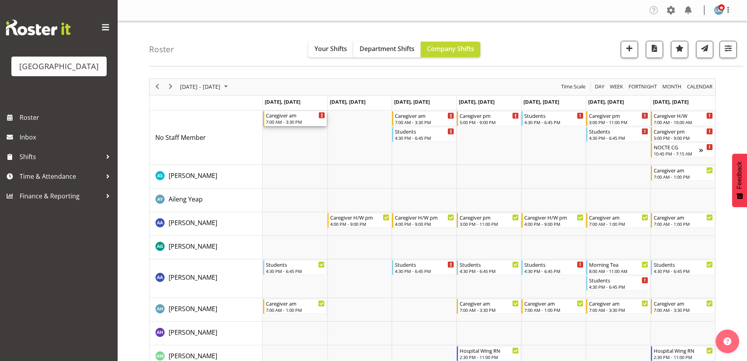
click at [280, 121] on div "7:00 AM - 3:30 PM" at bounding box center [296, 121] width 60 height 6
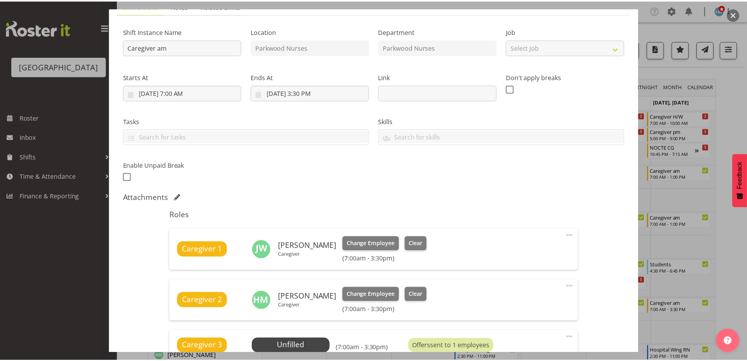
scroll to position [78, 0]
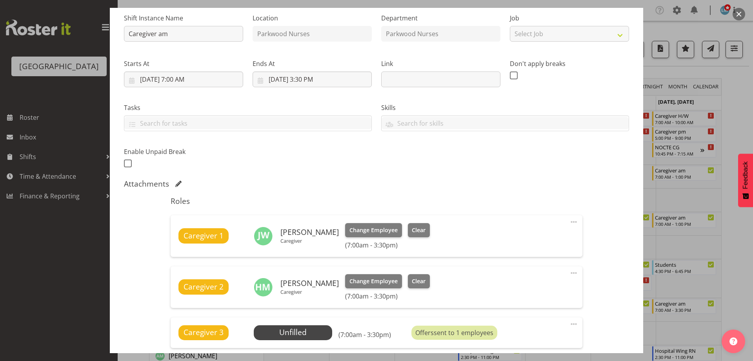
click at [747, 114] on div at bounding box center [376, 180] width 753 height 361
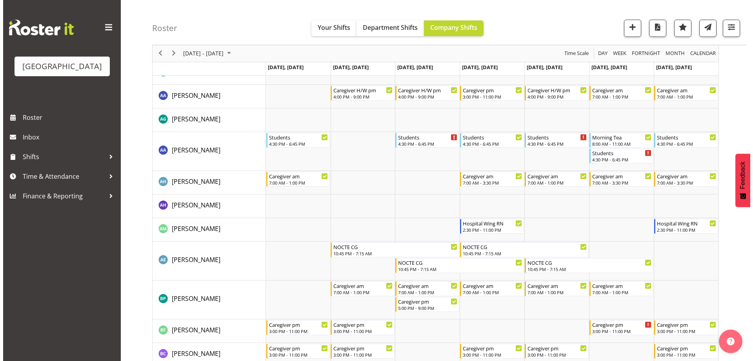
scroll to position [0, 0]
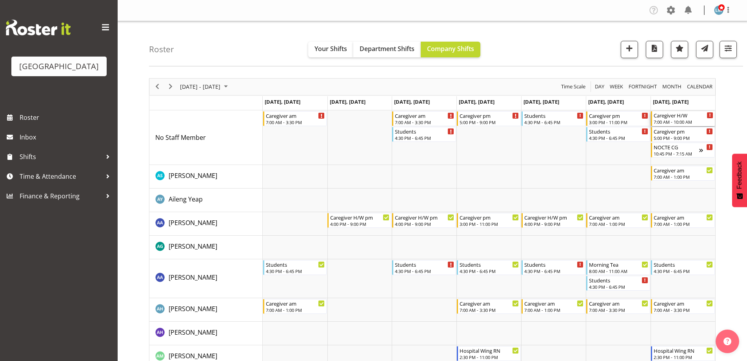
click at [667, 124] on div "7:00 AM - 10:00 AM" at bounding box center [684, 121] width 60 height 6
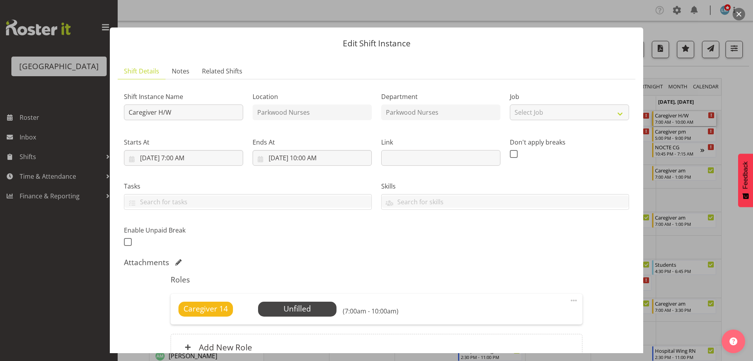
scroll to position [77, 0]
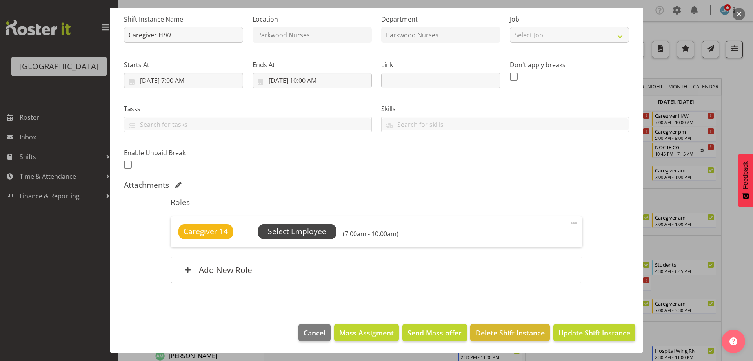
click at [313, 229] on span "Select Employee" at bounding box center [297, 231] width 58 height 11
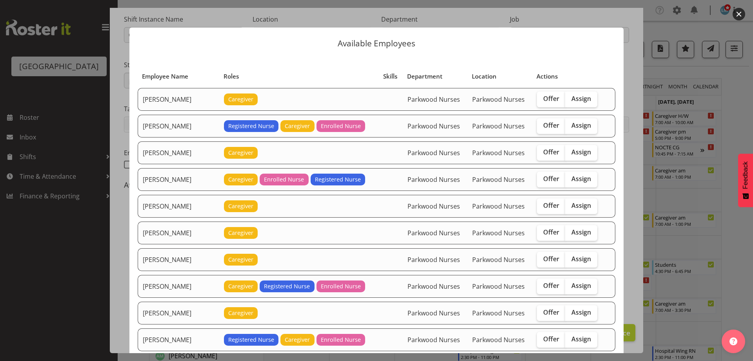
click at [737, 102] on div at bounding box center [376, 180] width 753 height 361
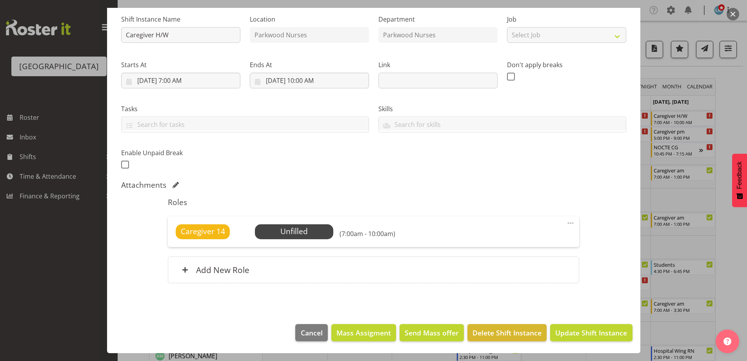
click at [737, 102] on div at bounding box center [373, 180] width 747 height 361
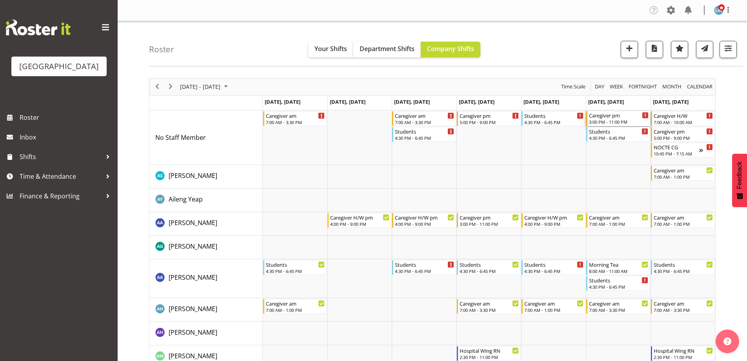
click at [606, 114] on div "Caregiver pm" at bounding box center [619, 115] width 60 height 8
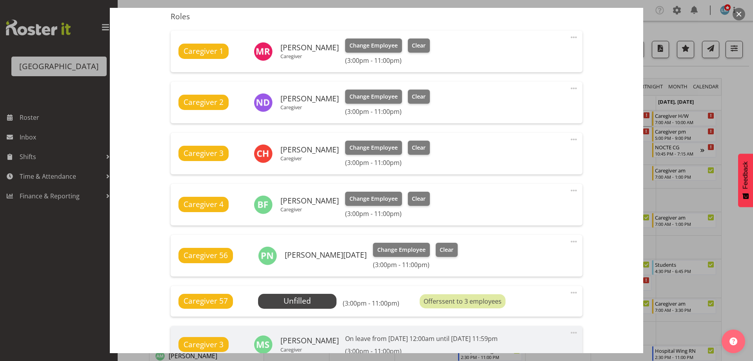
scroll to position [314, 0]
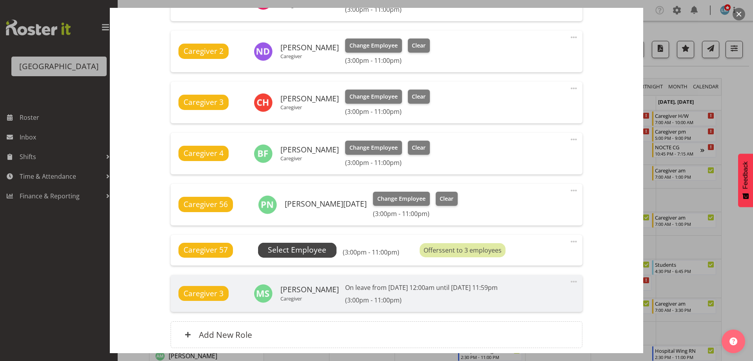
click at [310, 249] on span "Select Employee" at bounding box center [297, 249] width 58 height 11
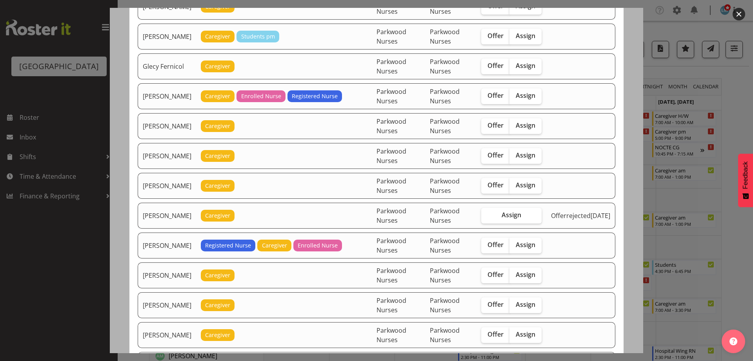
scroll to position [510, 0]
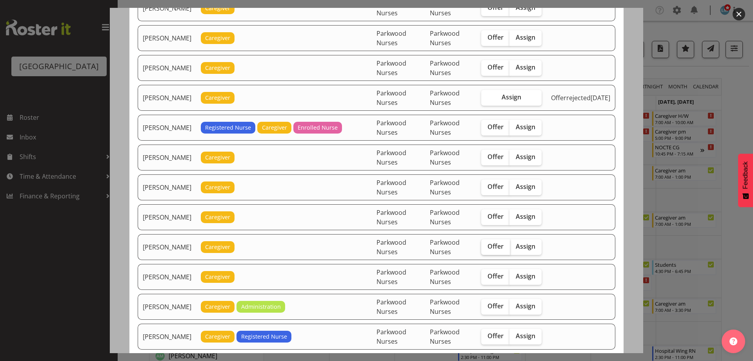
click at [500, 248] on span "Offer" at bounding box center [496, 246] width 16 height 8
click at [486, 248] on input "Offer" at bounding box center [483, 246] width 5 height 5
checkbox input "true"
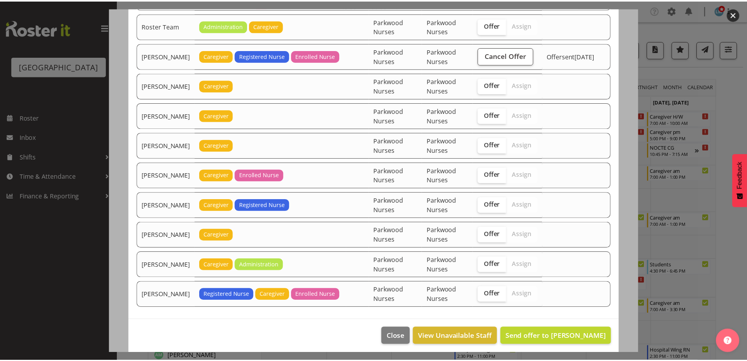
scroll to position [1122, 0]
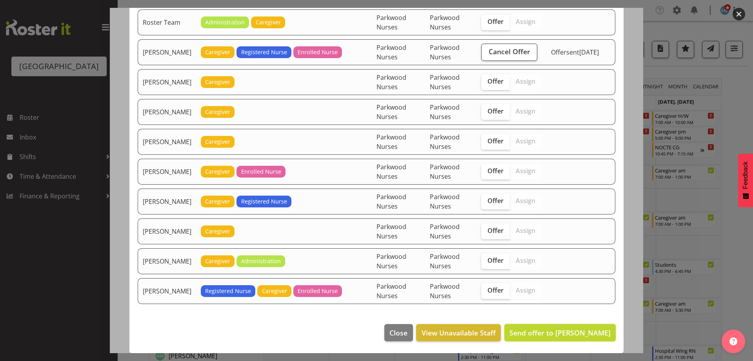
click at [574, 333] on span "Send offer to Joanna Shore" at bounding box center [560, 332] width 101 height 9
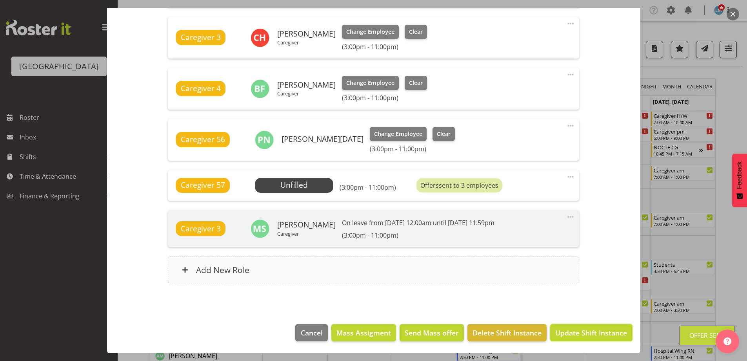
click at [574, 332] on span "Update Shift Instance" at bounding box center [591, 332] width 72 height 10
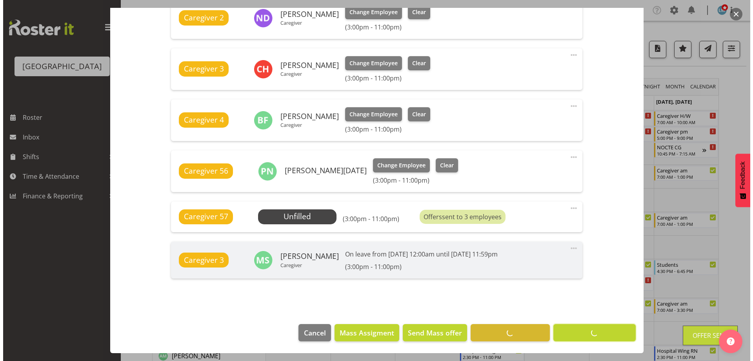
scroll to position [347, 0]
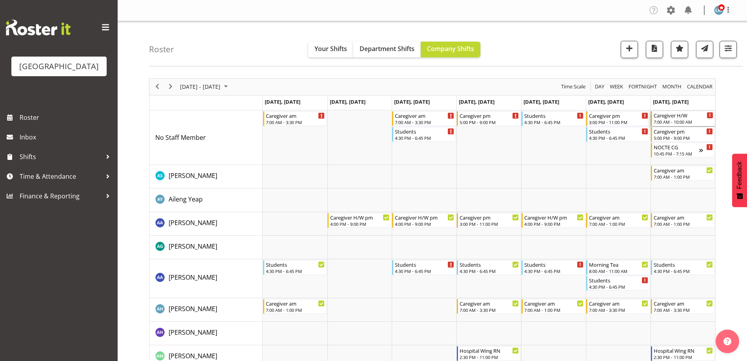
click at [657, 115] on div "Caregiver H/W" at bounding box center [684, 115] width 60 height 8
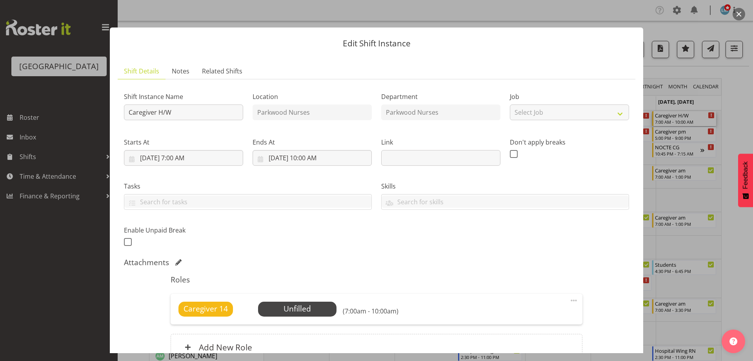
scroll to position [77, 0]
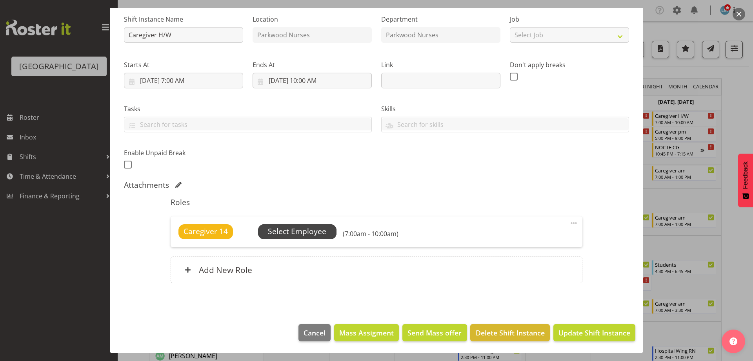
click at [307, 234] on span "Select Employee" at bounding box center [297, 231] width 58 height 11
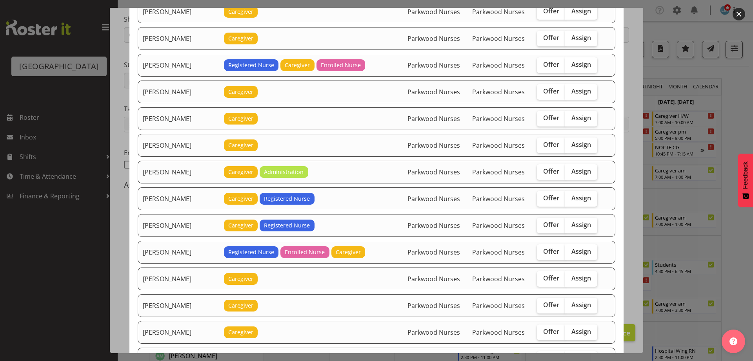
scroll to position [549, 0]
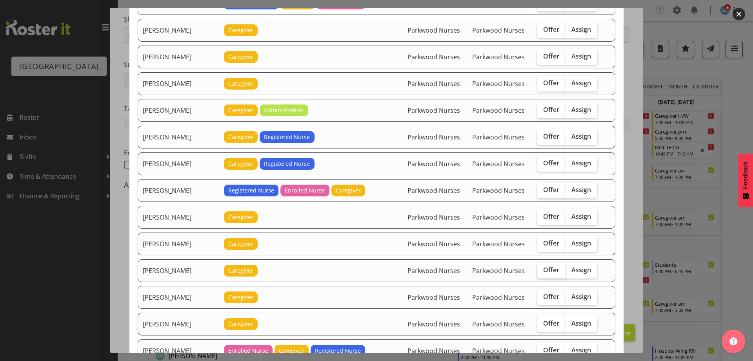
click at [547, 266] on span "Offer" at bounding box center [551, 270] width 16 height 8
click at [542, 267] on input "Offer" at bounding box center [539, 269] width 5 height 5
checkbox input "true"
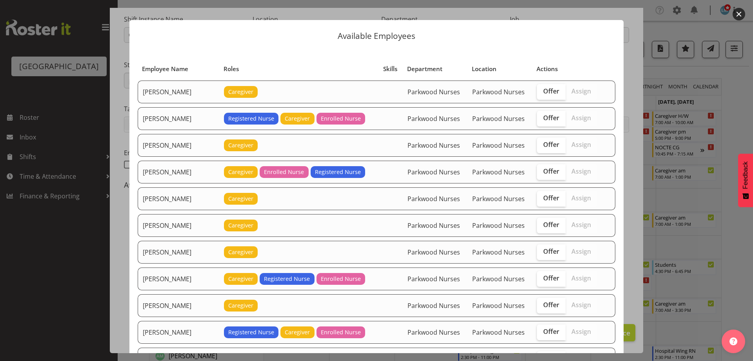
scroll to position [0, 0]
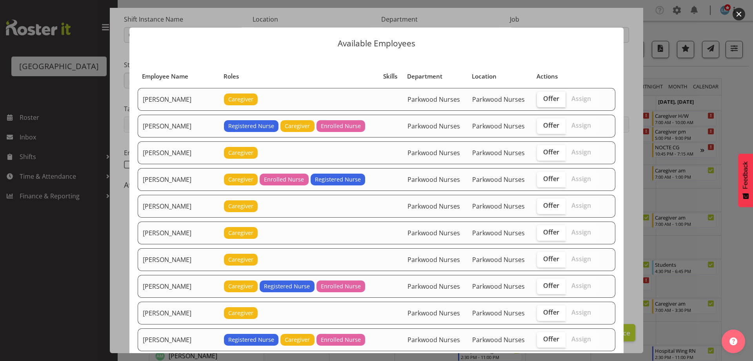
click at [547, 102] on span "Offer" at bounding box center [551, 99] width 16 height 8
click at [542, 101] on input "Offer" at bounding box center [539, 98] width 5 height 5
checkbox input "true"
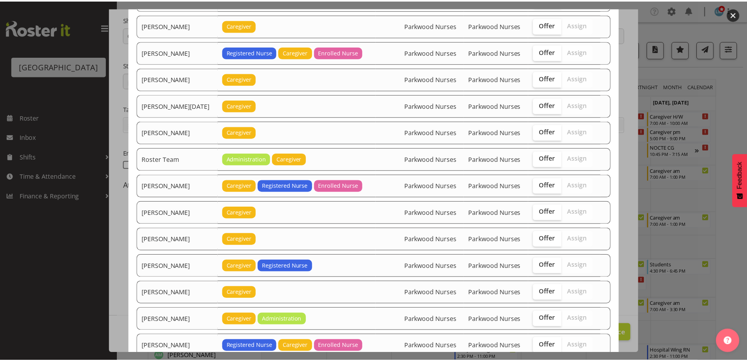
scroll to position [981, 0]
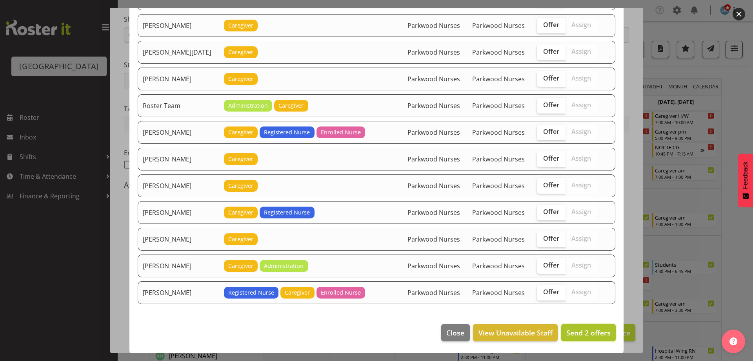
click at [576, 335] on span "Send 2 offers" at bounding box center [588, 332] width 44 height 9
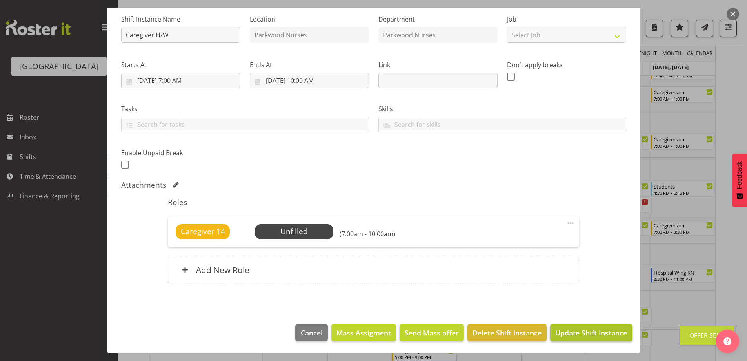
scroll to position [78, 0]
click at [577, 333] on span "Update Shift Instance" at bounding box center [591, 332] width 72 height 10
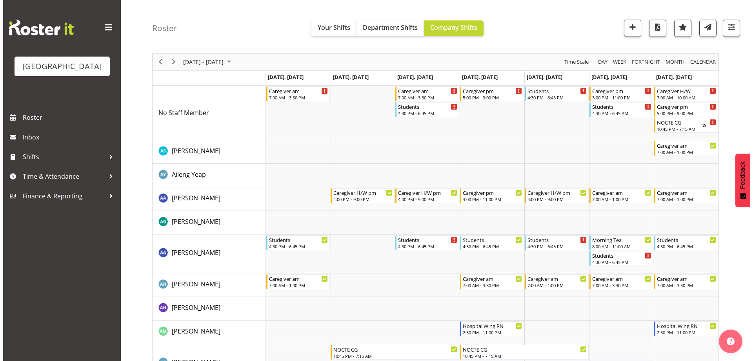
scroll to position [0, 0]
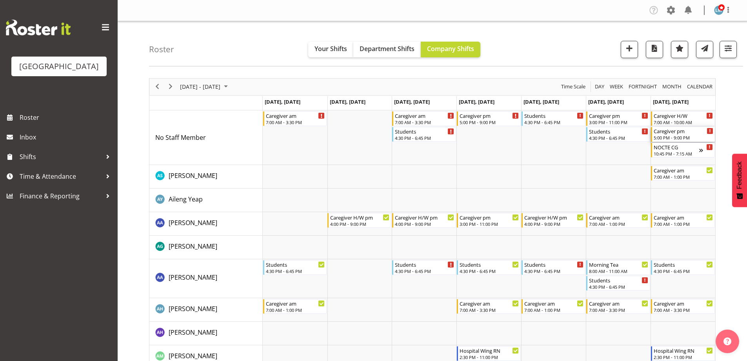
click at [683, 127] on div "Caregiver pm" at bounding box center [684, 131] width 60 height 8
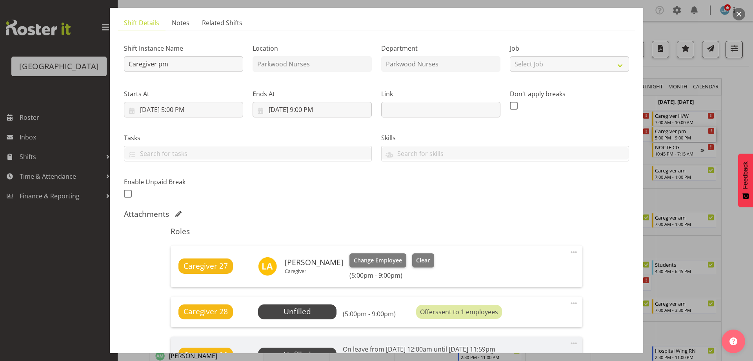
scroll to position [157, 0]
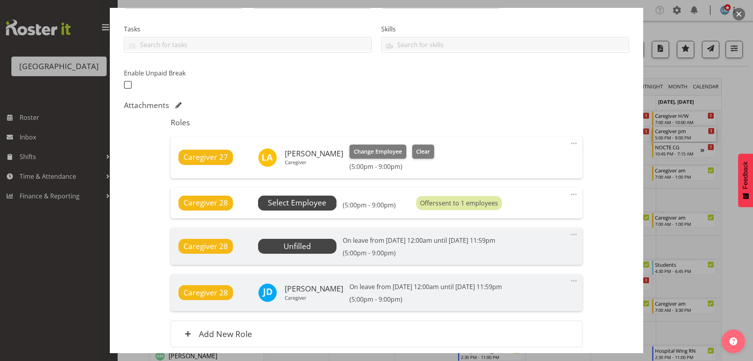
click at [317, 202] on span "Select Employee" at bounding box center [297, 202] width 58 height 11
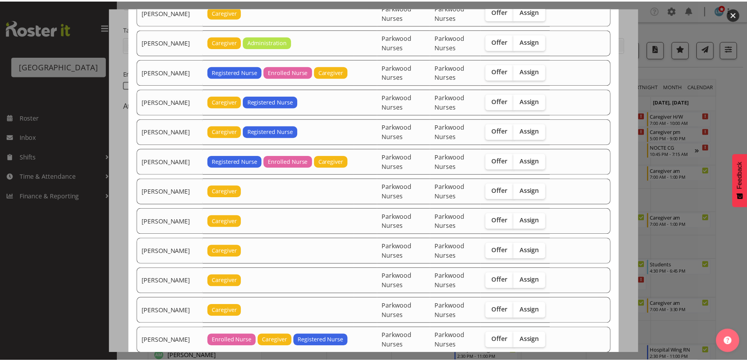
scroll to position [981, 0]
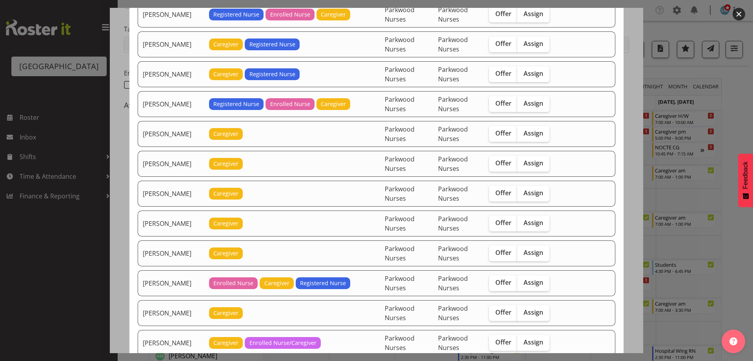
click at [747, 120] on div at bounding box center [376, 180] width 753 height 361
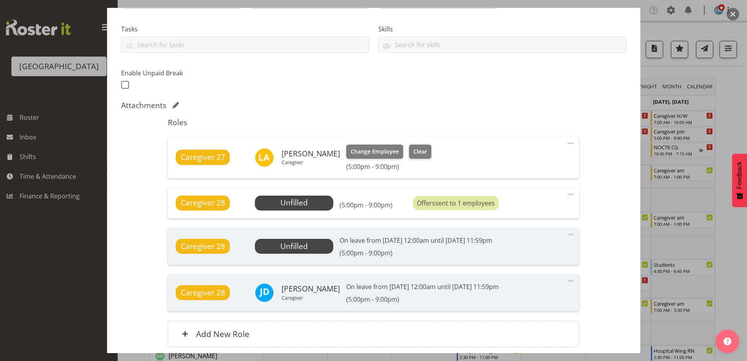
click at [735, 125] on div at bounding box center [373, 180] width 747 height 361
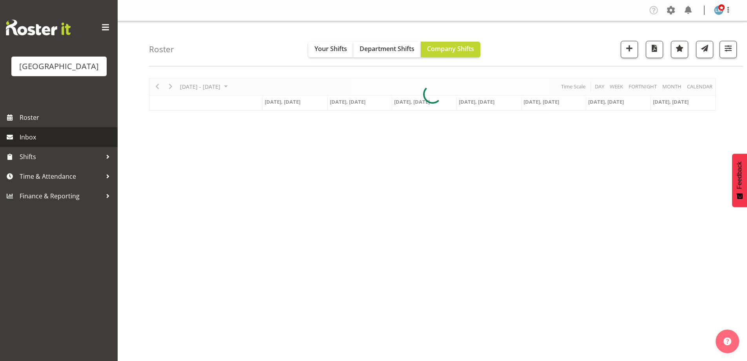
click at [24, 143] on span "Inbox" at bounding box center [67, 137] width 94 height 12
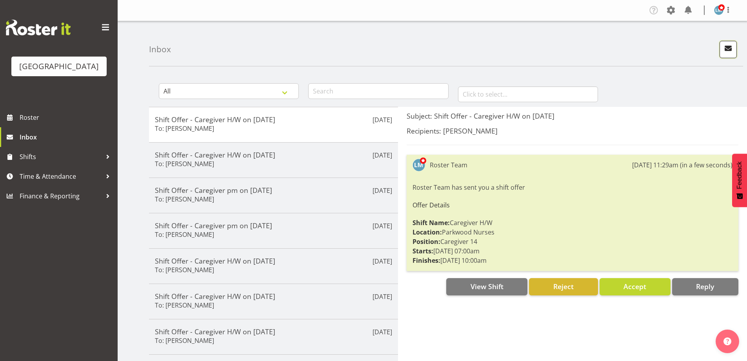
click at [732, 49] on span "button" at bounding box center [728, 48] width 10 height 10
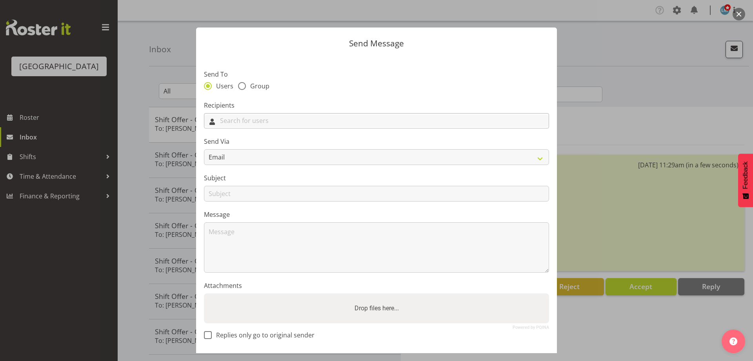
click at [243, 117] on input "text" at bounding box center [376, 121] width 344 height 12
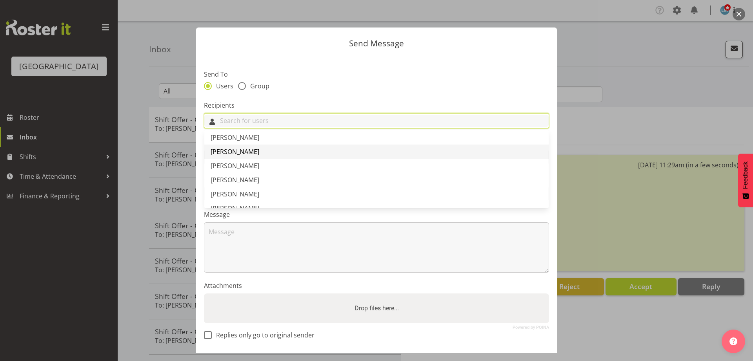
scroll to position [78, 0]
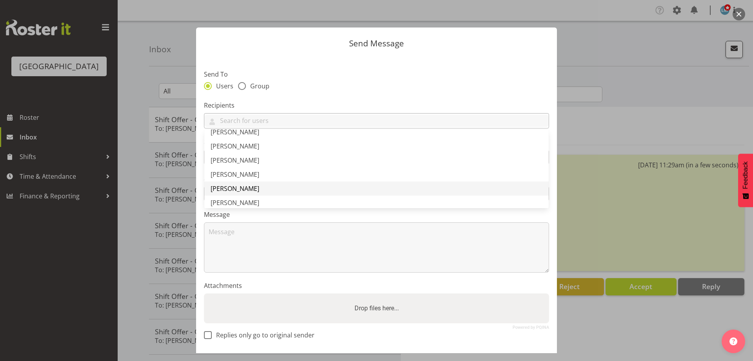
click at [236, 189] on span "[PERSON_NAME]" at bounding box center [235, 188] width 49 height 9
click at [221, 244] on textarea at bounding box center [376, 247] width 345 height 50
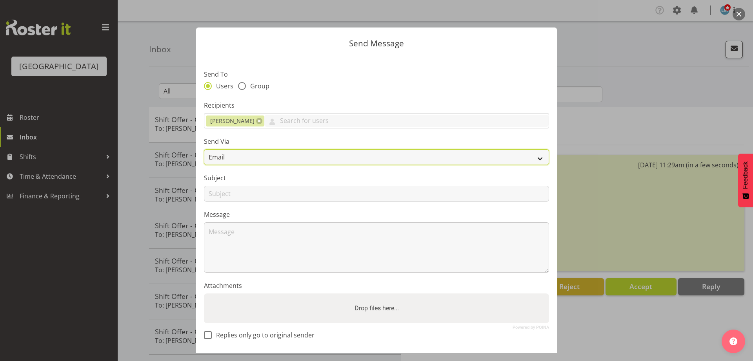
click at [246, 152] on select "Email SMS" at bounding box center [376, 157] width 345 height 16
select select "sms"
click at [204, 149] on select "Email SMS" at bounding box center [376, 157] width 345 height 16
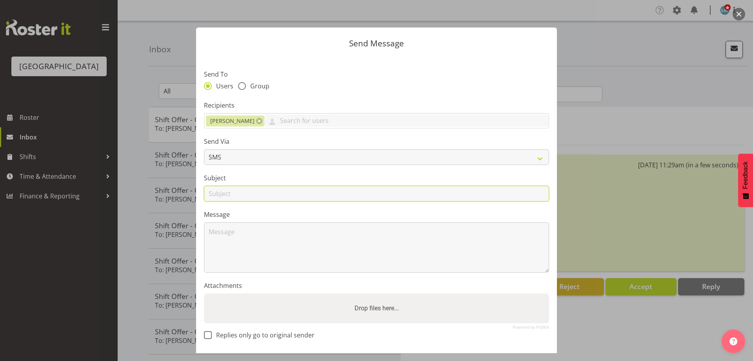
click at [211, 195] on input "text" at bounding box center [376, 194] width 345 height 16
type input "swap"
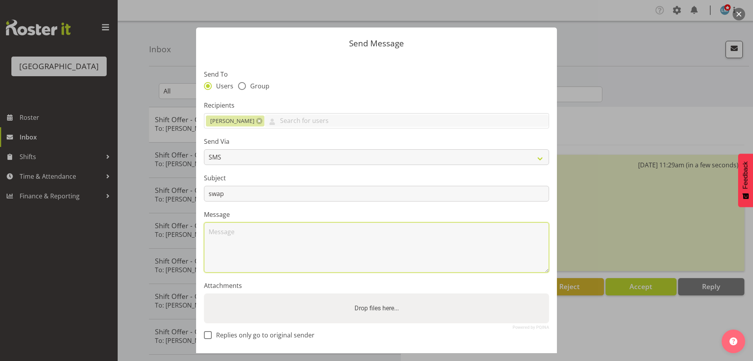
click at [231, 244] on textarea at bounding box center [376, 247] width 345 height 50
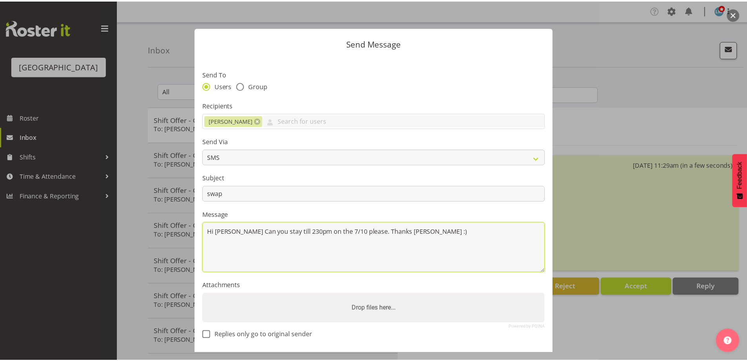
scroll to position [33, 0]
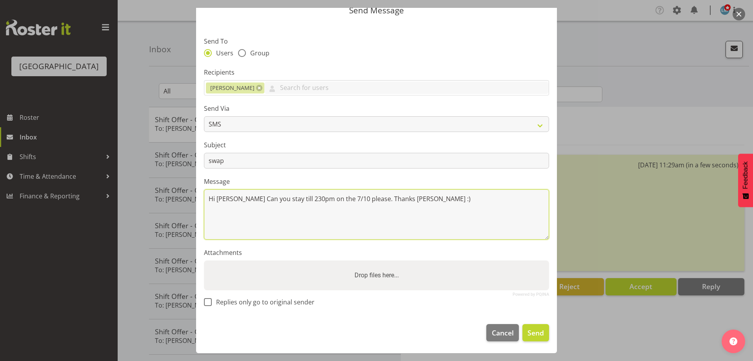
click at [324, 198] on textarea "Hi [PERSON_NAME] Can you stay till 230pm on the 7/10 please. Thanks [PERSON_NAM…" at bounding box center [376, 214] width 345 height 50
type textarea "Hi [PERSON_NAME] Can you stay till 230pm [DATE][DATE] please. Thanks [PERSON_NA…"
click at [530, 330] on span "Send" at bounding box center [536, 332] width 16 height 10
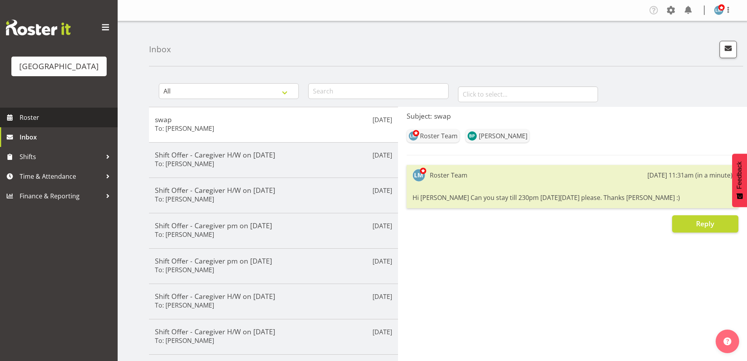
click at [26, 123] on span "Roster" at bounding box center [67, 117] width 94 height 12
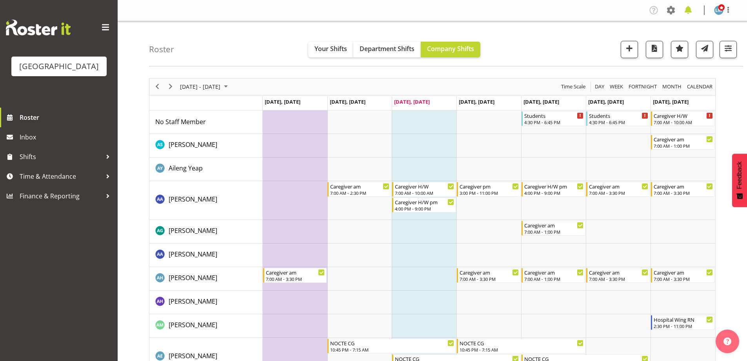
click at [691, 13] on span at bounding box center [688, 10] width 13 height 13
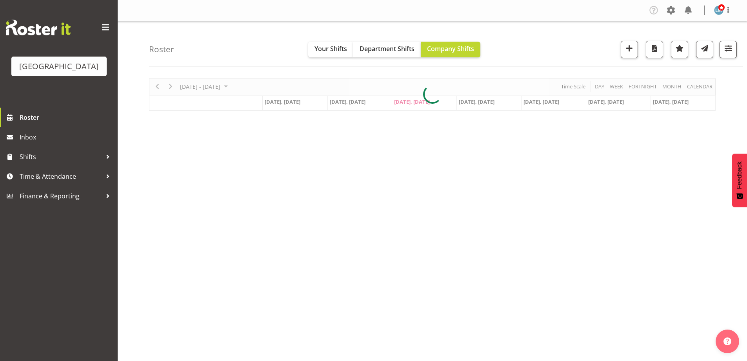
click at [62, 258] on div "Parkwood Retirement Village Roster Inbox Shifts Time & Attendance Finance & Rep…" at bounding box center [59, 180] width 118 height 361
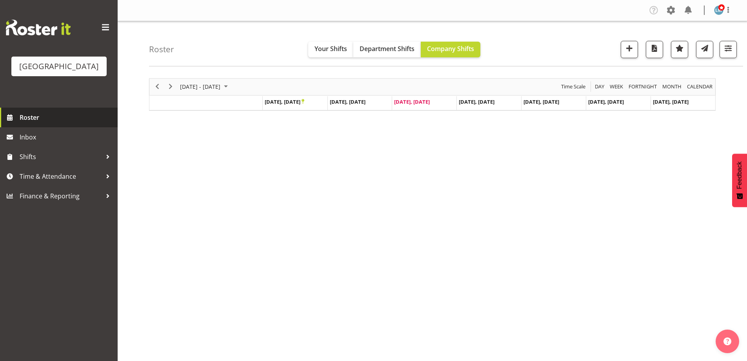
click at [43, 123] on span "Roster" at bounding box center [67, 117] width 94 height 12
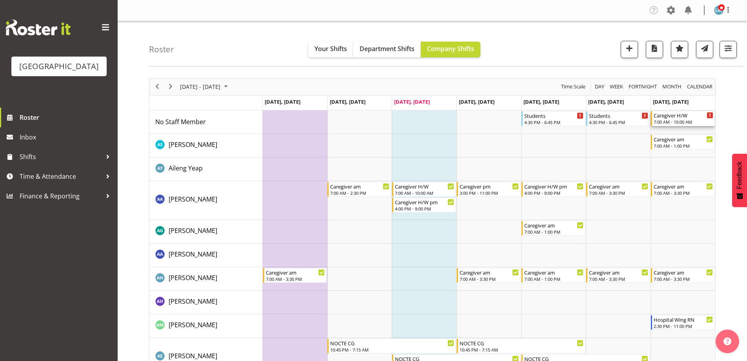
click at [688, 119] on div "7:00 AM - 10:00 AM" at bounding box center [684, 121] width 60 height 6
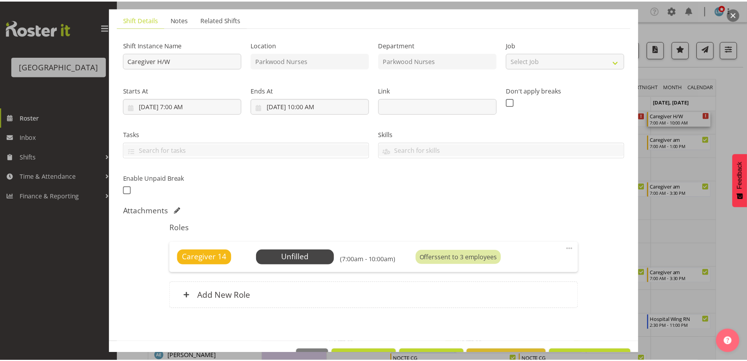
scroll to position [77, 0]
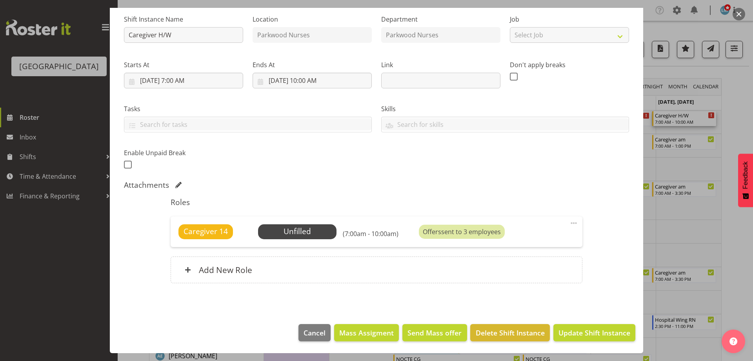
click at [80, 302] on div at bounding box center [376, 180] width 753 height 361
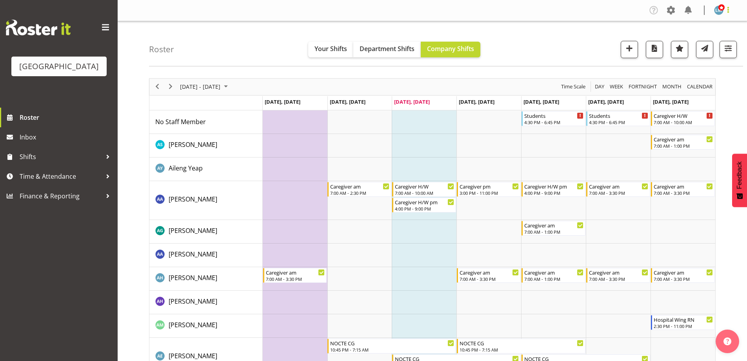
click at [726, 11] on span at bounding box center [728, 9] width 9 height 9
click at [716, 39] on link "Log Out" at bounding box center [695, 41] width 75 height 14
